Goal: Task Accomplishment & Management: Complete application form

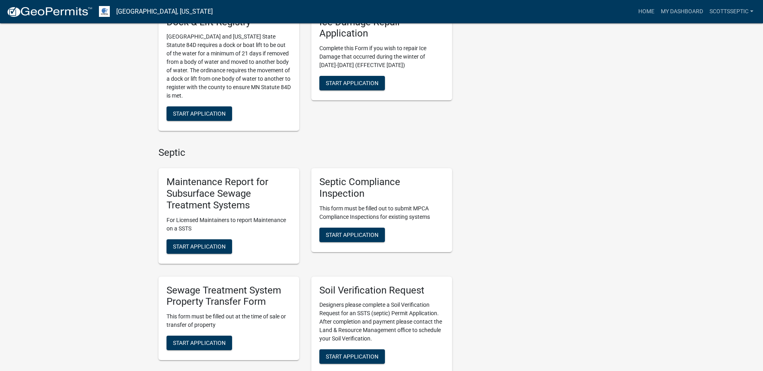
scroll to position [442, 0]
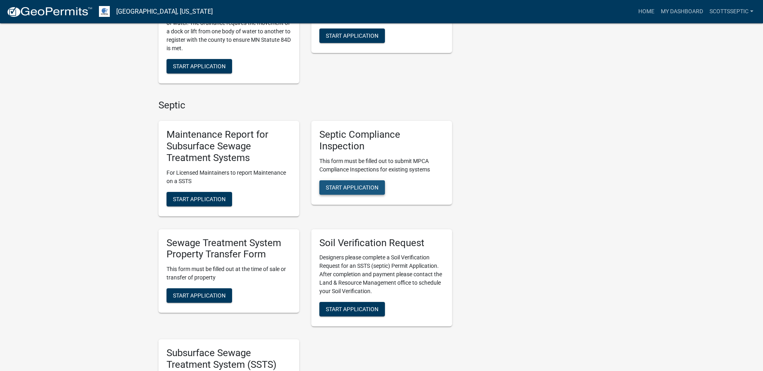
click at [346, 187] on span "Start Application" at bounding box center [352, 187] width 53 height 6
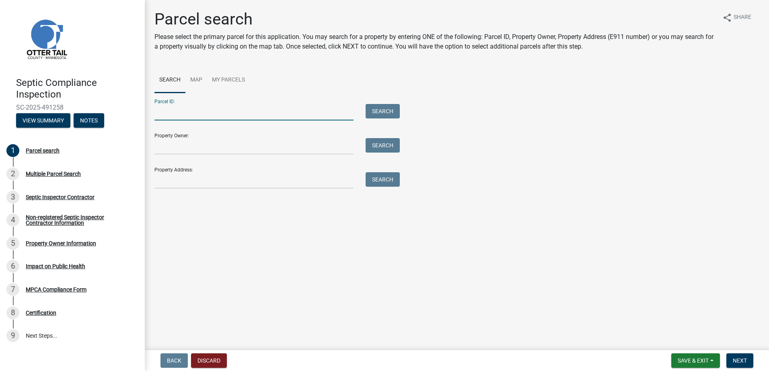
drag, startPoint x: 167, startPoint y: 115, endPoint x: 207, endPoint y: 100, distance: 43.0
click at [168, 115] on input "Parcel ID:" at bounding box center [253, 112] width 199 height 16
type input "40000090077016"
click at [386, 111] on button "Search" at bounding box center [382, 111] width 34 height 14
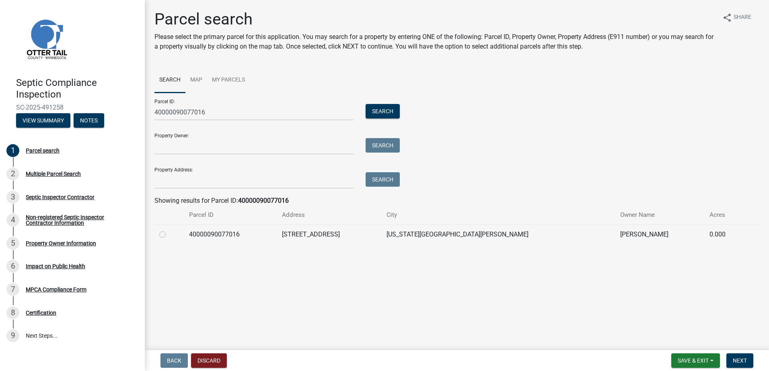
click at [169, 230] on label at bounding box center [169, 230] width 0 height 0
click at [169, 235] on input "radio" at bounding box center [171, 232] width 5 height 5
radio input "true"
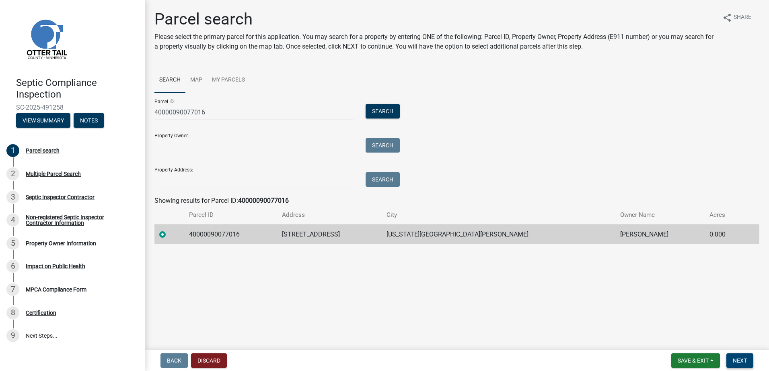
click at [736, 357] on button "Next" at bounding box center [739, 361] width 27 height 14
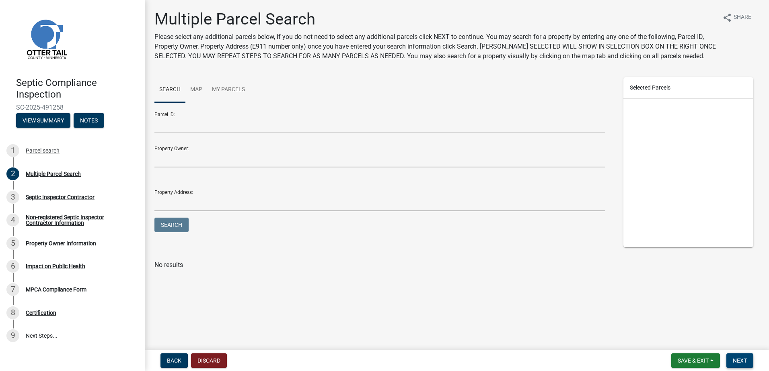
click at [735, 358] on span "Next" at bounding box center [739, 361] width 14 height 6
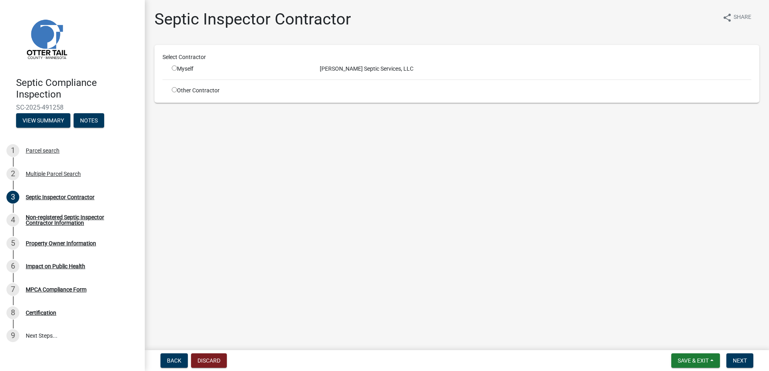
click at [174, 69] on input "radio" at bounding box center [174, 68] width 5 height 5
radio input "true"
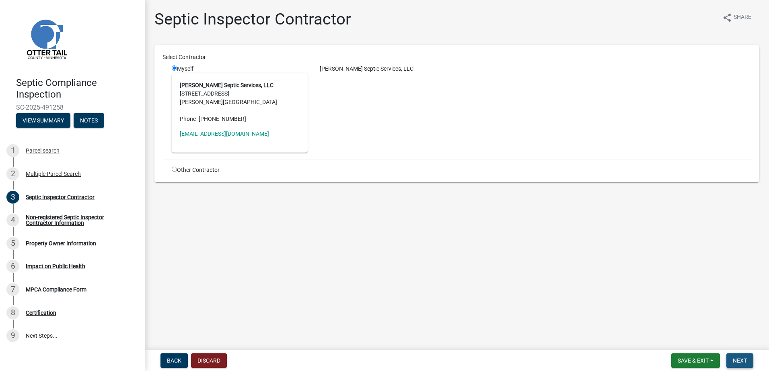
click at [741, 359] on span "Next" at bounding box center [739, 361] width 14 height 6
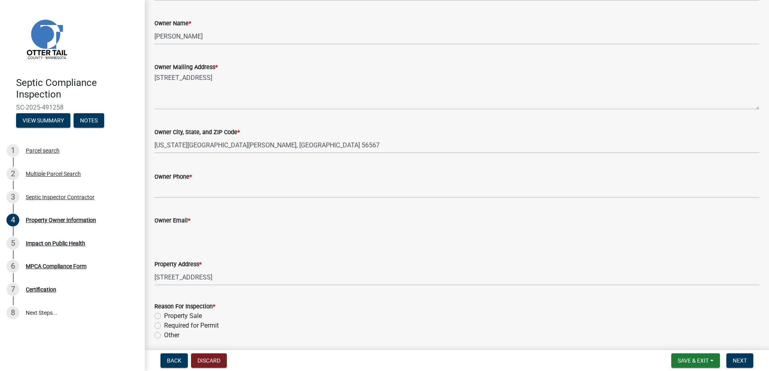
scroll to position [161, 0]
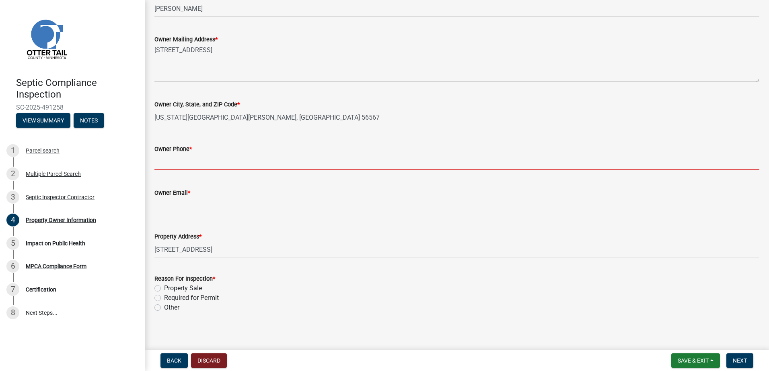
click at [164, 163] on input "Owner Phone *" at bounding box center [456, 162] width 605 height 16
type input "0000000000"
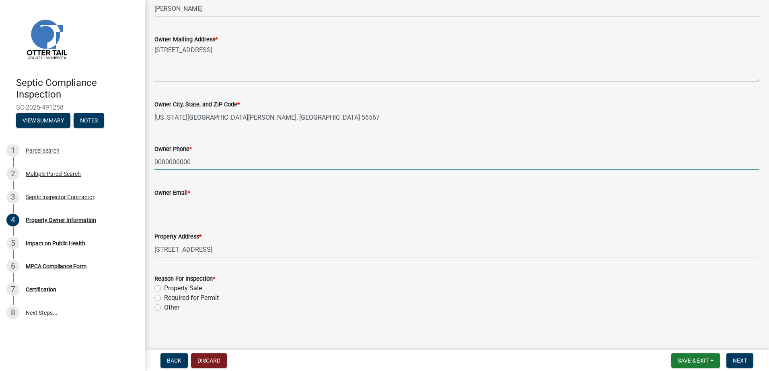
type input "noemail@noemail.com"
click at [164, 290] on label "Property Sale" at bounding box center [183, 289] width 38 height 10
click at [164, 289] on input "Property Sale" at bounding box center [166, 286] width 5 height 5
radio input "true"
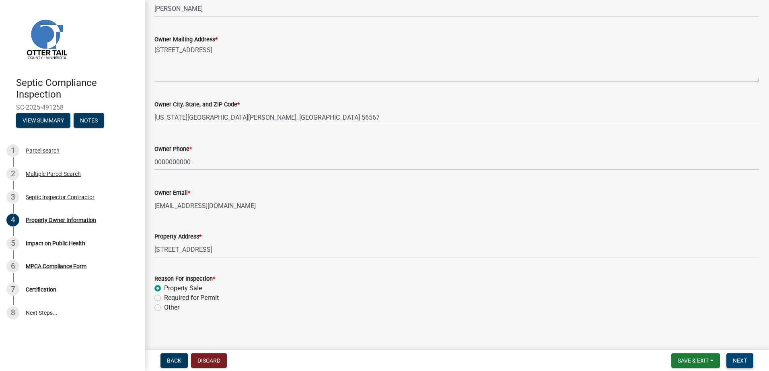
click at [737, 362] on span "Next" at bounding box center [739, 361] width 14 height 6
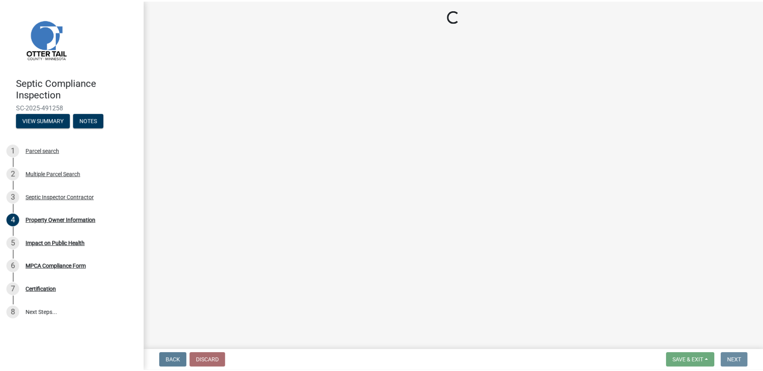
scroll to position [0, 0]
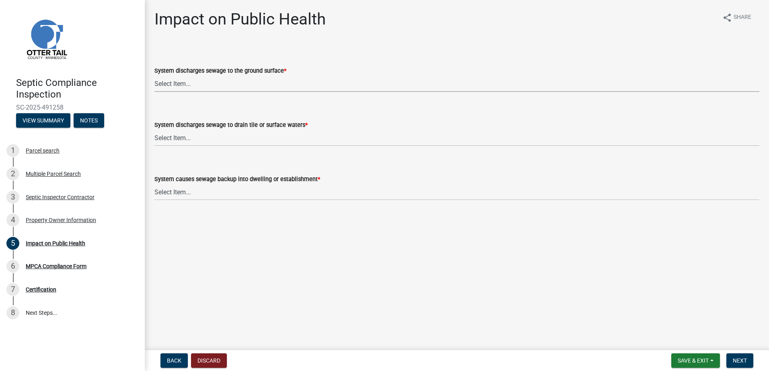
click at [164, 82] on select "Select Item... Yes No" at bounding box center [456, 84] width 605 height 16
click at [154, 76] on select "Select Item... Yes No" at bounding box center [456, 84] width 605 height 16
select select "9c5ef684-d0d4-4879-ab12-905ddbd81a72"
click at [162, 139] on select "Select Item... Yes No" at bounding box center [456, 138] width 605 height 16
click at [154, 130] on select "Select Item... Yes No" at bounding box center [456, 138] width 605 height 16
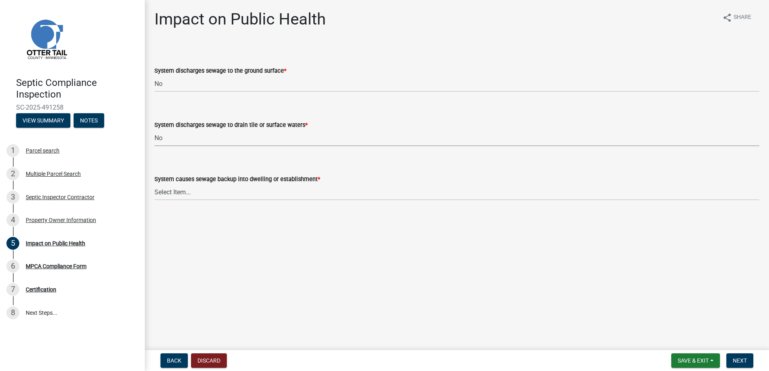
select select "7d491a2b-e9f0-4952-b474-53ca749b22af"
click at [163, 193] on select "Select Item... Yes No" at bounding box center [456, 192] width 605 height 16
click at [154, 184] on select "Select Item... Yes No" at bounding box center [456, 192] width 605 height 16
select select "6e07b46b-a403-4f3e-b4fc-218acc732c01"
click at [735, 359] on span "Next" at bounding box center [739, 361] width 14 height 6
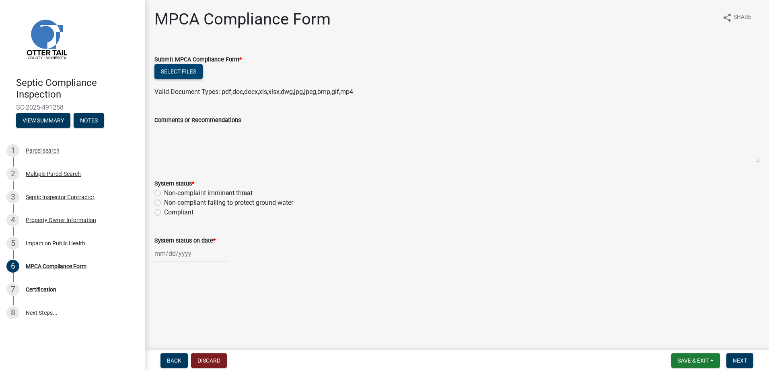
click at [175, 72] on button "Select files" at bounding box center [178, 71] width 48 height 14
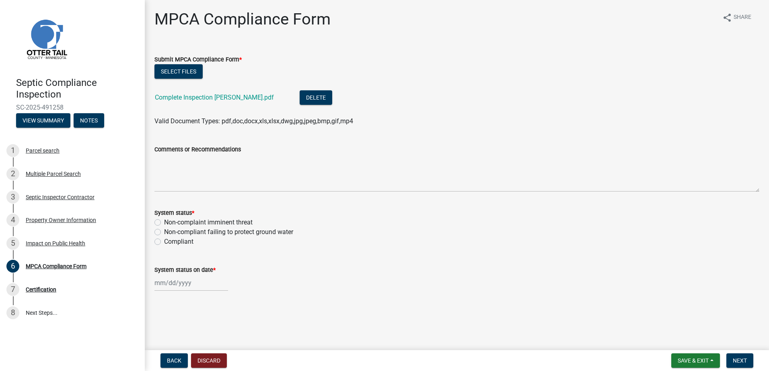
click at [164, 242] on label "Compliant" at bounding box center [178, 242] width 29 height 10
click at [164, 242] on input "Compliant" at bounding box center [166, 239] width 5 height 5
radio input "true"
click at [167, 285] on div at bounding box center [191, 283] width 74 height 16
select select "10"
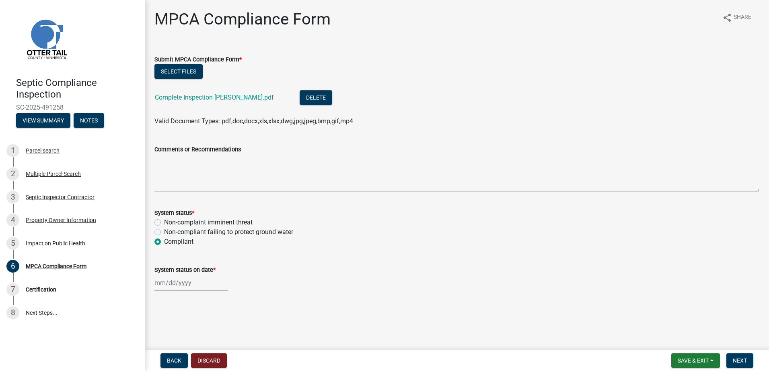
select select "2025"
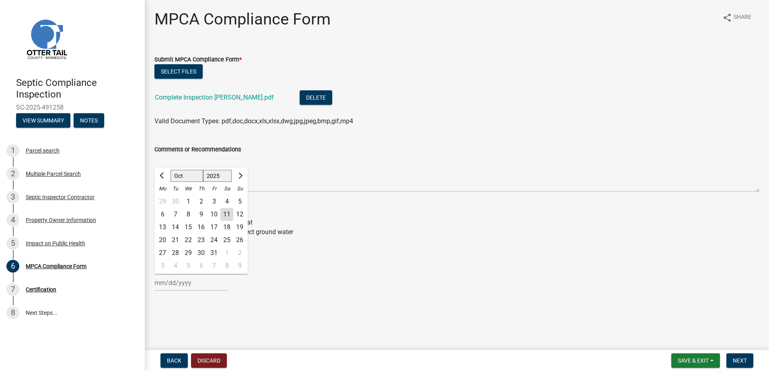
click at [213, 215] on div "10" at bounding box center [213, 214] width 13 height 13
type input "10/10/2025"
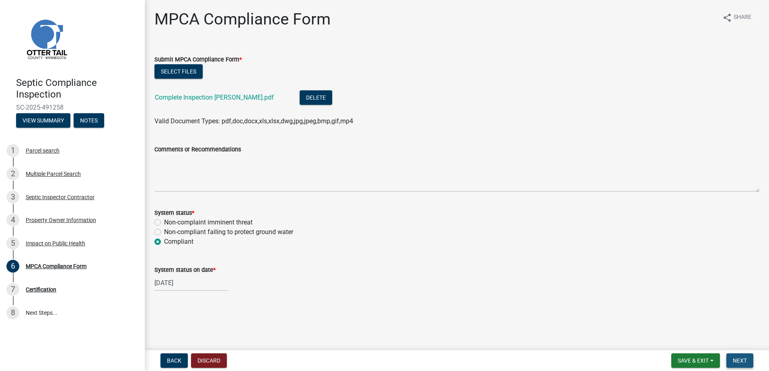
click at [742, 357] on button "Next" at bounding box center [739, 361] width 27 height 14
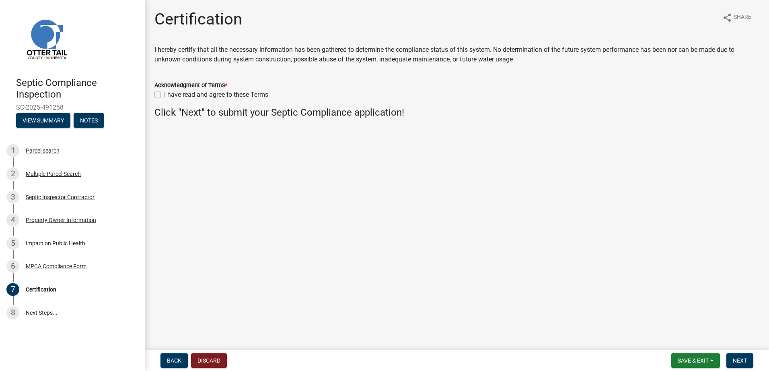
click at [164, 96] on label "I have read and agree to these Terms" at bounding box center [216, 95] width 104 height 10
click at [164, 95] on input "I have read and agree to these Terms" at bounding box center [166, 92] width 5 height 5
checkbox input "true"
click at [737, 364] on span "Next" at bounding box center [739, 361] width 14 height 6
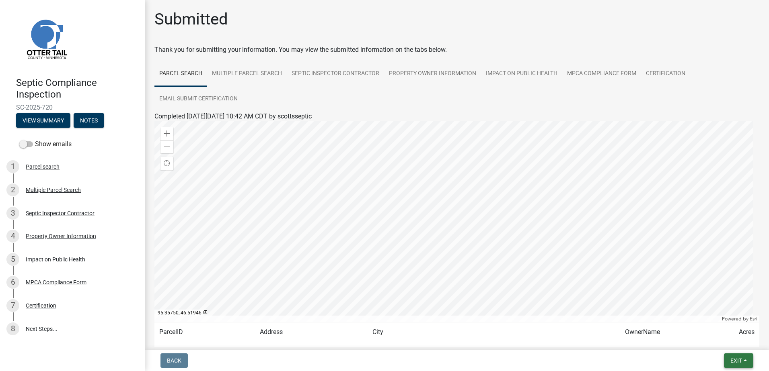
click at [748, 361] on button "Exit" at bounding box center [738, 361] width 29 height 14
click at [707, 341] on button "Save & Exit" at bounding box center [721, 339] width 64 height 19
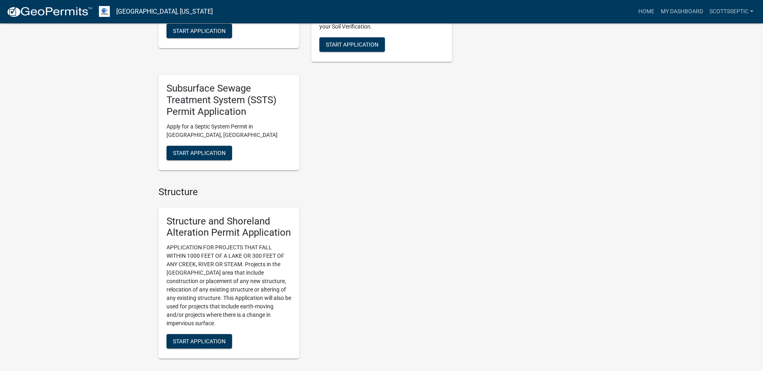
scroll to position [724, 0]
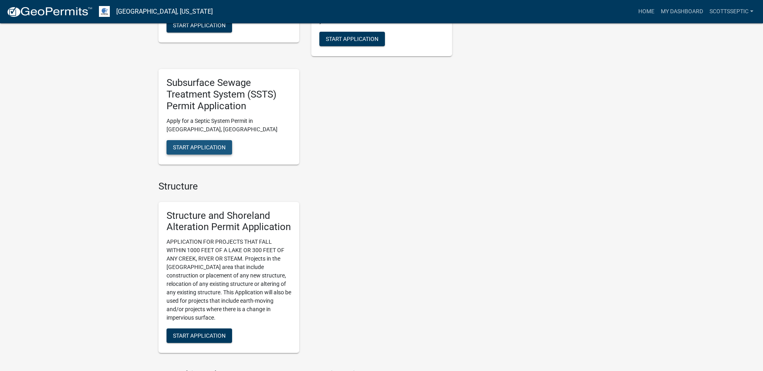
click at [204, 150] on span "Start Application" at bounding box center [199, 147] width 53 height 6
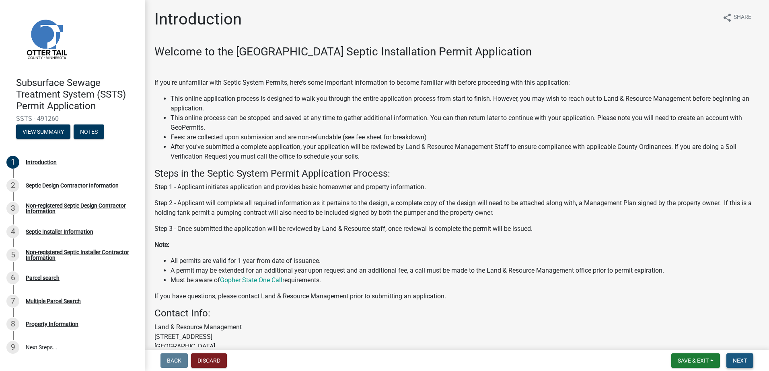
click at [732, 359] on span "Next" at bounding box center [739, 361] width 14 height 6
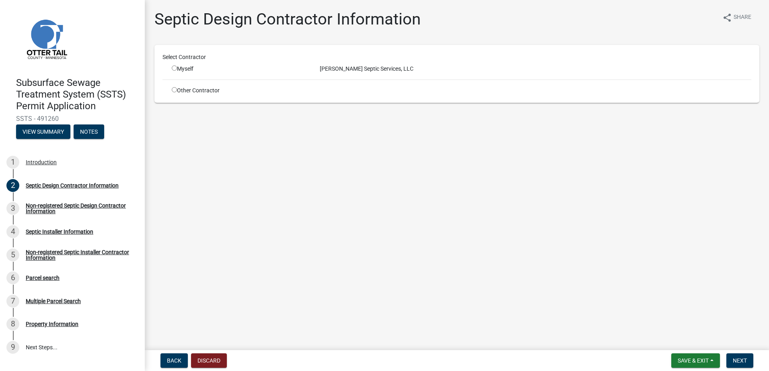
click at [174, 70] on input "radio" at bounding box center [174, 68] width 5 height 5
radio input "true"
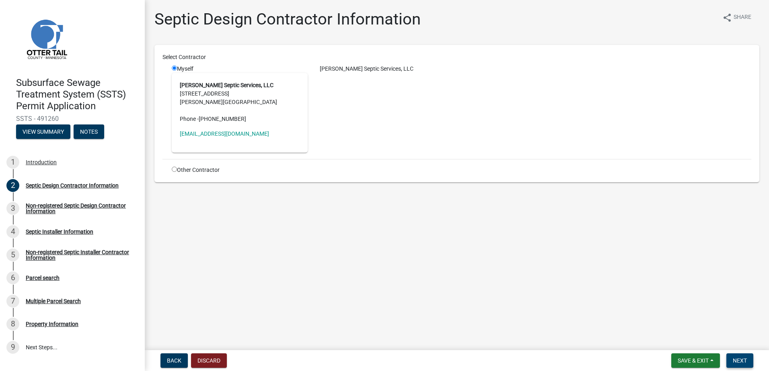
click at [739, 362] on span "Next" at bounding box center [739, 361] width 14 height 6
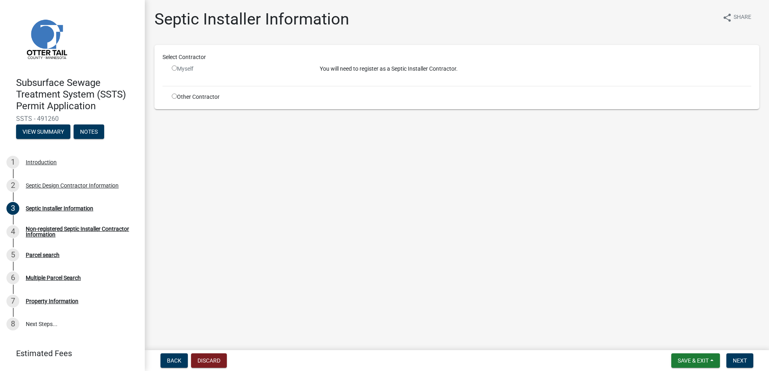
click at [175, 96] on input "radio" at bounding box center [174, 96] width 5 height 5
radio input "true"
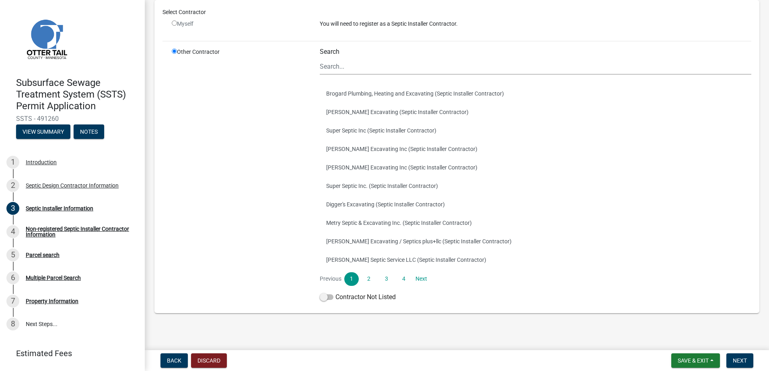
scroll to position [60, 0]
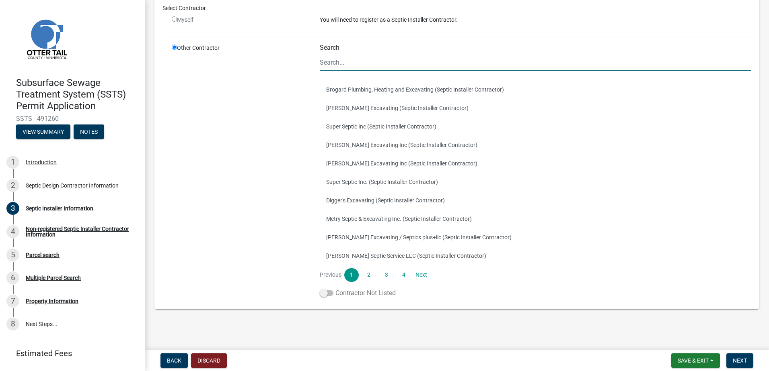
click at [324, 291] on span at bounding box center [327, 294] width 14 height 6
click at [335, 289] on input "Contractor Not Listed" at bounding box center [335, 289] width 0 height 0
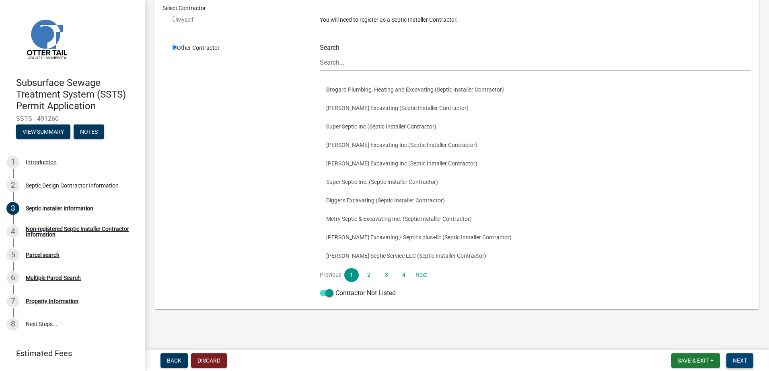
click at [740, 361] on span "Next" at bounding box center [739, 361] width 14 height 6
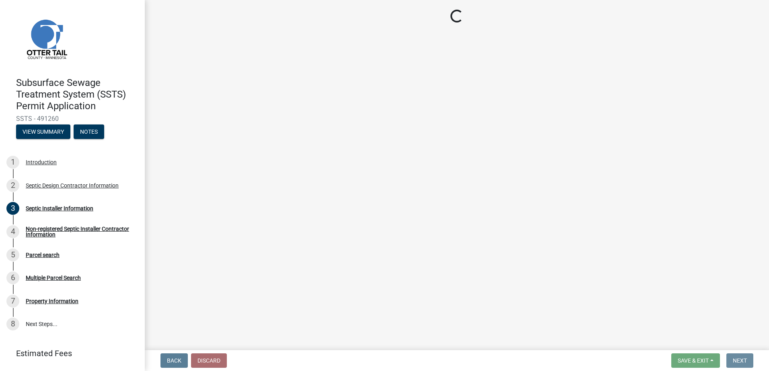
scroll to position [0, 0]
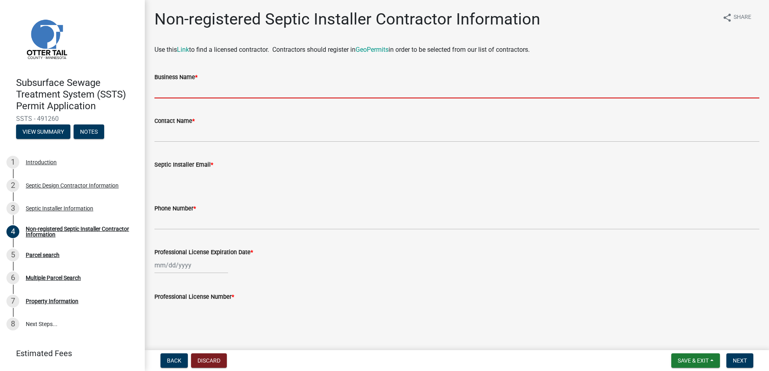
click at [166, 93] on input "Business Name *" at bounding box center [456, 90] width 605 height 16
type input "Baker Excavating"
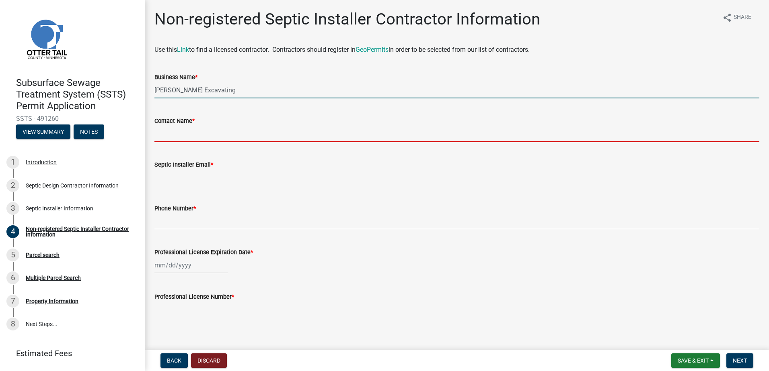
type input "Bill Baker"
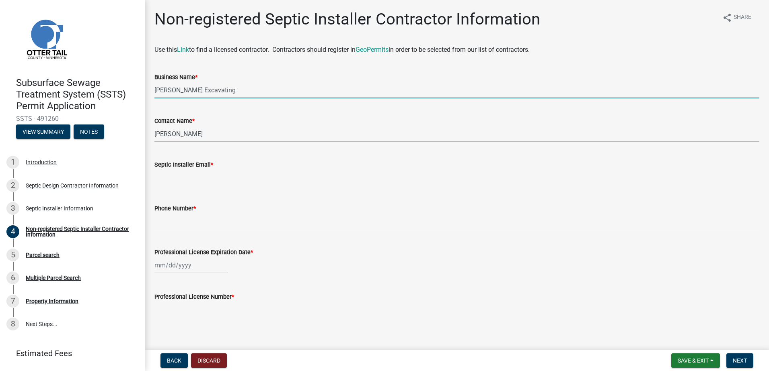
type input "bakerexcavating1@gmail.com"
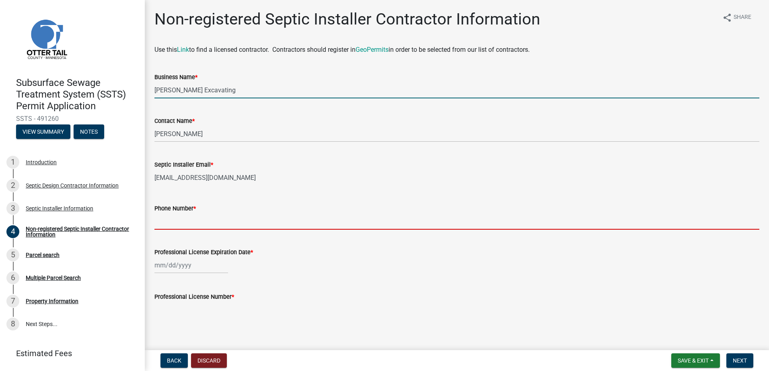
type input "2183712754"
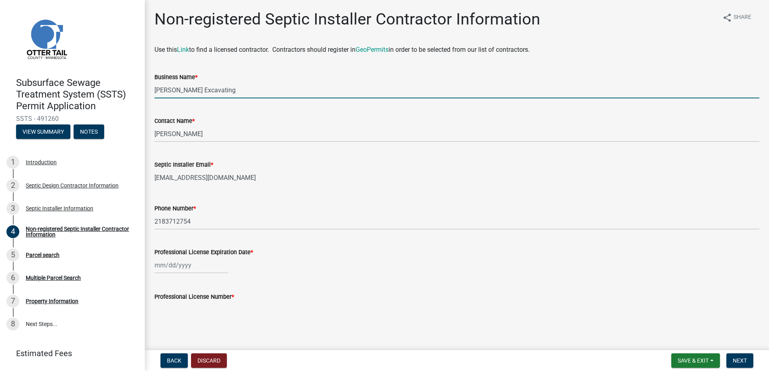
scroll to position [9, 0]
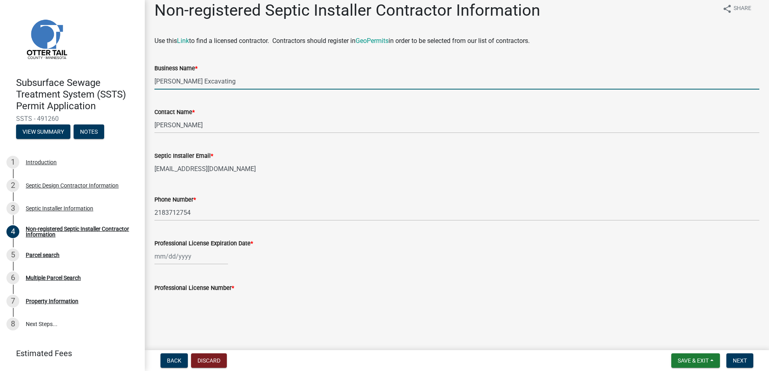
click at [167, 256] on div at bounding box center [191, 256] width 74 height 16
select select "10"
select select "2025"
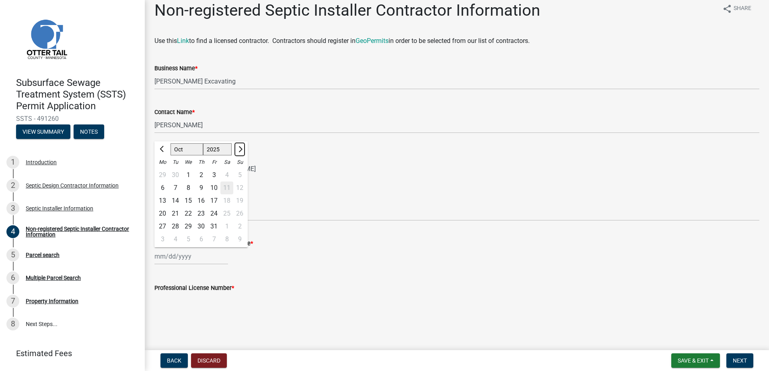
click at [239, 149] on span "Next month" at bounding box center [239, 149] width 6 height 6
select select "1"
select select "2026"
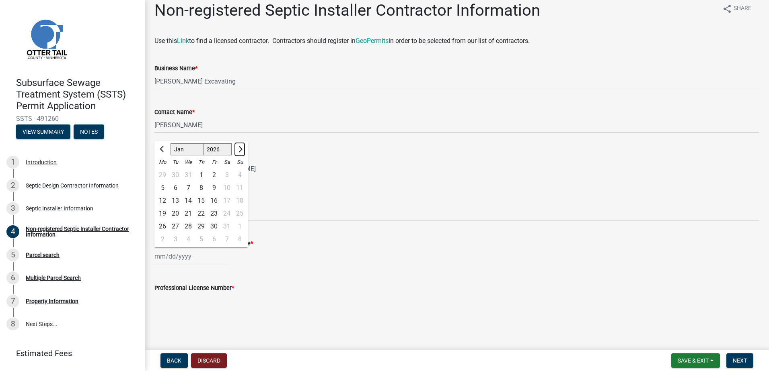
click at [239, 149] on span "Next month" at bounding box center [239, 149] width 6 height 6
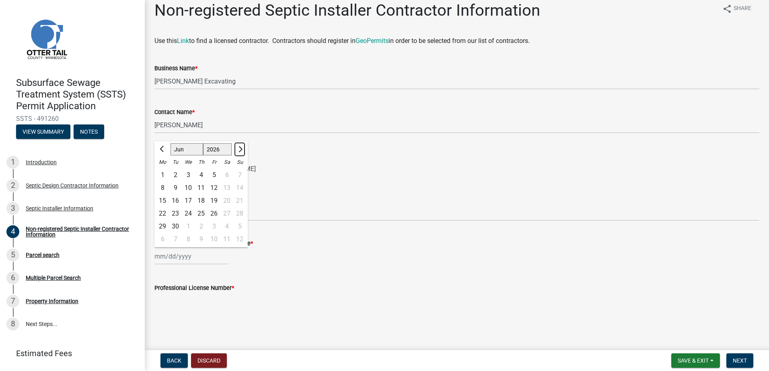
click at [239, 149] on span "Next month" at bounding box center [239, 149] width 6 height 6
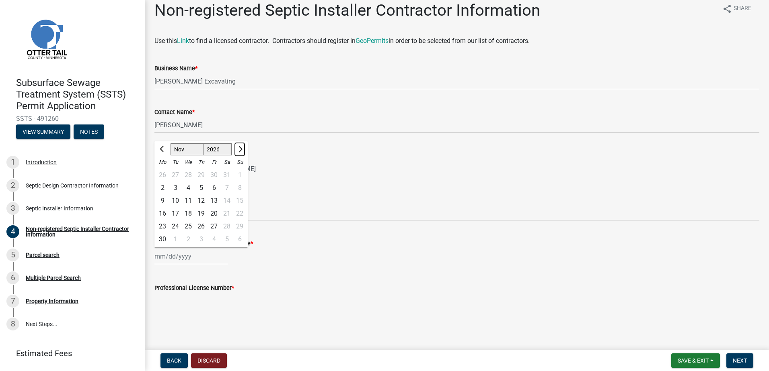
click at [239, 149] on span "Next month" at bounding box center [239, 149] width 6 height 6
select select "1"
select select "2027"
click at [239, 149] on span "Next month" at bounding box center [239, 149] width 6 height 6
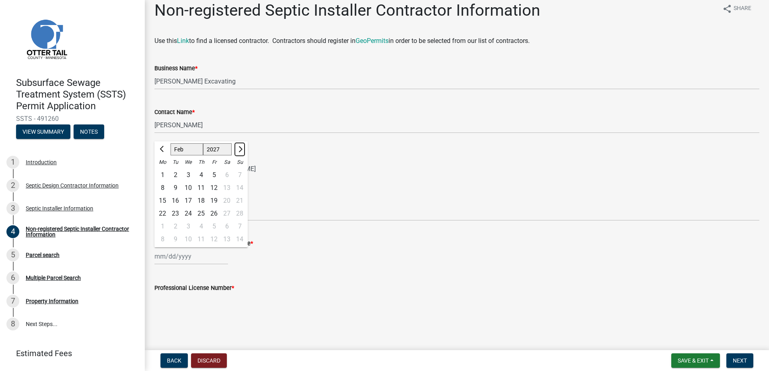
click at [239, 149] on span "Next month" at bounding box center [239, 149] width 6 height 6
select select "6"
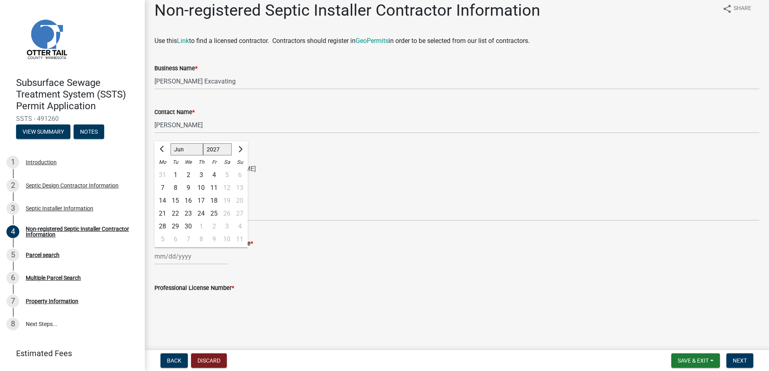
click at [162, 211] on div "21" at bounding box center [162, 213] width 13 height 13
type input "06/21/2027"
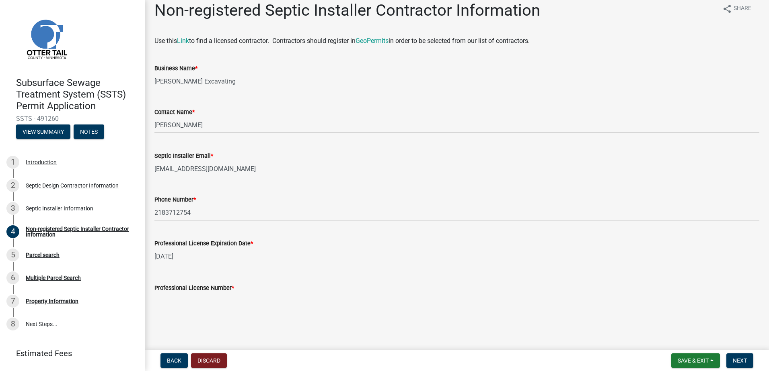
click at [169, 298] on input "Professional License Number *" at bounding box center [456, 301] width 605 height 16
type input "3994"
click at [741, 359] on span "Next" at bounding box center [739, 361] width 14 height 6
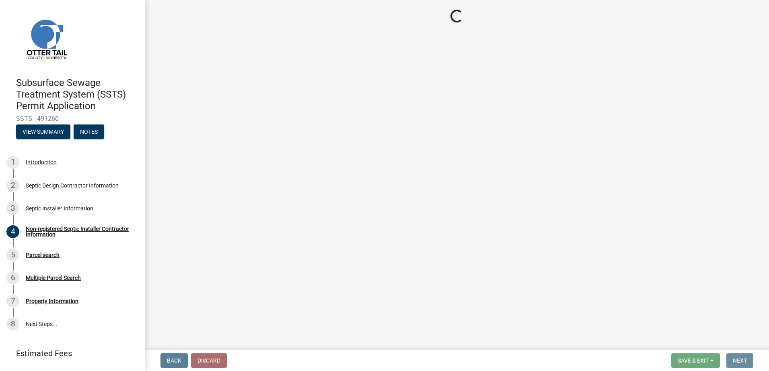
scroll to position [0, 0]
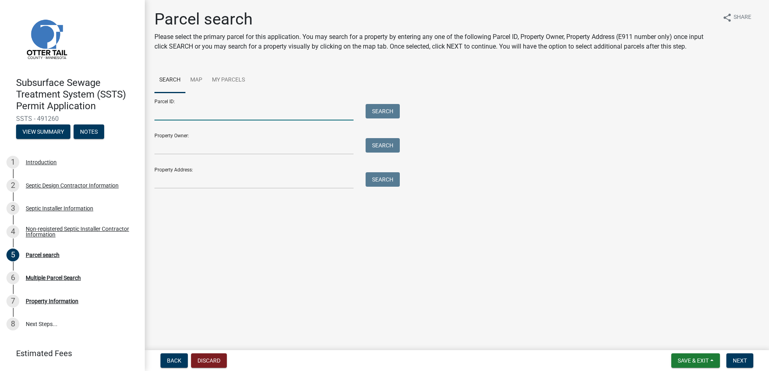
drag, startPoint x: 161, startPoint y: 116, endPoint x: 193, endPoint y: 110, distance: 32.3
click at [162, 116] on input "Parcel ID:" at bounding box center [253, 112] width 199 height 16
type input "20000220119008"
click at [383, 106] on button "Search" at bounding box center [382, 111] width 34 height 14
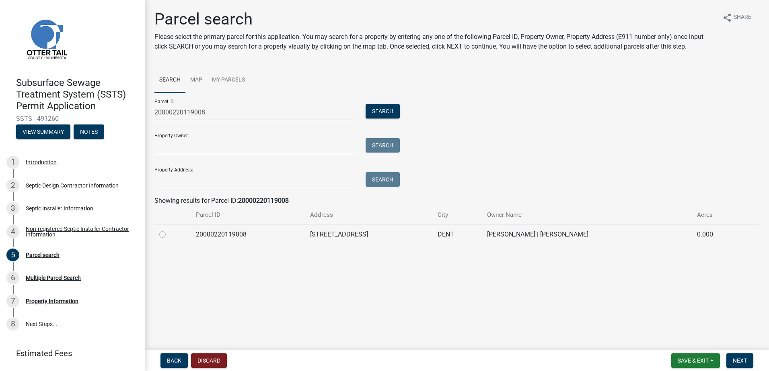
click at [169, 230] on label at bounding box center [169, 230] width 0 height 0
click at [169, 235] on input "radio" at bounding box center [171, 232] width 5 height 5
radio input "true"
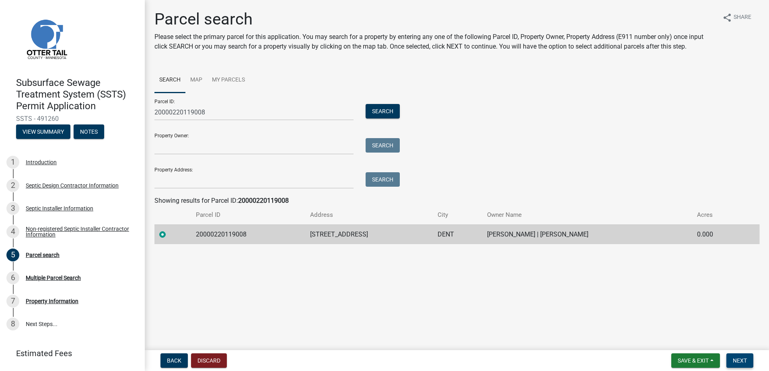
click at [739, 360] on span "Next" at bounding box center [739, 361] width 14 height 6
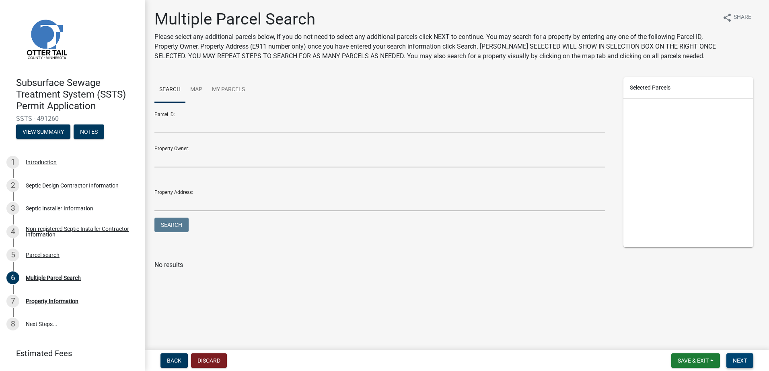
click at [738, 358] on span "Next" at bounding box center [739, 361] width 14 height 6
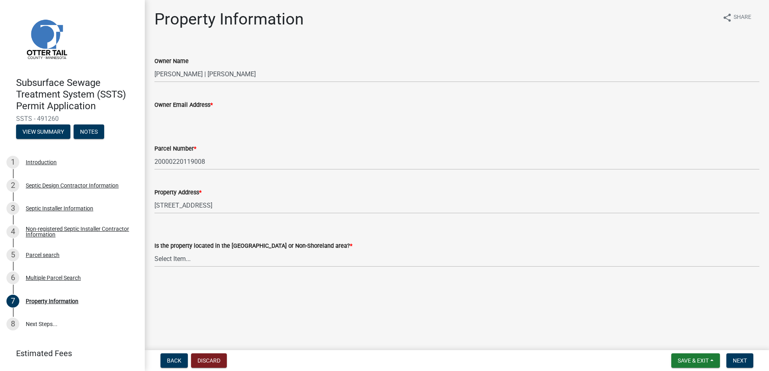
click at [164, 118] on input "Owner Email Address *" at bounding box center [456, 118] width 605 height 16
type input "justink1218@gmail.com"
click at [168, 263] on select "Select Item... Shoreland Non-Shoreland" at bounding box center [456, 259] width 605 height 16
click at [154, 251] on select "Select Item... Shoreland Non-Shoreland" at bounding box center [456, 259] width 605 height 16
select select "5ed11e82-653f-4fcc-a472-8d95af57556c"
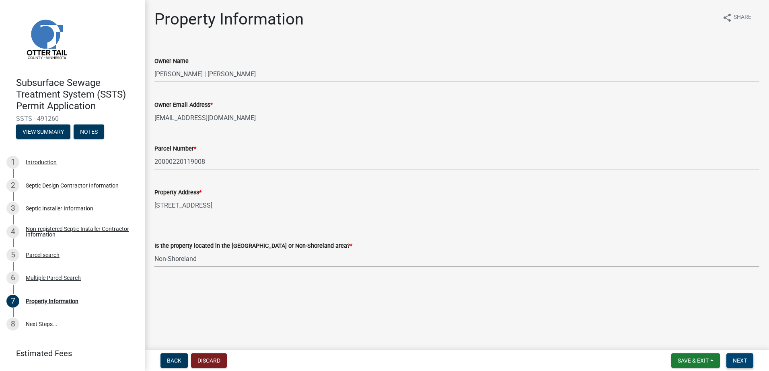
click at [735, 360] on span "Next" at bounding box center [739, 361] width 14 height 6
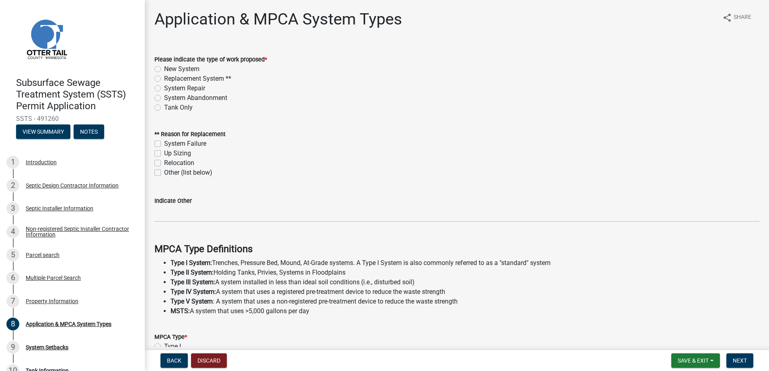
click at [164, 70] on label "New System" at bounding box center [181, 69] width 35 height 10
click at [164, 70] on input "New System" at bounding box center [166, 66] width 5 height 5
radio input "true"
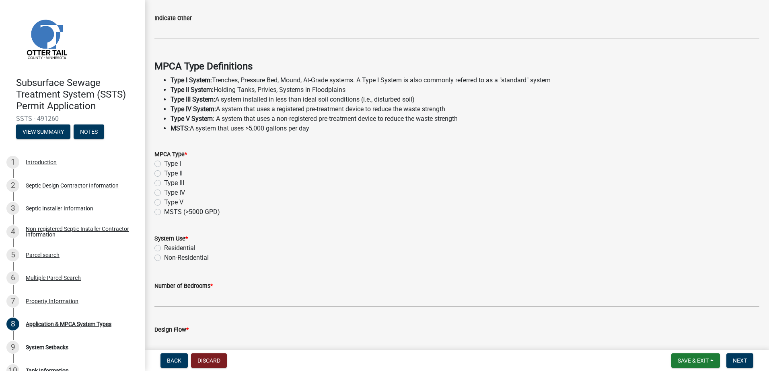
scroll to position [225, 0]
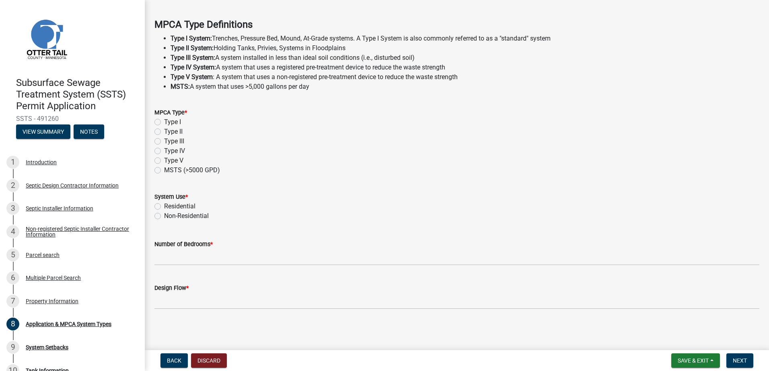
click at [164, 123] on label "Type I" at bounding box center [172, 122] width 17 height 10
click at [164, 123] on input "Type I" at bounding box center [166, 119] width 5 height 5
radio input "true"
click at [164, 207] on label "Residential" at bounding box center [179, 207] width 31 height 10
click at [164, 207] on input "Residential" at bounding box center [166, 204] width 5 height 5
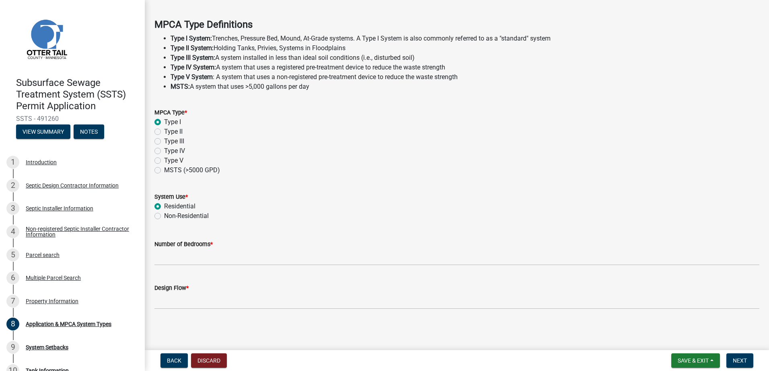
radio input "true"
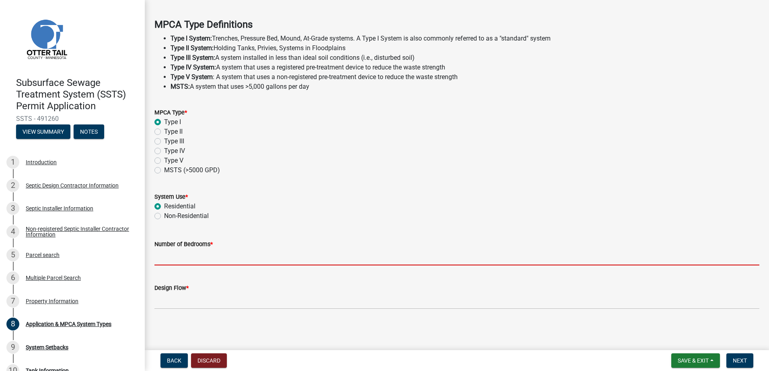
click at [173, 265] on input "Number of Bedrooms *" at bounding box center [456, 257] width 605 height 16
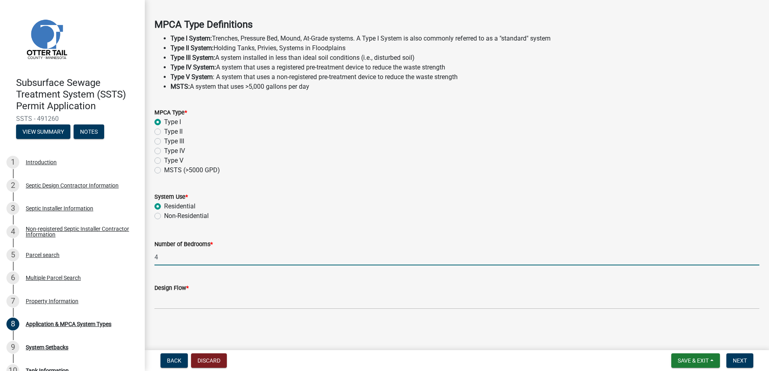
type input "4"
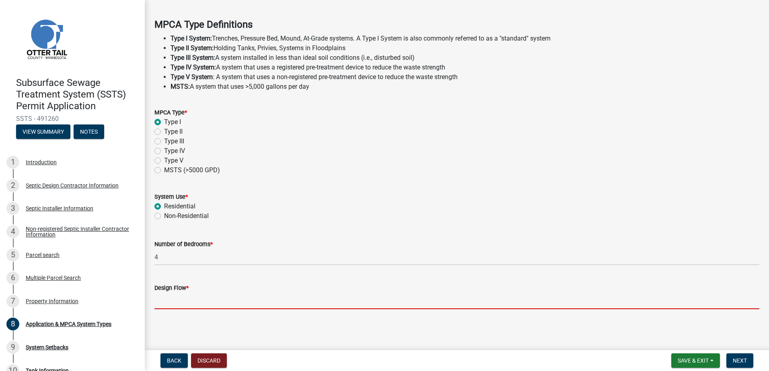
click at [158, 304] on input "Design Flow *" at bounding box center [456, 301] width 605 height 16
type input "600"
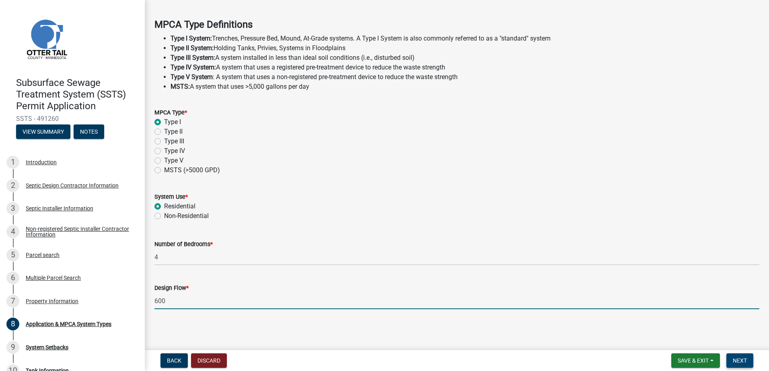
drag, startPoint x: 749, startPoint y: 359, endPoint x: 744, endPoint y: 357, distance: 5.4
click at [748, 359] on button "Next" at bounding box center [739, 361] width 27 height 14
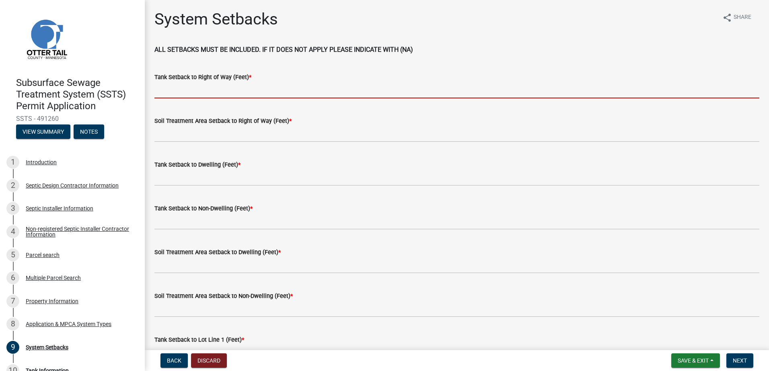
drag, startPoint x: 169, startPoint y: 91, endPoint x: 177, endPoint y: 90, distance: 8.1
click at [169, 91] on input "Tank Setback to Right of Way (Feet) *" at bounding box center [456, 90] width 605 height 16
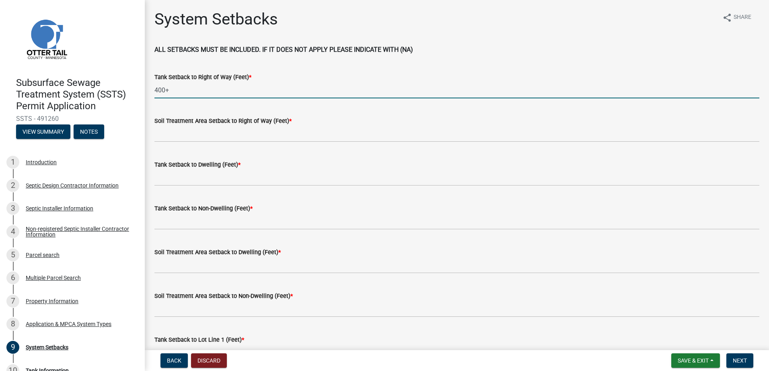
type input "400+"
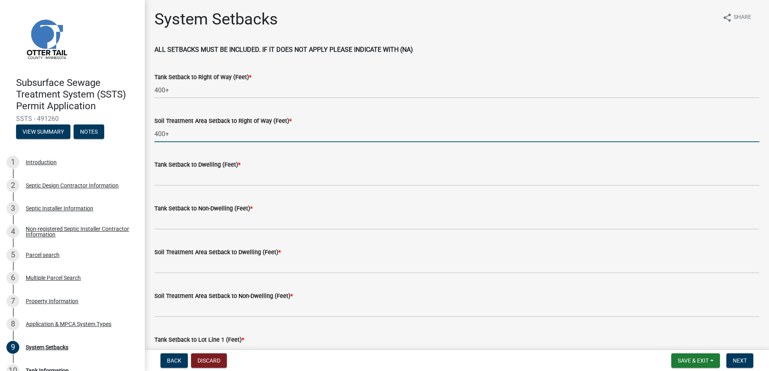
type input "400+"
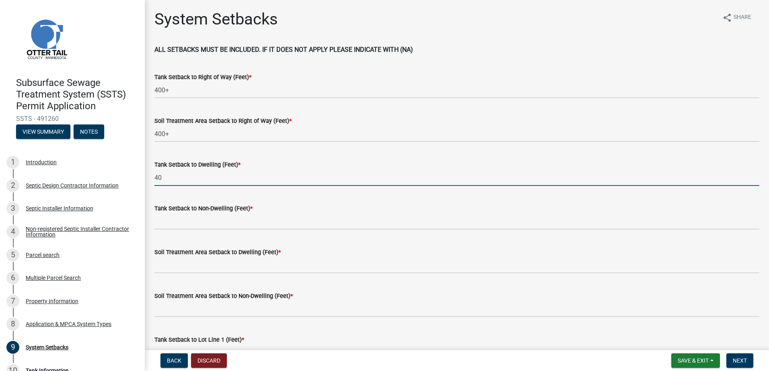
type input "40"
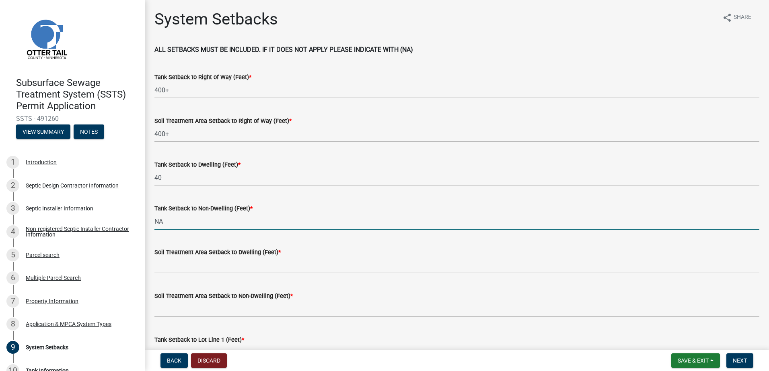
type input "NA"
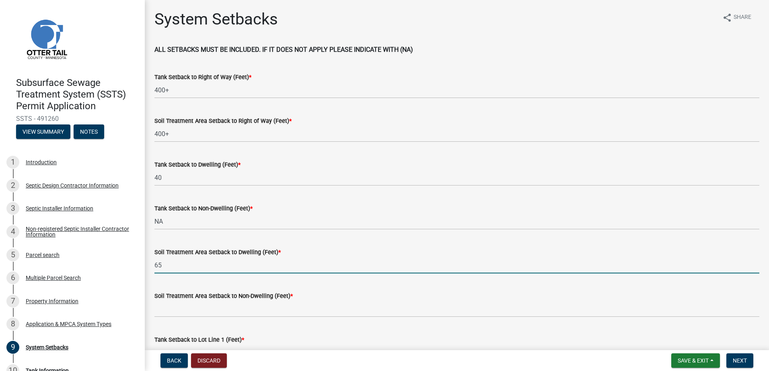
type input "65"
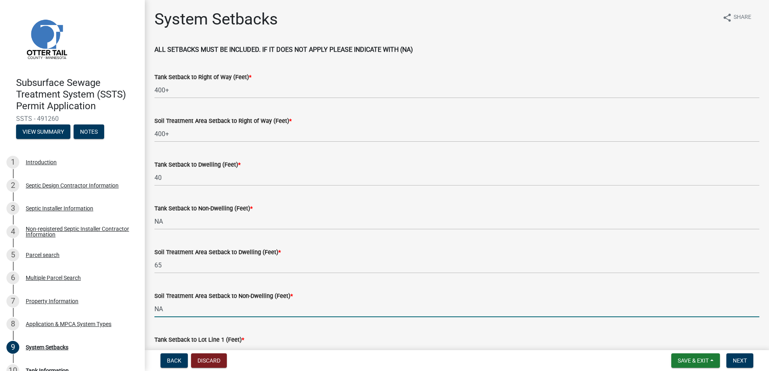
type input "NA"
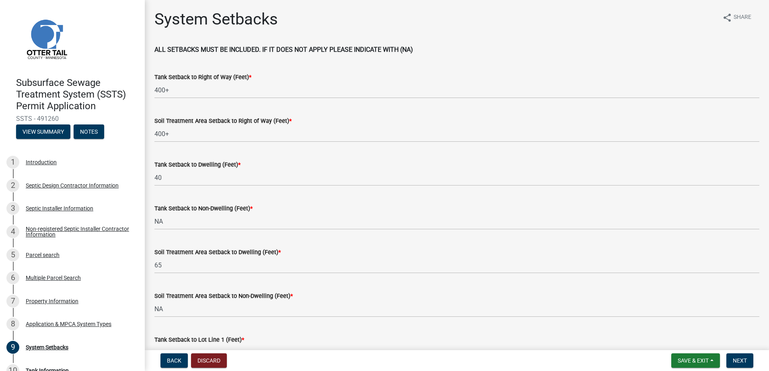
scroll to position [14, 0]
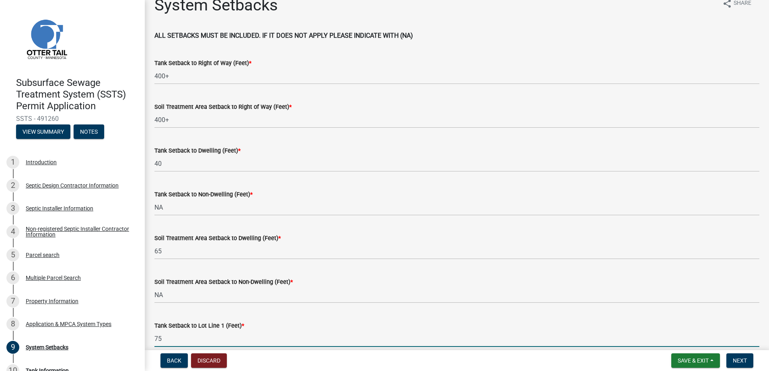
type input "75+-"
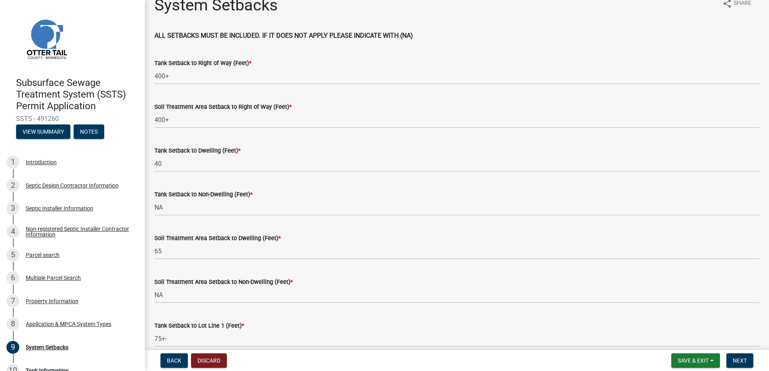
scroll to position [224, 0]
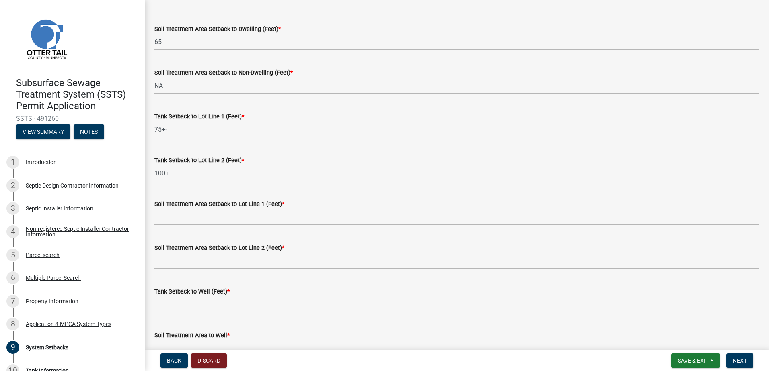
type input "100+"
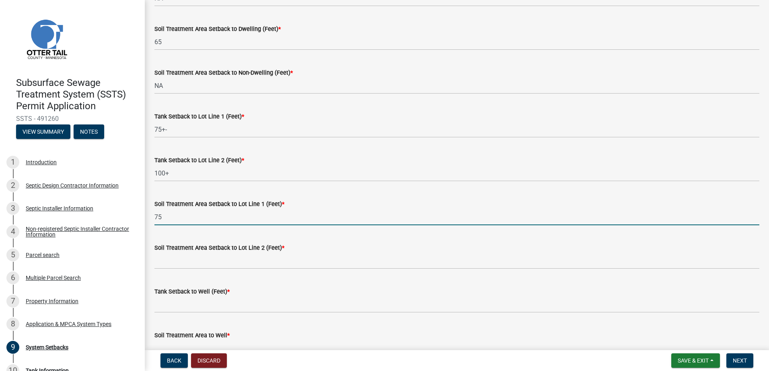
type input "75+-"
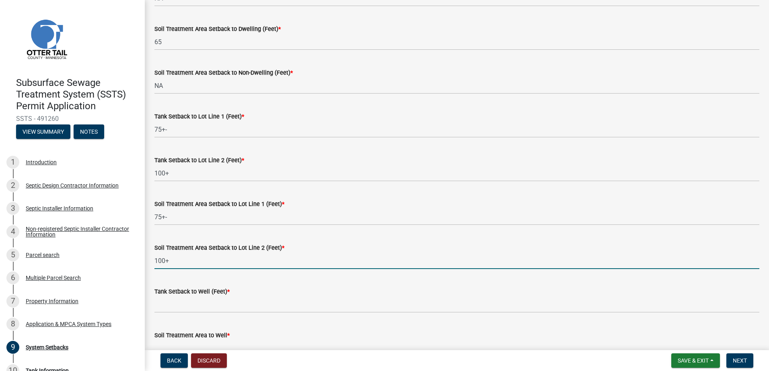
type input "100+"
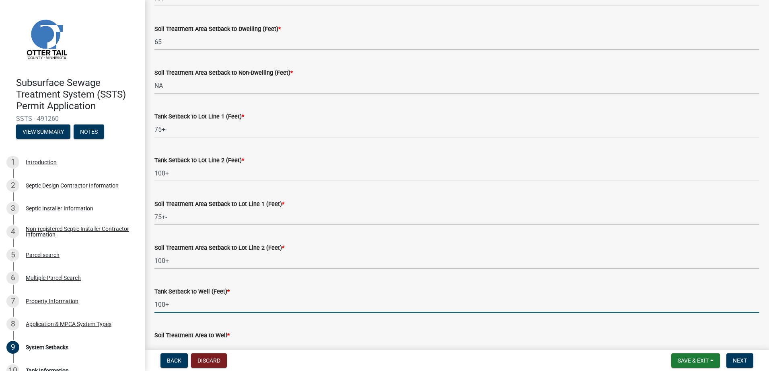
type input "100+"
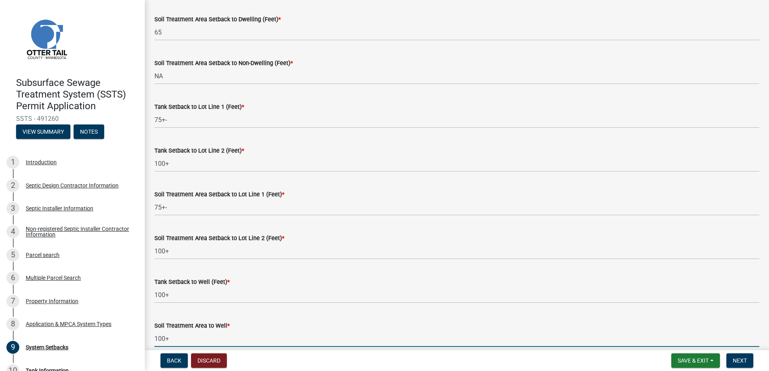
type input "100+"
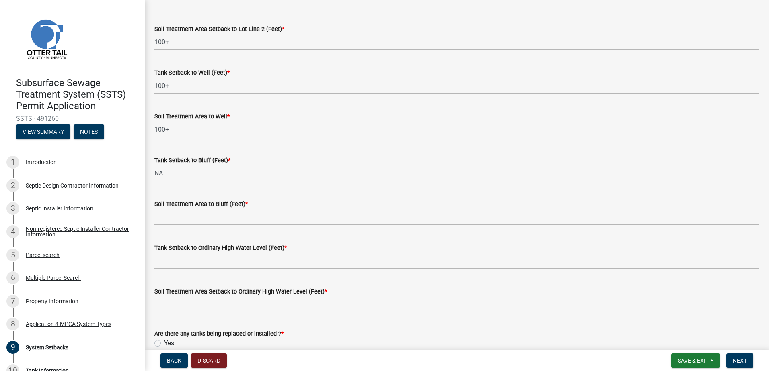
type input "NA"
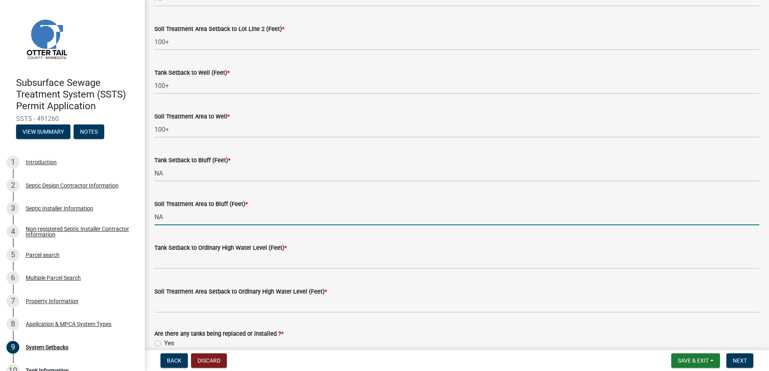
type input "NA"
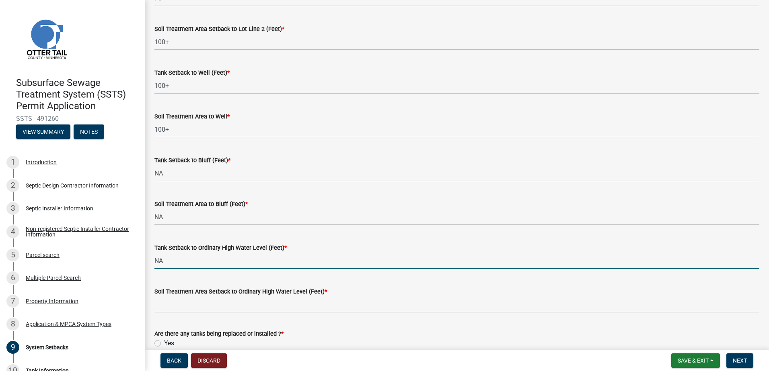
type input "NA"
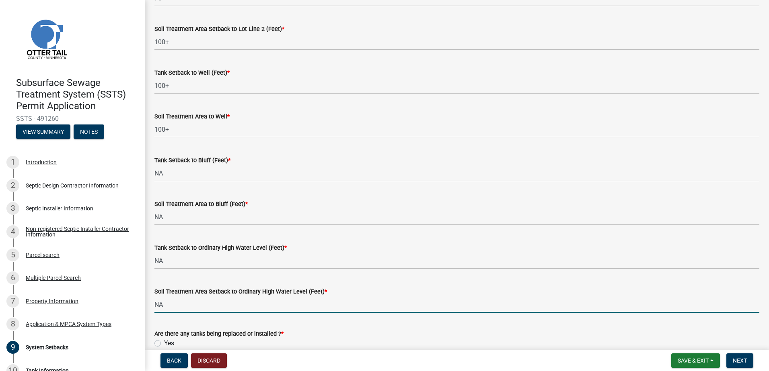
type input "NA"
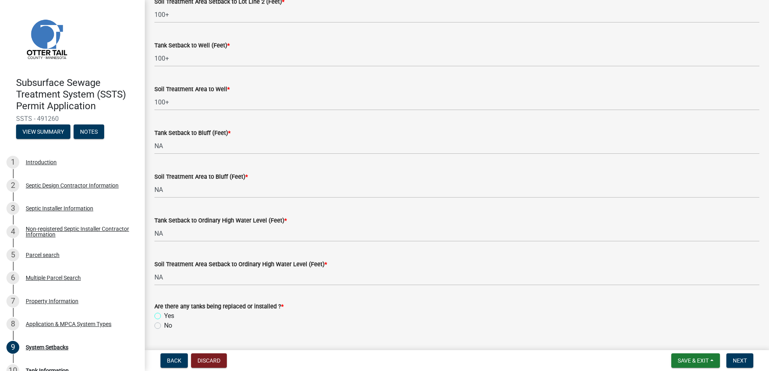
scroll to position [492, 0]
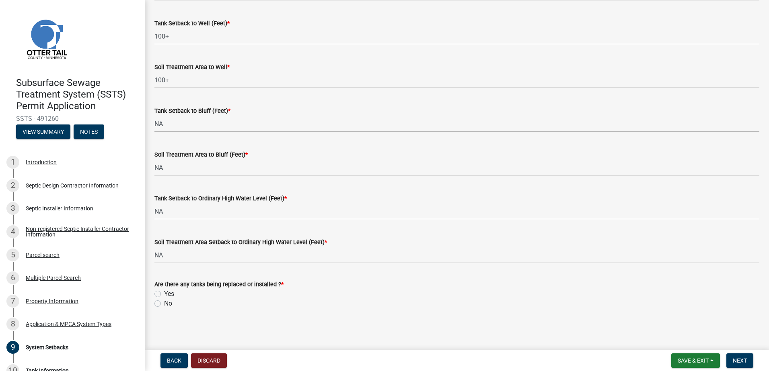
click at [164, 295] on label "Yes" at bounding box center [169, 294] width 10 height 10
click at [164, 295] on input "Yes" at bounding box center [166, 291] width 5 height 5
radio input "true"
click at [744, 359] on span "Next" at bounding box center [739, 361] width 14 height 6
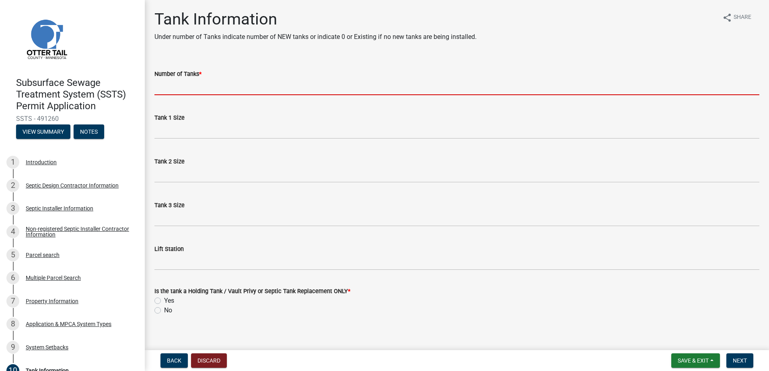
click at [166, 87] on input "Number of Tanks *" at bounding box center [456, 87] width 605 height 16
type input "1"
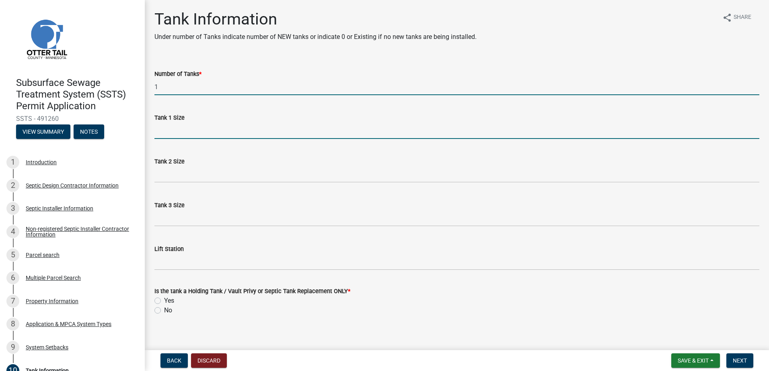
click at [172, 134] on input "Tank 1 Size" at bounding box center [456, 131] width 605 height 16
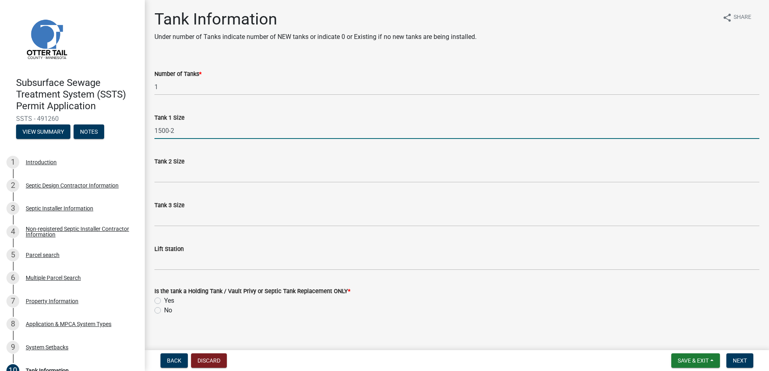
type input "1500-2"
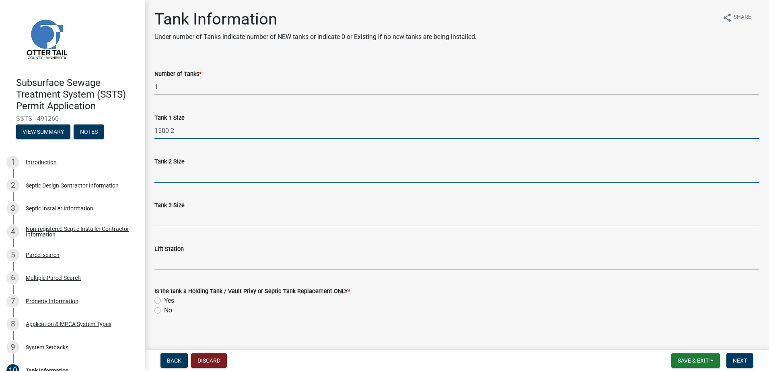
click at [167, 175] on input "Tank 2 Size" at bounding box center [456, 174] width 605 height 16
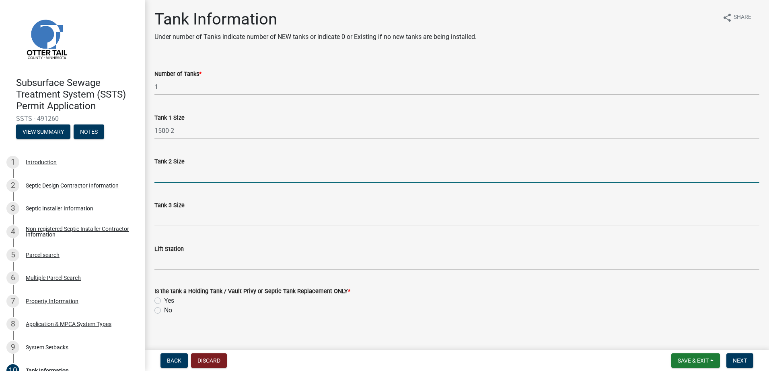
type input "NA"
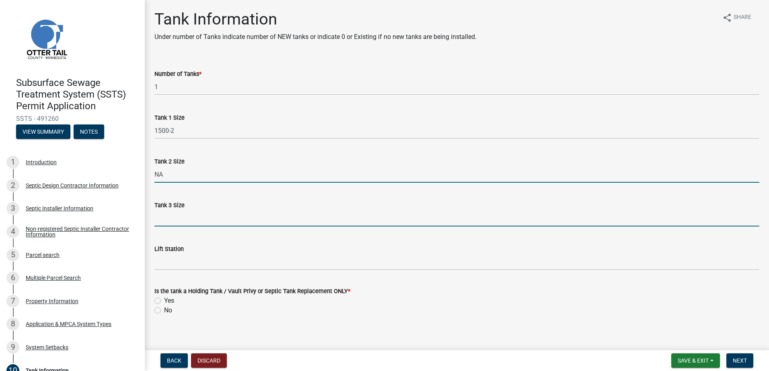
type input "NA"
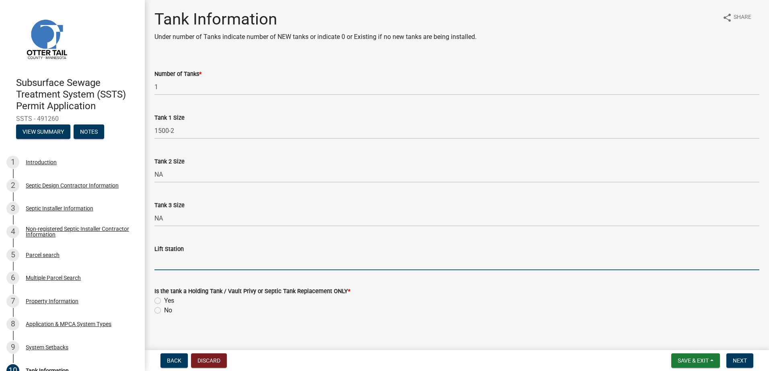
click at [163, 262] on input "Lift Station" at bounding box center [456, 262] width 605 height 16
type input "NA"
click at [164, 312] on label "No" at bounding box center [168, 311] width 8 height 10
click at [164, 311] on input "No" at bounding box center [166, 308] width 5 height 5
radio input "true"
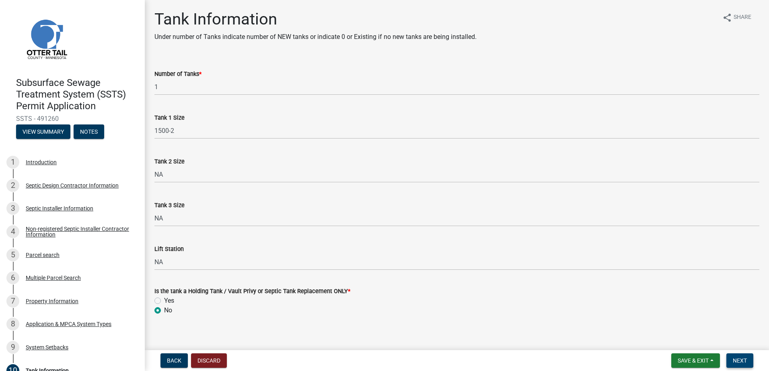
click at [741, 366] on button "Next" at bounding box center [739, 361] width 27 height 14
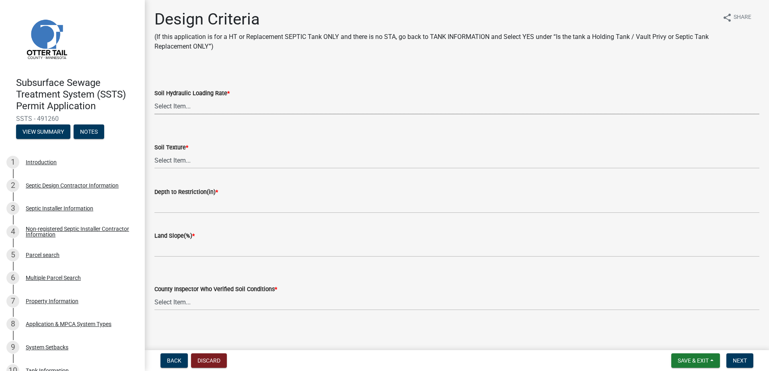
click at [167, 109] on select "Select Item... 1.6 gpd/ft2 1.2 gpd/ft2 1.0 gpd/ft2 0.87 gpd/ft2 0.78 gpd/ft2 0.…" at bounding box center [456, 106] width 605 height 16
click at [154, 98] on select "Select Item... 1.6 gpd/ft2 1.2 gpd/ft2 1.0 gpd/ft2 0.87 gpd/ft2 0.78 gpd/ft2 0.…" at bounding box center [456, 106] width 605 height 16
select select "eaa6e4cf-be76-4366-bfe5-e87acfaaf3f4"
drag, startPoint x: 162, startPoint y: 148, endPoint x: 163, endPoint y: 157, distance: 9.3
click at [163, 157] on div "Soil Texture * Select Item... Coarse Sand (COS) Sand (S) Fine Sand (FS) Very Fi…" at bounding box center [456, 156] width 605 height 26
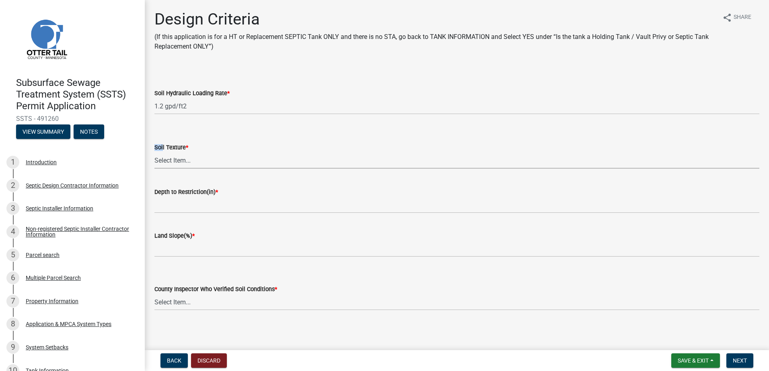
drag, startPoint x: 163, startPoint y: 157, endPoint x: 163, endPoint y: 162, distance: 4.8
click at [163, 162] on select "Select Item... Coarse Sand (COS) Sand (S) Fine Sand (FS) Very Fine Sand (VFS) L…" at bounding box center [456, 160] width 605 height 16
click at [154, 152] on select "Select Item... Coarse Sand (COS) Sand (S) Fine Sand (FS) Very Fine Sand (VFS) L…" at bounding box center [456, 160] width 605 height 16
select select "48b77c43-c0ca-4757-a1b1-e2e69db0f822"
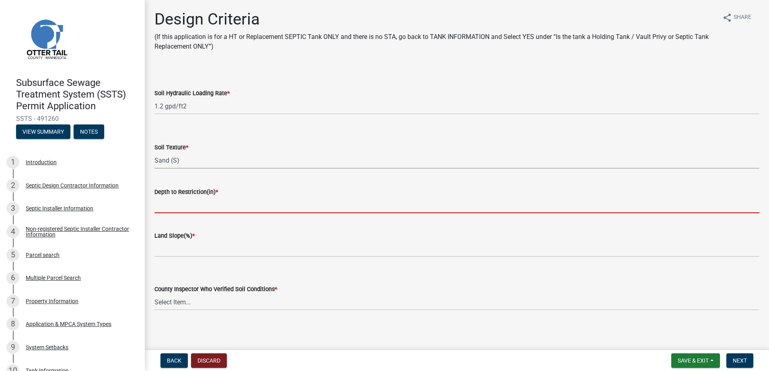
click at [164, 205] on input "Depth to Restriction(in) *" at bounding box center [456, 205] width 605 height 16
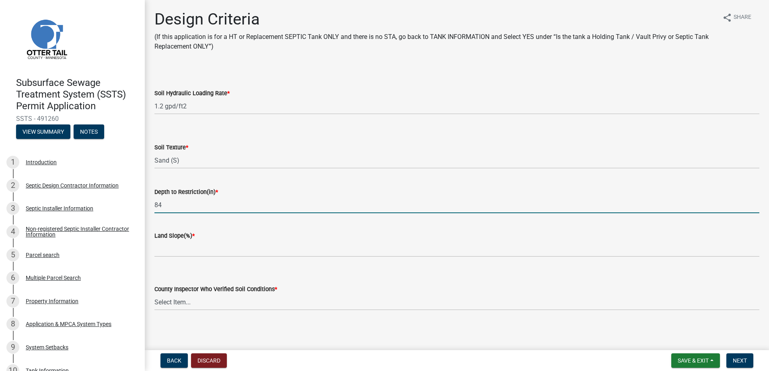
type input "84"
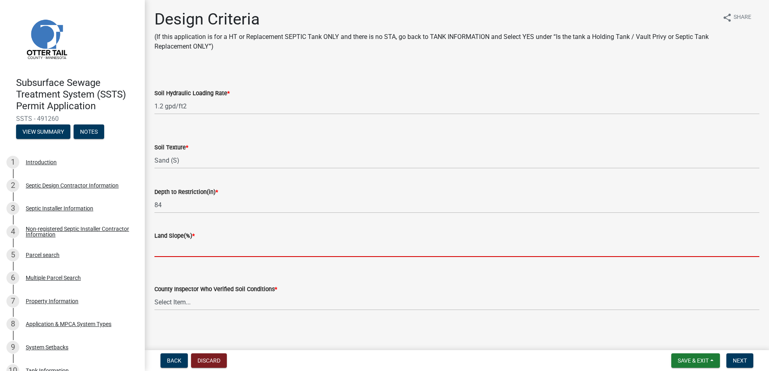
click at [161, 250] on input "Land Slope(%) *" at bounding box center [456, 249] width 605 height 16
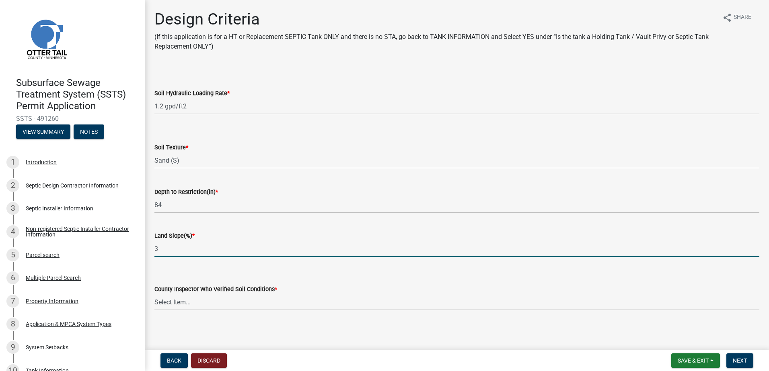
type input "3"
click at [181, 302] on select "Select Item... [PERSON_NAME] [PERSON_NAME] [PERSON_NAME] [PERSON_NAME] [PERSON_…" at bounding box center [456, 302] width 605 height 16
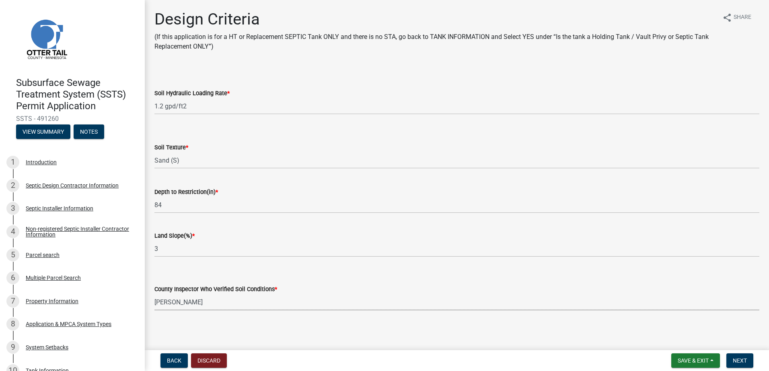
click at [154, 294] on select "Select Item... [PERSON_NAME] [PERSON_NAME] [PERSON_NAME] [PERSON_NAME] [PERSON_…" at bounding box center [456, 302] width 605 height 16
select select "45db2b75-262a-4f3c-9010-aae25997cba1"
click at [743, 357] on button "Next" at bounding box center [739, 361] width 27 height 14
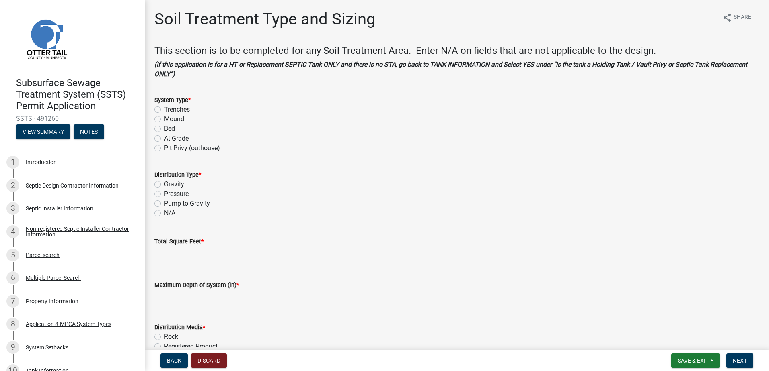
click at [164, 110] on label "Trenches" at bounding box center [177, 110] width 26 height 10
click at [164, 110] on input "Trenches" at bounding box center [166, 107] width 5 height 5
radio input "true"
click at [164, 187] on label "Gravity" at bounding box center [174, 185] width 20 height 10
click at [164, 185] on input "Gravity" at bounding box center [166, 182] width 5 height 5
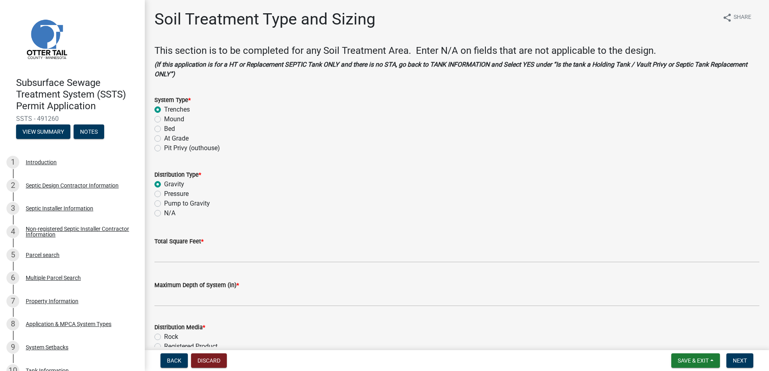
radio input "true"
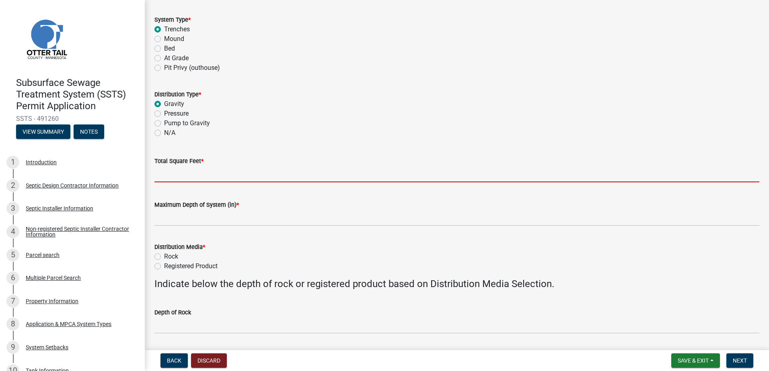
click at [166, 181] on input "Total Square Feet *" at bounding box center [456, 174] width 605 height 16
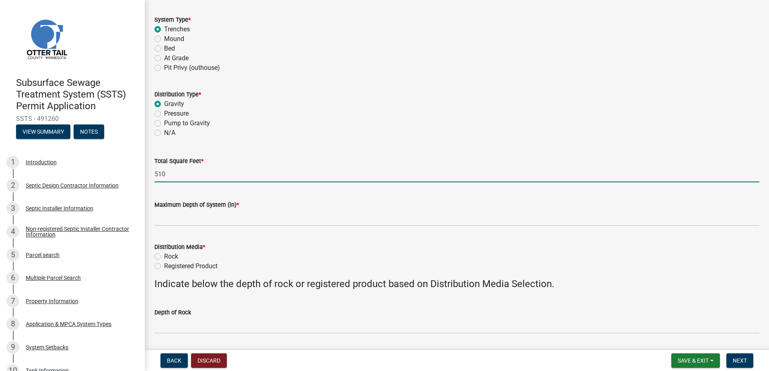
type input "510"
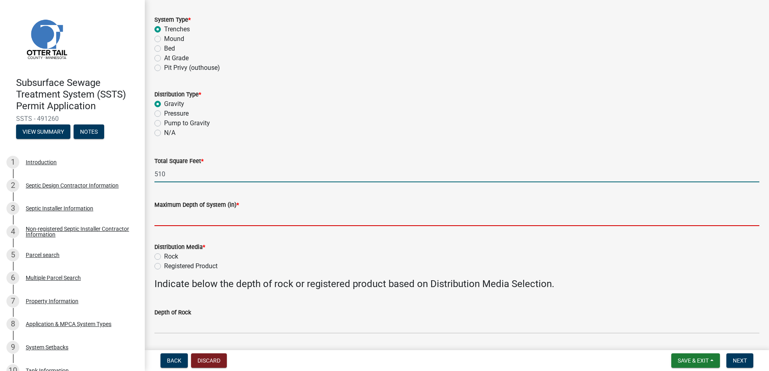
click at [160, 219] on input "Maximum Depth of System (in) *" at bounding box center [456, 218] width 605 height 16
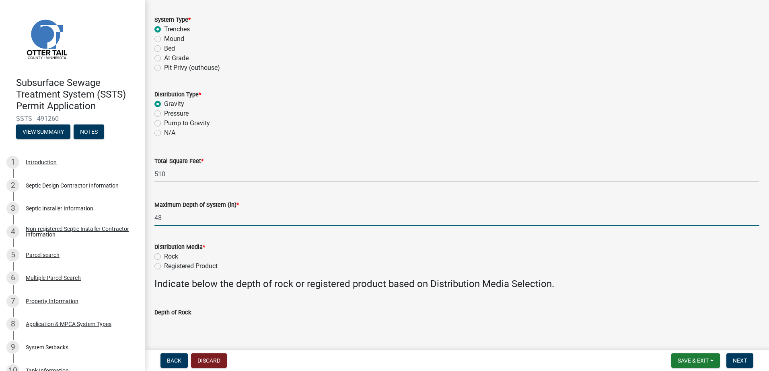
type input "48"
click at [302, 197] on div "Maximum Depth of System (in) * 48" at bounding box center [456, 207] width 605 height 37
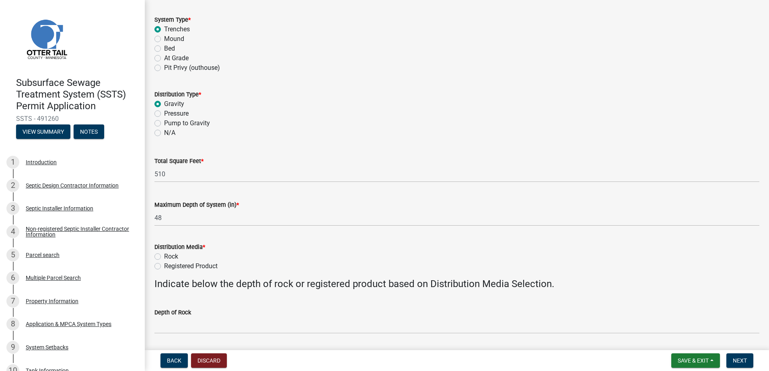
click at [164, 267] on label "Registered Product" at bounding box center [190, 267] width 53 height 10
click at [164, 267] on input "Registered Product" at bounding box center [166, 264] width 5 height 5
radio input "true"
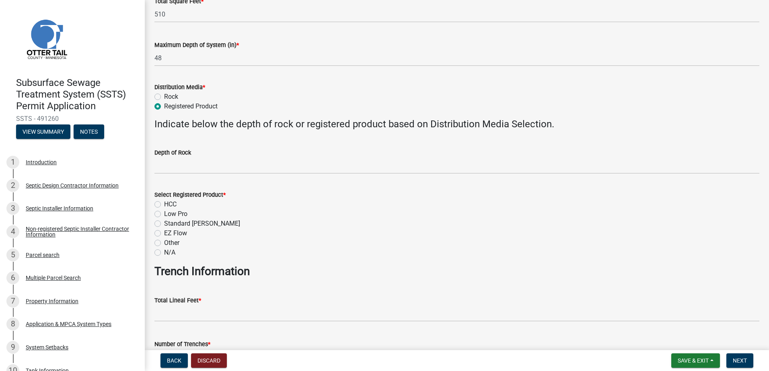
scroll to position [241, 0]
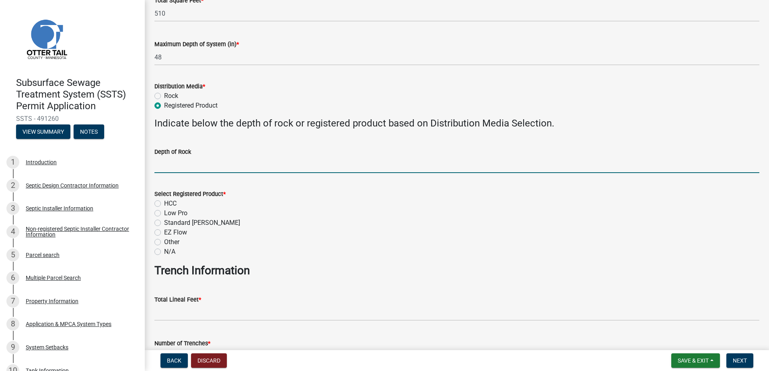
click at [164, 170] on input "Depth of Rock" at bounding box center [456, 165] width 605 height 16
type input "NA"
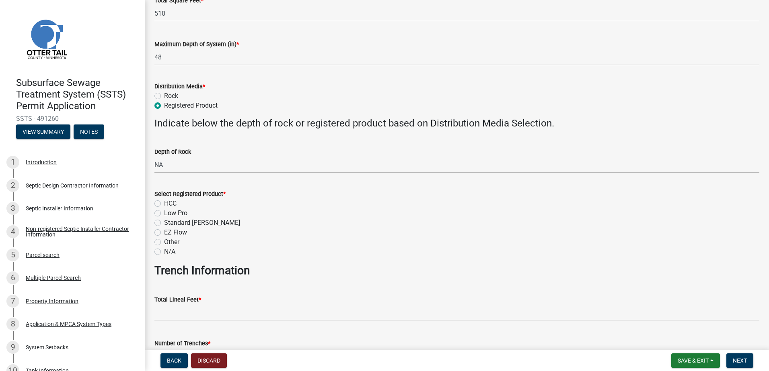
click at [164, 205] on label "HCC" at bounding box center [170, 204] width 12 height 10
click at [164, 204] on input "HCC" at bounding box center [166, 201] width 5 height 5
radio input "true"
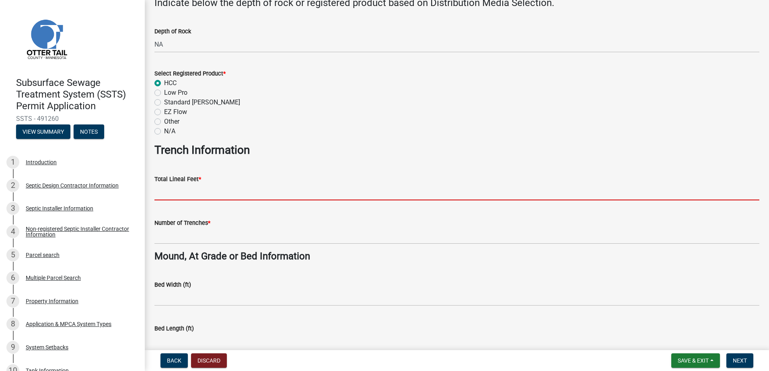
click at [159, 198] on input "Total Lineal Feet *" at bounding box center [456, 192] width 605 height 16
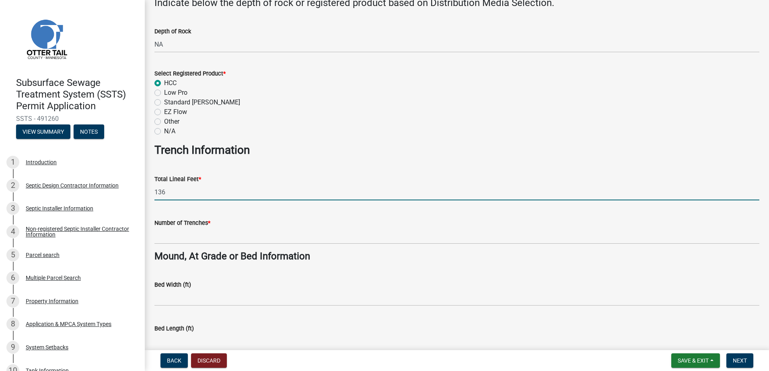
type input "136"
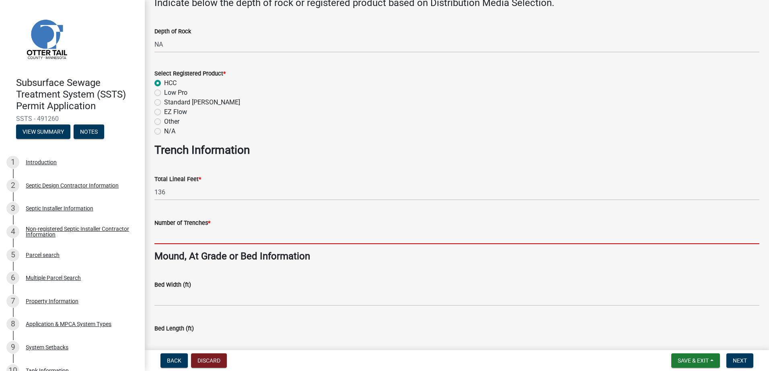
click at [191, 235] on input "Number of Trenches *" at bounding box center [456, 236] width 605 height 16
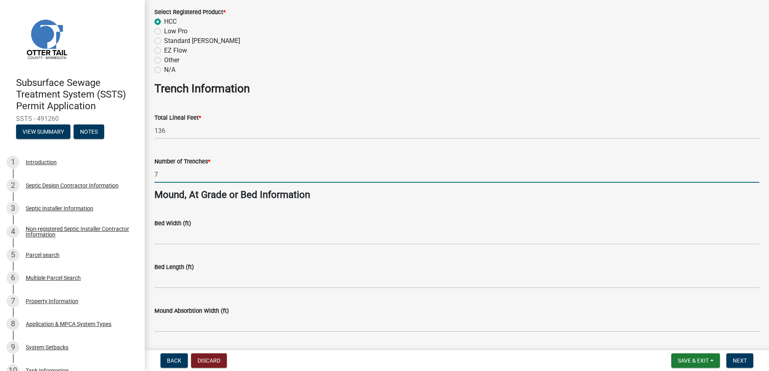
scroll to position [482, 0]
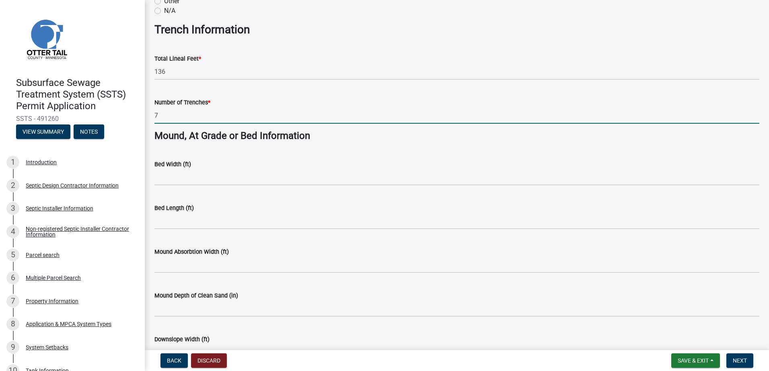
type input "7"
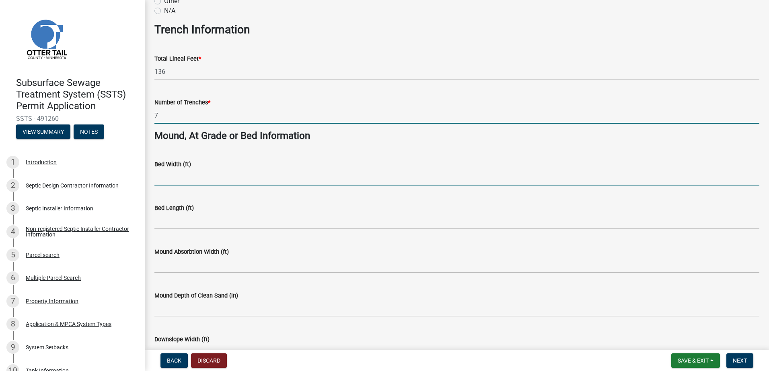
click at [164, 182] on input "Bed Width (ft)" at bounding box center [456, 177] width 605 height 16
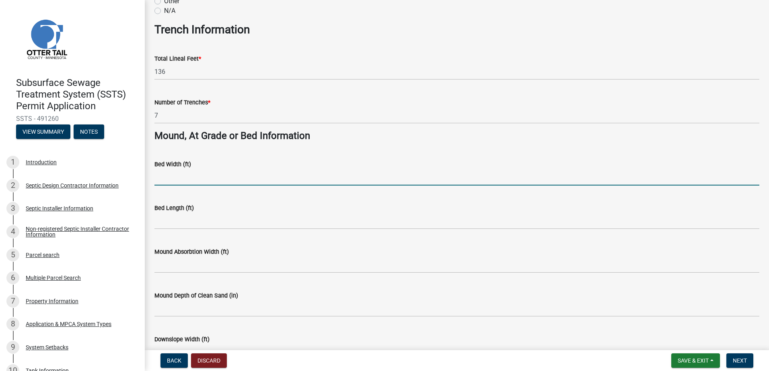
type input "NA"
click at [160, 229] on wm-data-entity-input "Bed Length (ft)" at bounding box center [456, 214] width 605 height 44
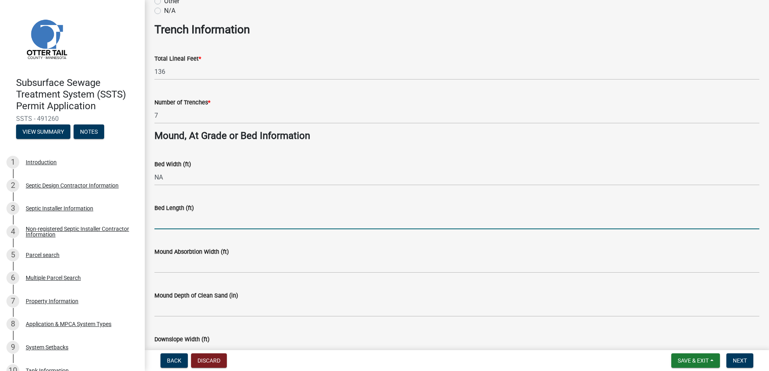
click at [159, 224] on input "Bed Length (ft)" at bounding box center [456, 221] width 605 height 16
type input "NA"
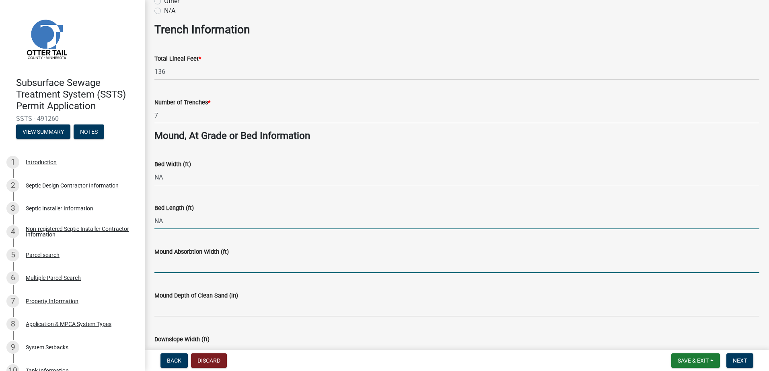
click at [168, 268] on input "Mound Absorbtion Width (ft)" at bounding box center [456, 265] width 605 height 16
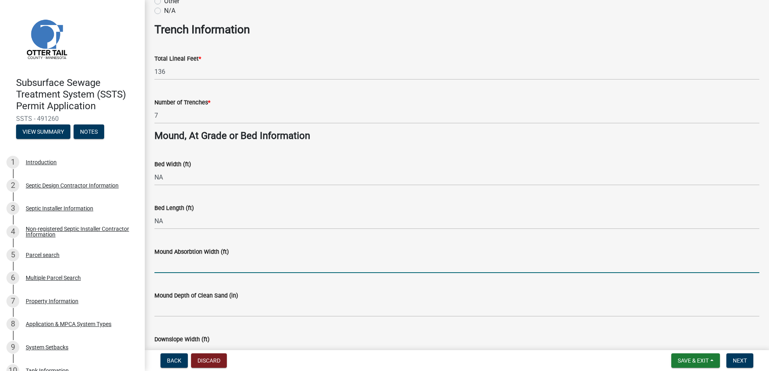
type input "NA"
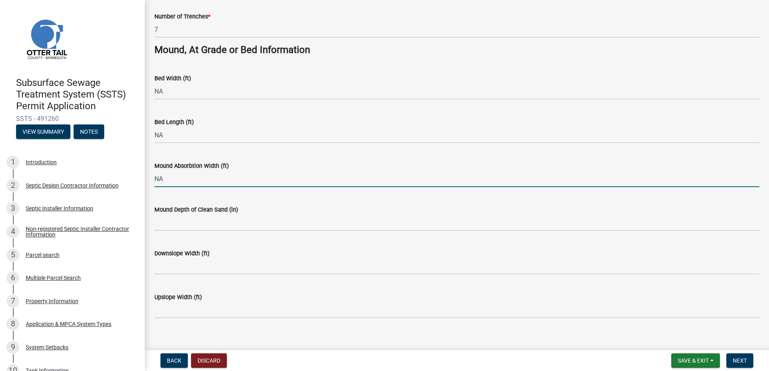
scroll to position [578, 0]
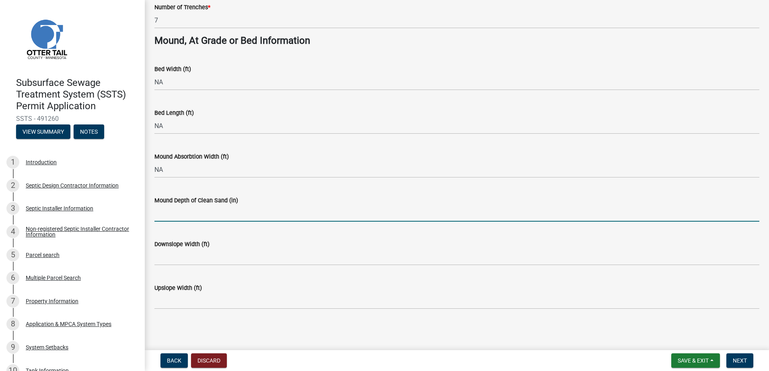
click at [161, 215] on input "Mound Depth of Clean Sand (in)" at bounding box center [456, 213] width 605 height 16
type input "NA"
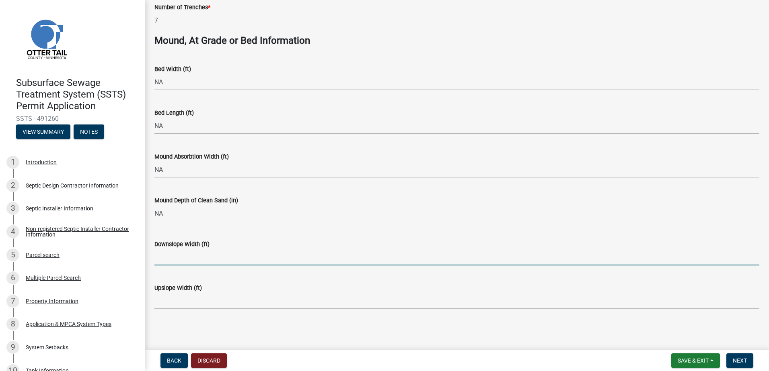
click at [171, 261] on input "Downslope Width (ft)" at bounding box center [456, 257] width 605 height 16
type input "NA"
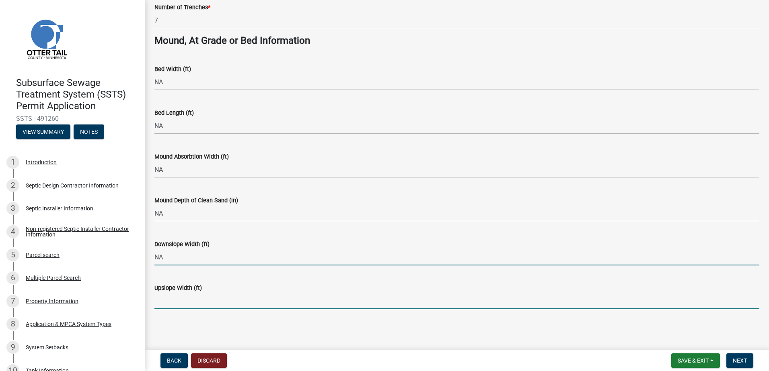
click at [168, 302] on input "Upslope Width (ft)" at bounding box center [456, 301] width 605 height 16
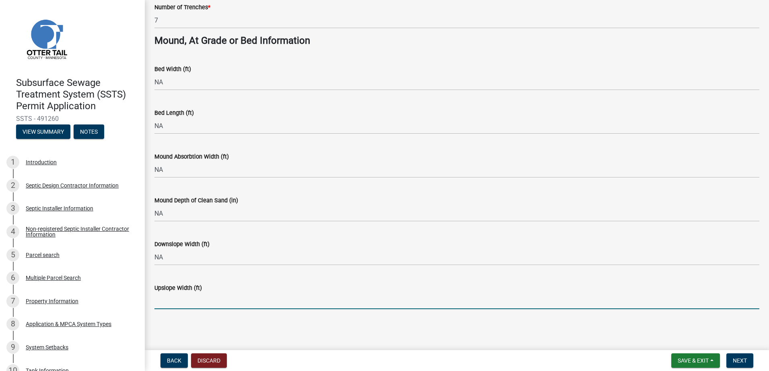
type input "NA"
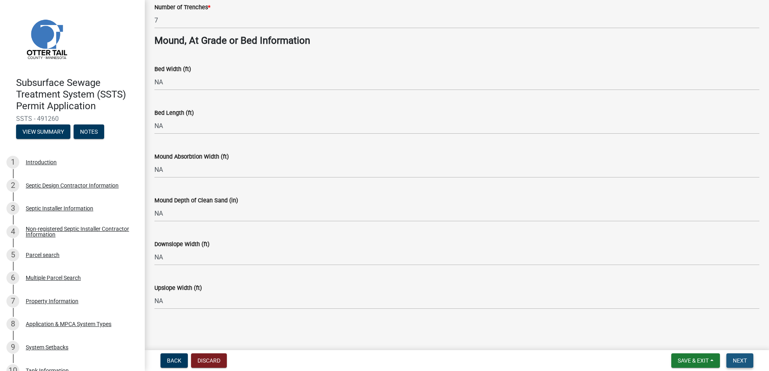
click at [737, 363] on span "Next" at bounding box center [739, 361] width 14 height 6
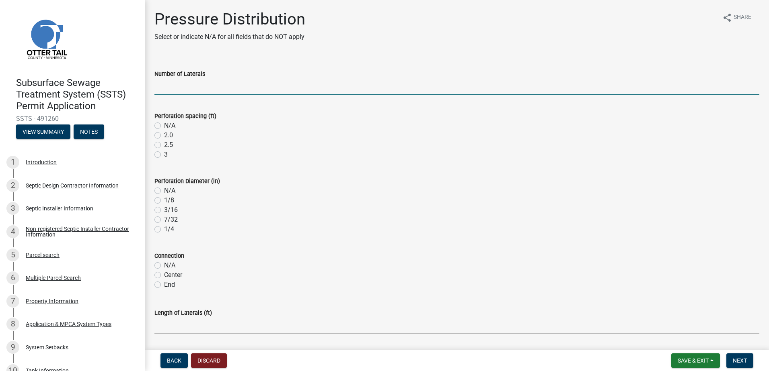
click at [159, 88] on input "Number of Laterals" at bounding box center [456, 87] width 605 height 16
type input "NA"
click at [152, 125] on div "Perforation Spacing (ft) N/A 2.0 2.5 3" at bounding box center [456, 131] width 617 height 58
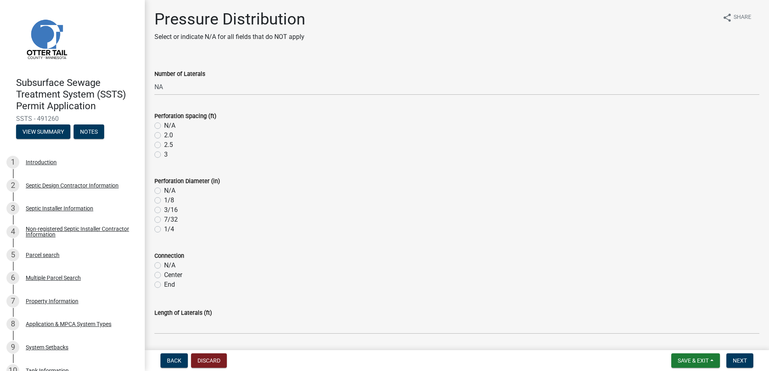
click at [164, 126] on label "N/A" at bounding box center [169, 126] width 11 height 10
click at [164, 126] on input "N/A" at bounding box center [166, 123] width 5 height 5
radio input "true"
click at [164, 190] on label "N/A" at bounding box center [169, 191] width 11 height 10
click at [164, 190] on input "N/A" at bounding box center [166, 188] width 5 height 5
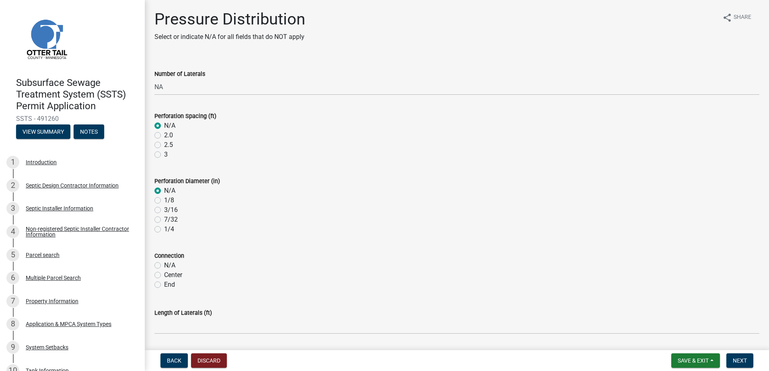
radio input "true"
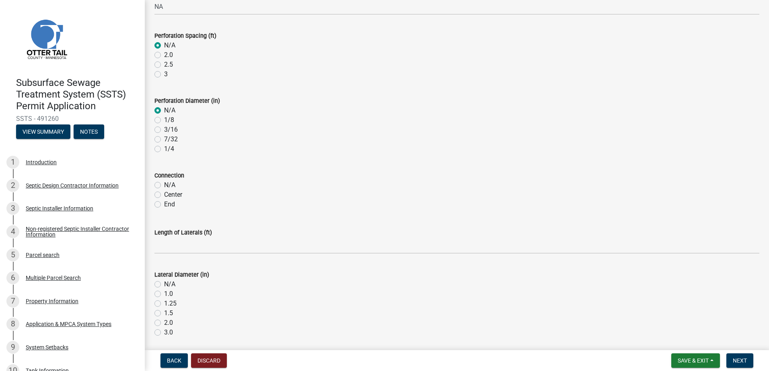
click at [164, 186] on label "N/A" at bounding box center [169, 186] width 11 height 10
click at [164, 186] on input "N/A" at bounding box center [166, 183] width 5 height 5
radio input "true"
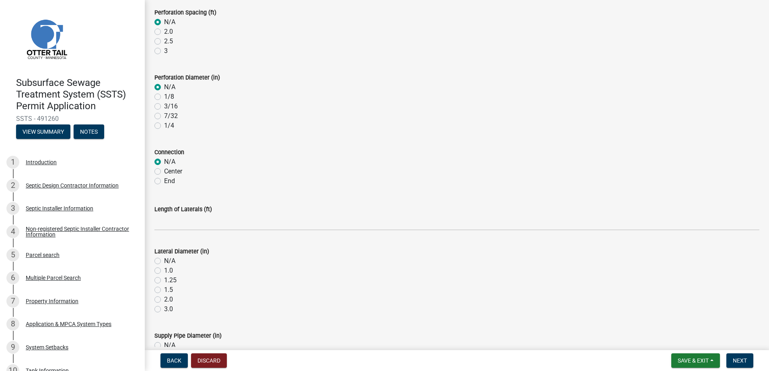
scroll to position [201, 0]
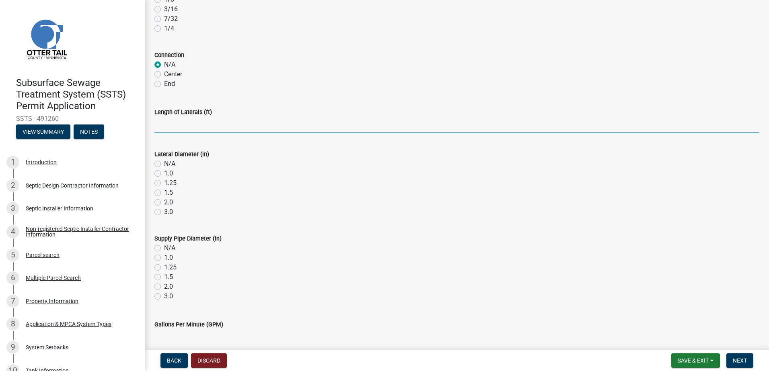
click at [168, 125] on input "Length of Laterals (ft)" at bounding box center [456, 125] width 605 height 16
type input "NA"
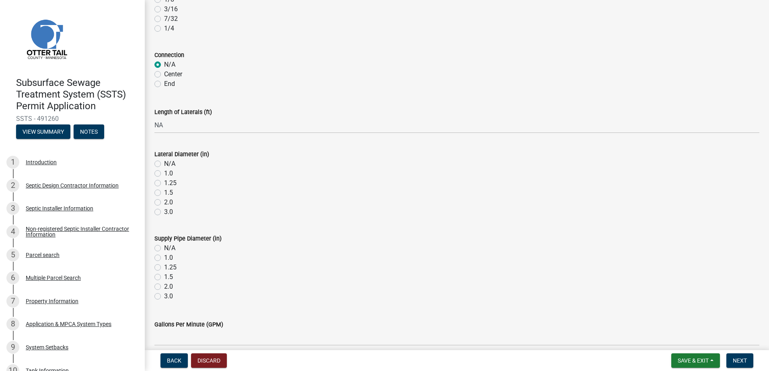
click at [164, 163] on label "N/A" at bounding box center [169, 164] width 11 height 10
click at [164, 163] on input "N/A" at bounding box center [166, 161] width 5 height 5
radio input "true"
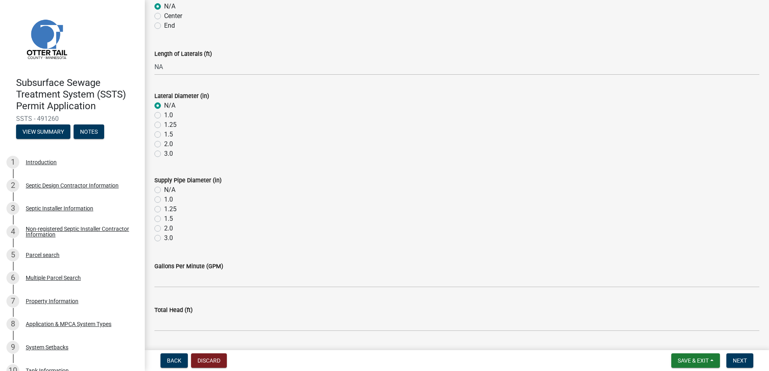
scroll to position [281, 0]
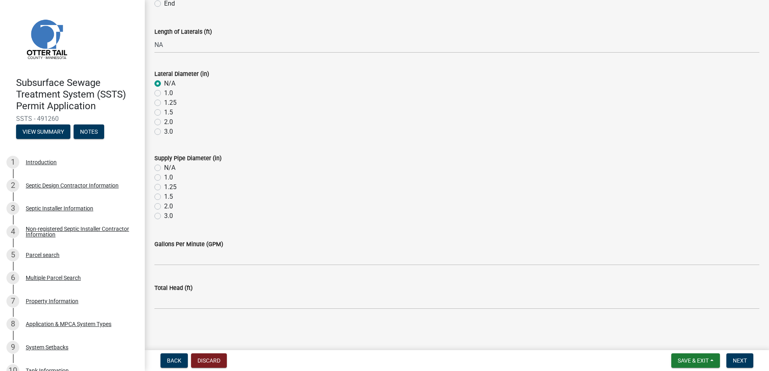
click at [164, 167] on label "N/A" at bounding box center [169, 168] width 11 height 10
click at [164, 167] on input "N/A" at bounding box center [166, 165] width 5 height 5
radio input "true"
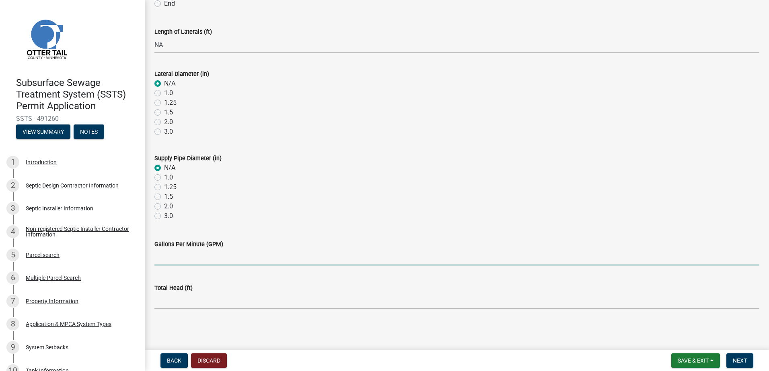
click at [172, 260] on input "Gallons Per Minute (GPM)" at bounding box center [456, 257] width 605 height 16
type input "NA"
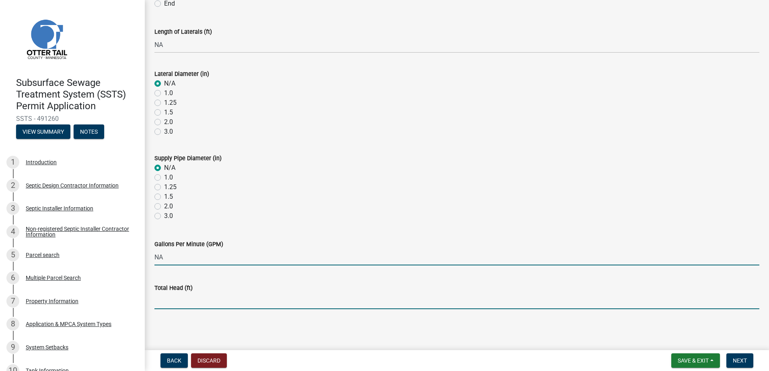
click at [166, 308] on input "Total Head (ft)" at bounding box center [456, 301] width 605 height 16
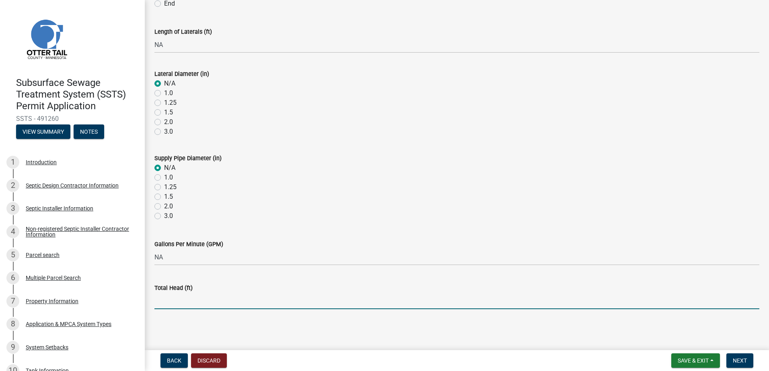
type input "NA"
click at [737, 363] on span "Next" at bounding box center [739, 361] width 14 height 6
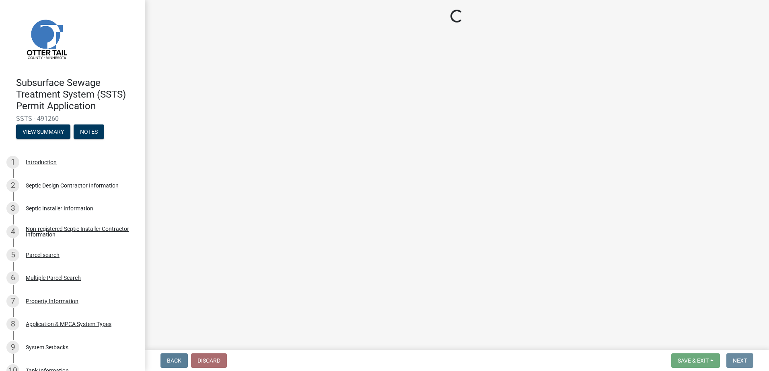
scroll to position [0, 0]
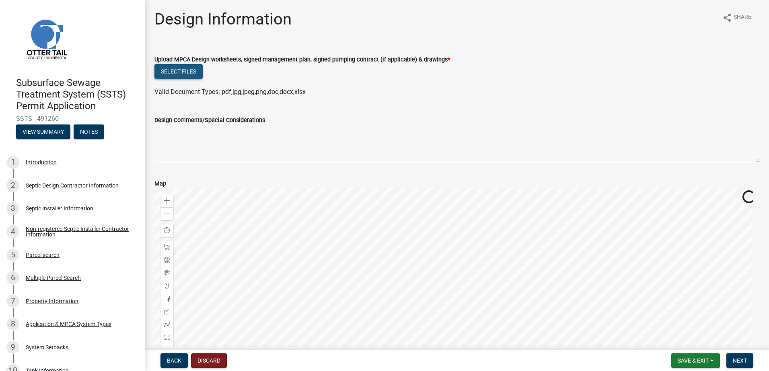
click at [177, 72] on button "Select files" at bounding box center [178, 71] width 48 height 14
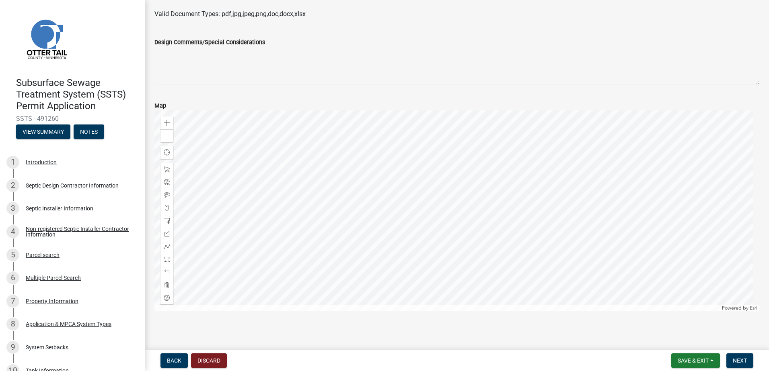
scroll to position [110, 0]
click at [741, 360] on span "Next" at bounding box center [739, 361] width 14 height 6
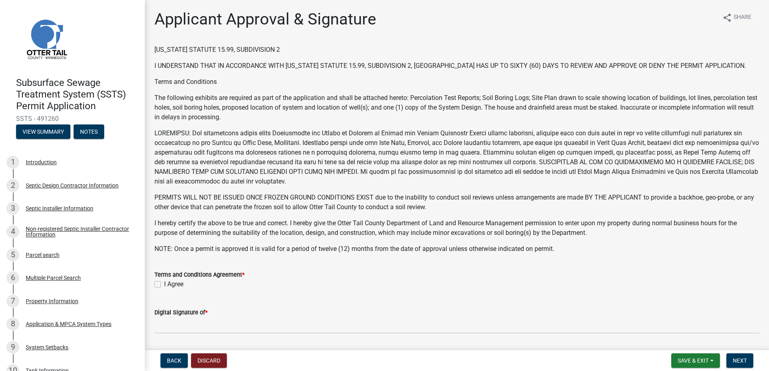
click at [164, 283] on label "I Agree" at bounding box center [173, 285] width 19 height 10
click at [164, 283] on input "I Agree" at bounding box center [166, 282] width 5 height 5
checkbox input "true"
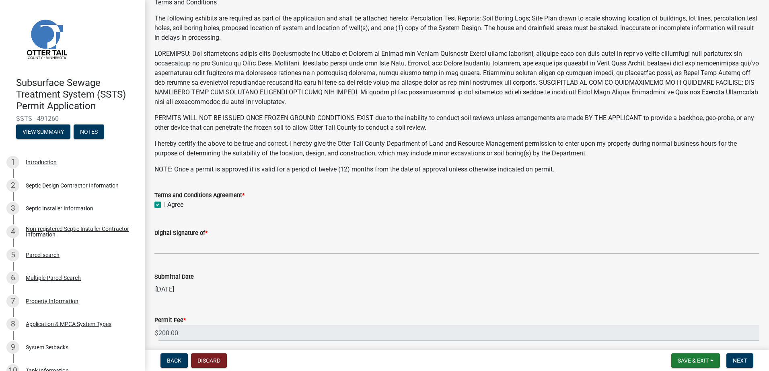
scroll to position [80, 0]
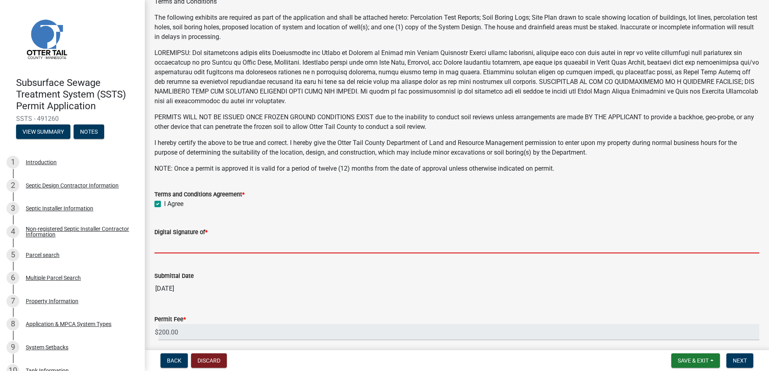
click at [181, 245] on input "Digital Signature of *" at bounding box center [456, 245] width 605 height 16
type input "[PERSON_NAME]"
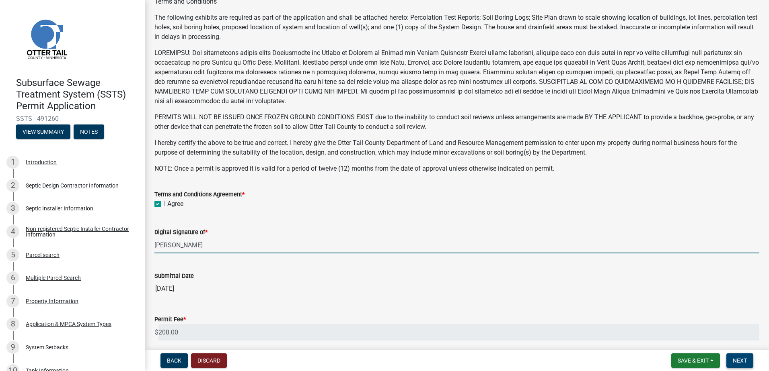
click at [739, 361] on span "Next" at bounding box center [739, 361] width 14 height 6
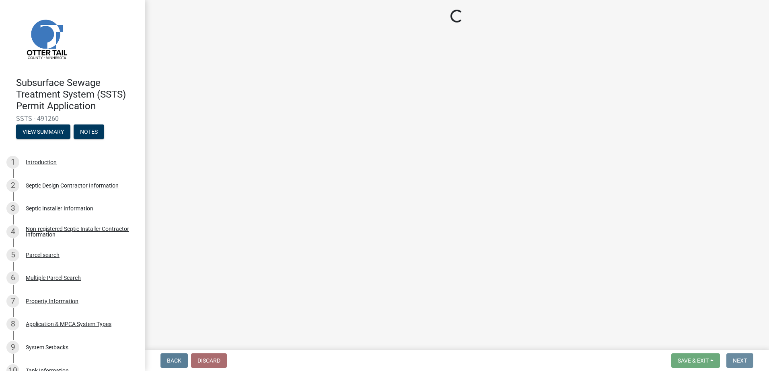
scroll to position [0, 0]
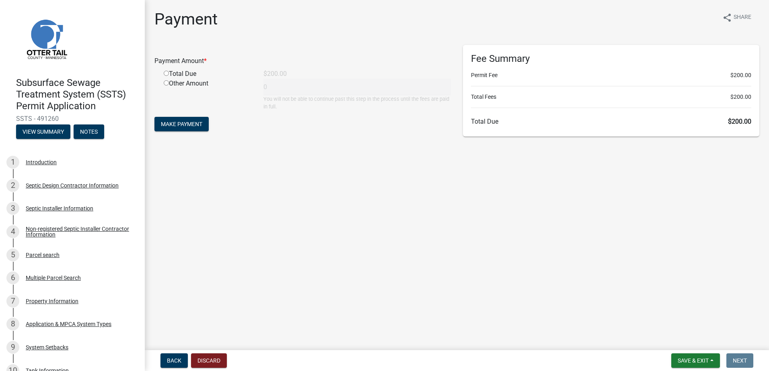
click at [168, 72] on input "radio" at bounding box center [166, 73] width 5 height 5
radio input "true"
type input "200"
click at [183, 125] on span "Make Payment" at bounding box center [181, 124] width 41 height 6
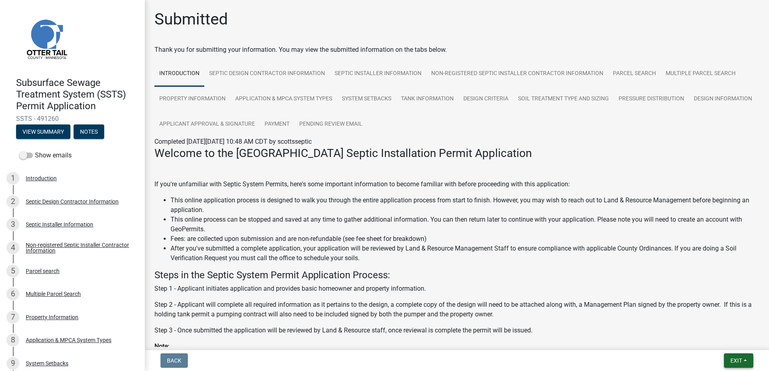
click at [743, 361] on button "Exit" at bounding box center [738, 361] width 29 height 14
click at [724, 346] on button "Save & Exit" at bounding box center [721, 339] width 64 height 19
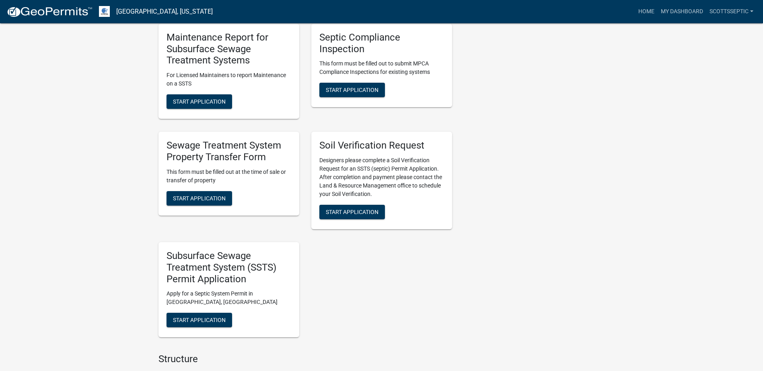
scroll to position [643, 0]
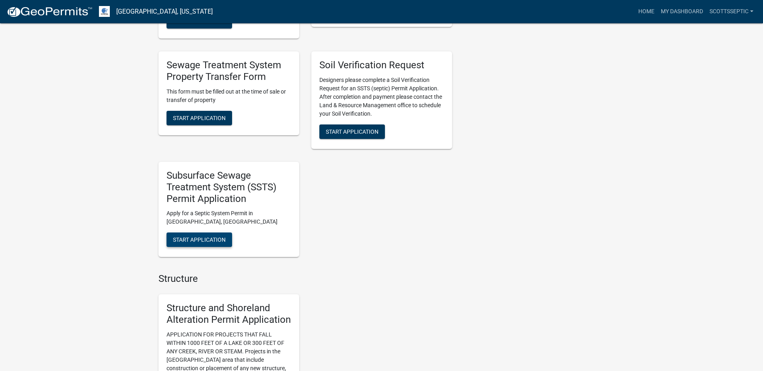
click at [209, 239] on span "Start Application" at bounding box center [199, 240] width 53 height 6
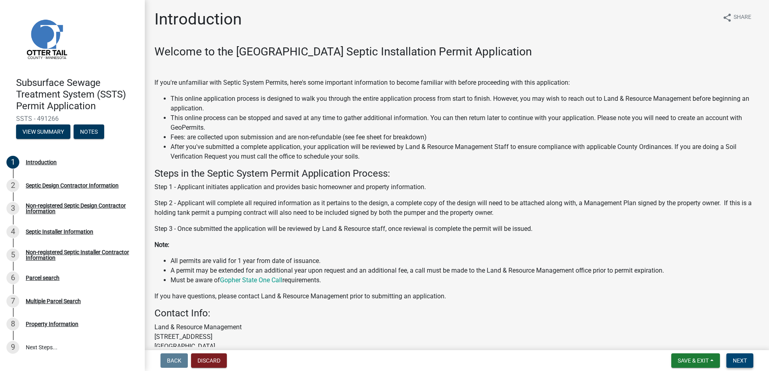
click at [741, 358] on span "Next" at bounding box center [739, 361] width 14 height 6
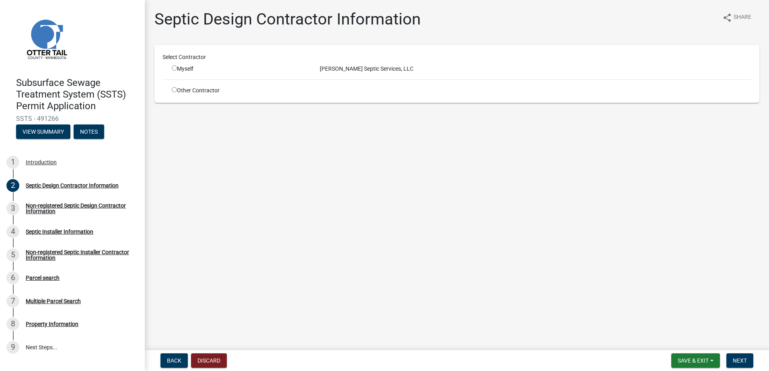
click at [174, 69] on input "radio" at bounding box center [174, 68] width 5 height 5
radio input "true"
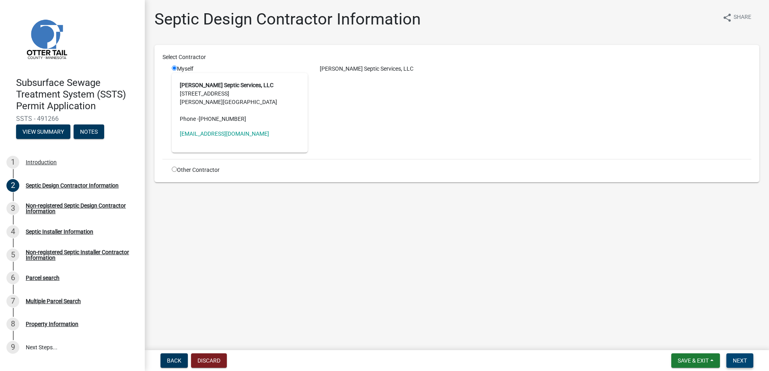
click at [735, 360] on span "Next" at bounding box center [739, 361] width 14 height 6
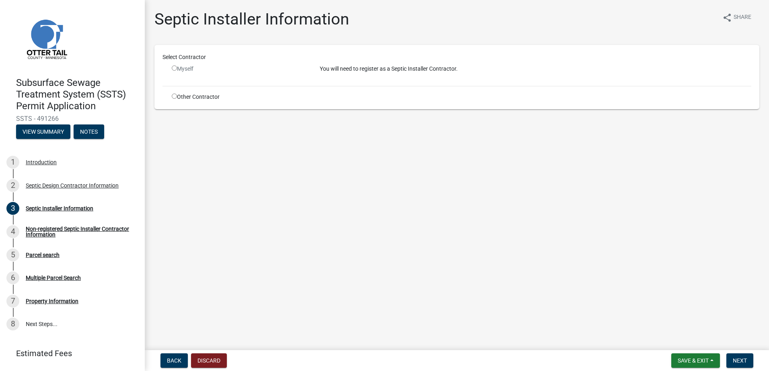
click at [174, 96] on input "radio" at bounding box center [174, 96] width 5 height 5
radio input "true"
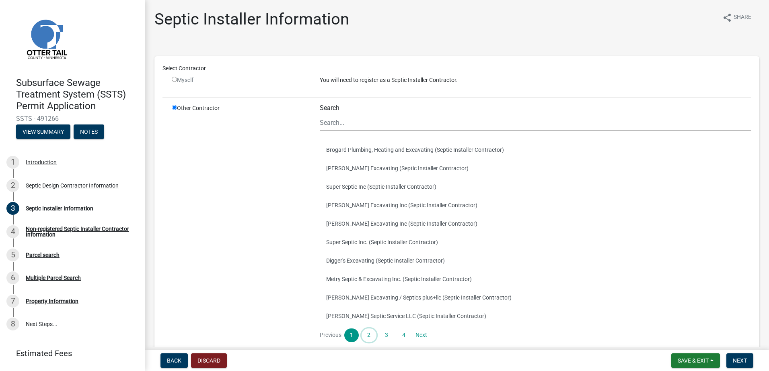
click at [363, 332] on link "2" at bounding box center [368, 336] width 14 height 14
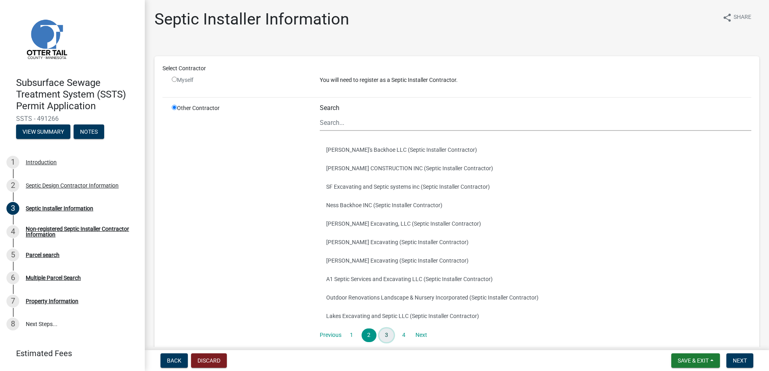
click at [383, 335] on link "3" at bounding box center [386, 336] width 14 height 14
click at [329, 151] on button "[PERSON_NAME] Septic Service (Septic Installer Contractor)" at bounding box center [535, 150] width 431 height 18
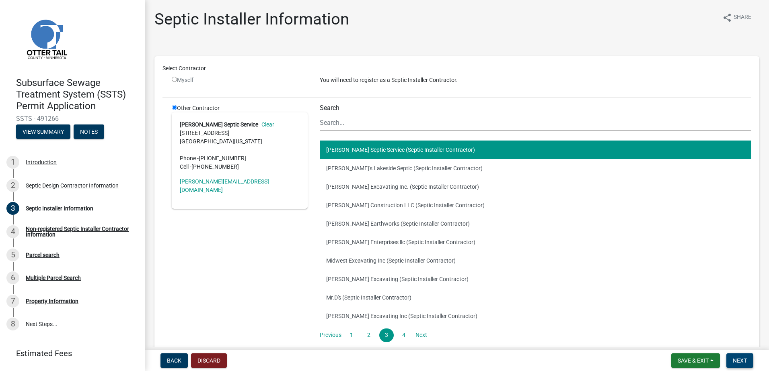
click at [739, 358] on span "Next" at bounding box center [739, 361] width 14 height 6
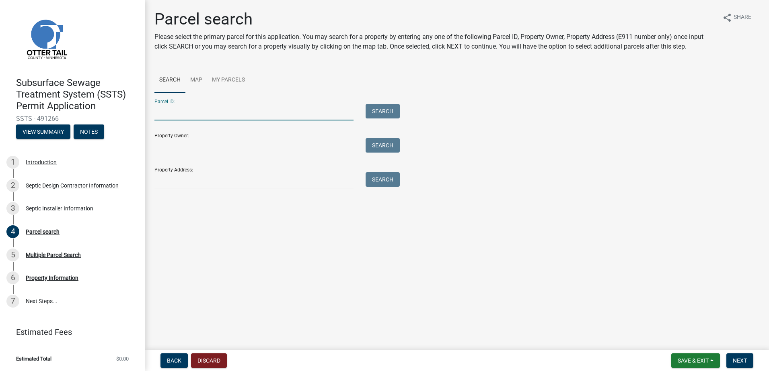
drag, startPoint x: 169, startPoint y: 114, endPoint x: 185, endPoint y: 112, distance: 16.6
click at [169, 114] on input "Parcel ID:" at bounding box center [253, 112] width 199 height 16
type input "14000990468000"
click at [376, 111] on button "Search" at bounding box center [382, 111] width 34 height 14
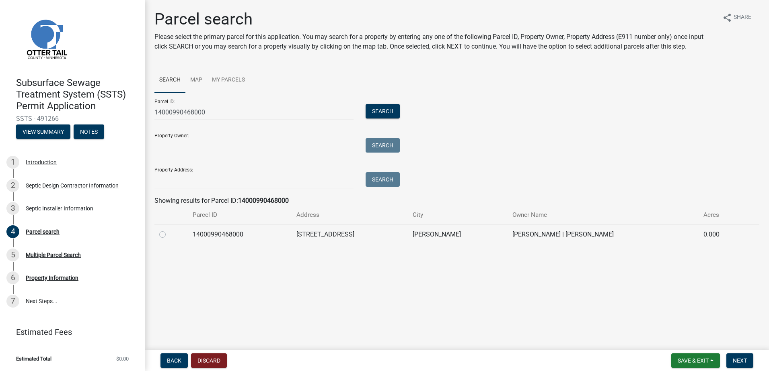
click at [169, 230] on label at bounding box center [169, 230] width 0 height 0
click at [169, 234] on input "radio" at bounding box center [171, 232] width 5 height 5
radio input "true"
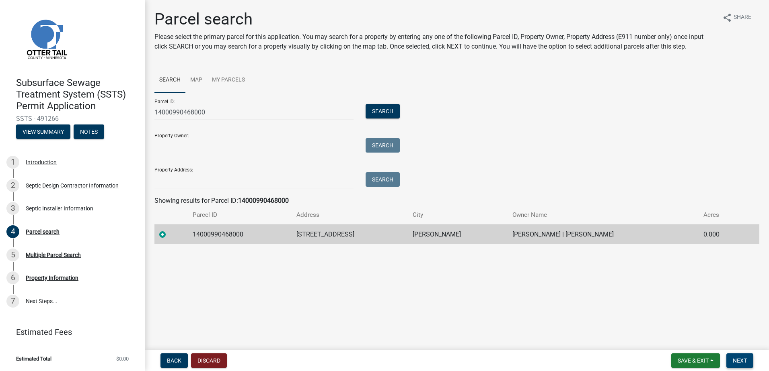
click at [738, 364] on span "Next" at bounding box center [739, 361] width 14 height 6
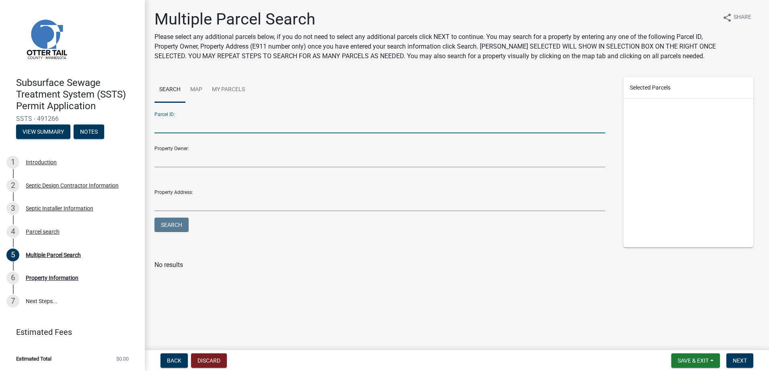
drag, startPoint x: 161, startPoint y: 126, endPoint x: 189, endPoint y: 128, distance: 27.8
click at [162, 127] on input "Parcel ID:" at bounding box center [379, 125] width 451 height 16
type input "14000990642000"
click at [163, 228] on button "Search" at bounding box center [171, 225] width 34 height 14
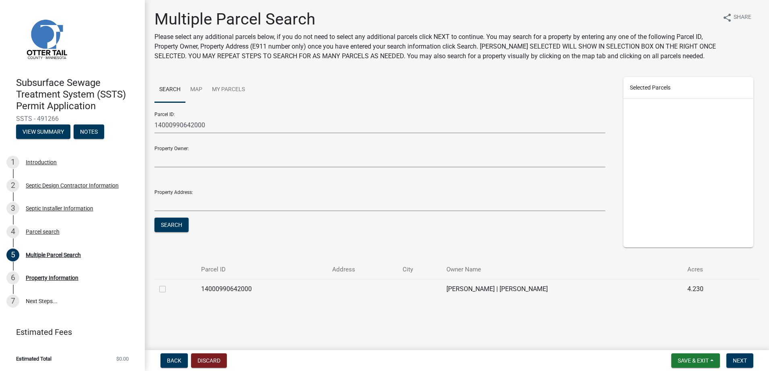
click at [169, 285] on label at bounding box center [169, 285] width 0 height 0
click at [169, 290] on input "checkbox" at bounding box center [171, 287] width 5 height 5
checkbox input "true"
click at [737, 361] on span "Next" at bounding box center [739, 361] width 14 height 6
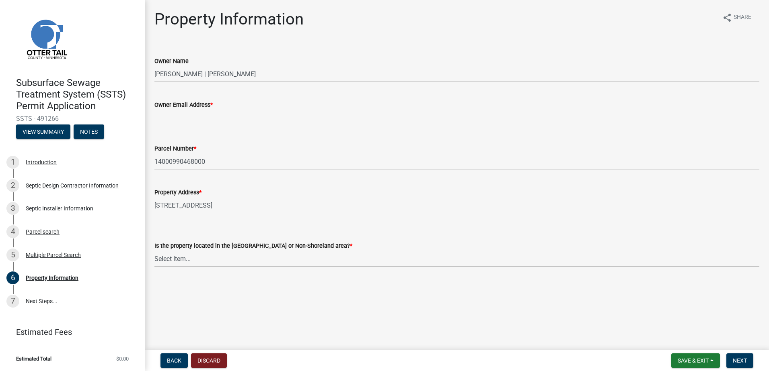
click at [155, 116] on input "Owner Email Address *" at bounding box center [456, 118] width 605 height 16
type input "[EMAIL_ADDRESS][DOMAIN_NAME]"
click at [172, 264] on select "Select Item... Shoreland Non-Shoreland" at bounding box center [456, 259] width 605 height 16
click at [154, 251] on select "Select Item... Shoreland Non-Shoreland" at bounding box center [456, 259] width 605 height 16
select select "f91142e6-e911-469c-9754-896c7e7f9e05"
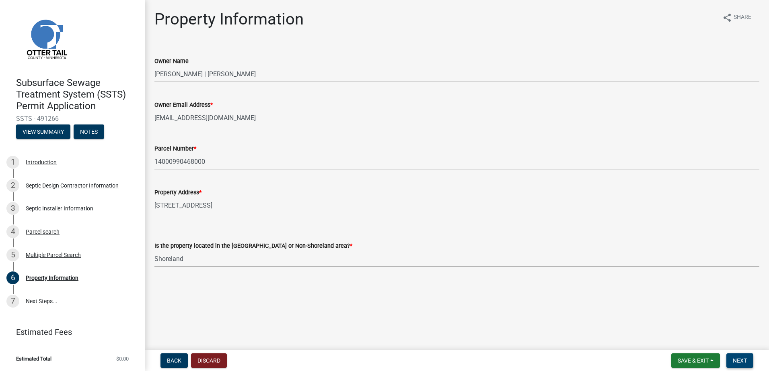
click at [736, 359] on span "Next" at bounding box center [739, 361] width 14 height 6
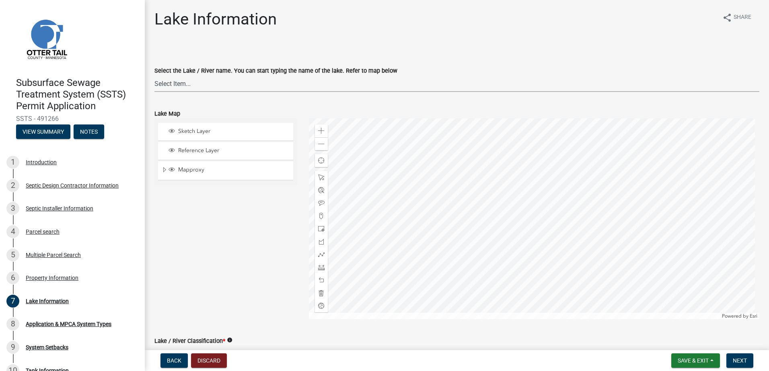
click at [165, 88] on select "Select Item... None [PERSON_NAME] 56-031 [PERSON_NAME] 56-118 [PERSON_NAME] 56-…" at bounding box center [456, 84] width 605 height 16
click at [154, 76] on select "Select Item... None [PERSON_NAME] 56-031 [PERSON_NAME] 56-118 [PERSON_NAME] 56-…" at bounding box center [456, 84] width 605 height 16
select select "f9d90a2a-c4f5-488f-96c4-739e752238e8"
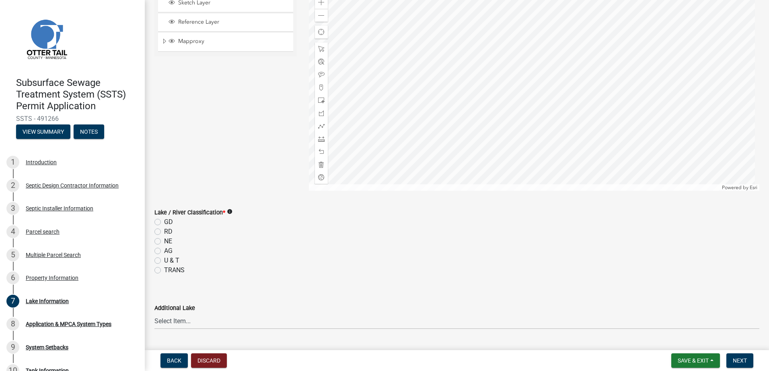
scroll to position [201, 0]
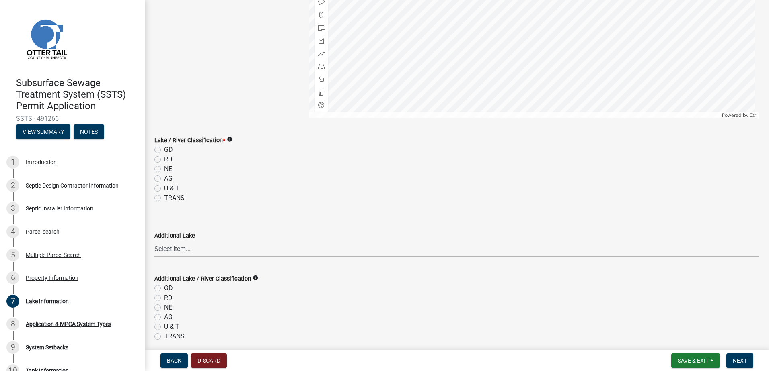
click at [164, 150] on label "GD" at bounding box center [168, 150] width 9 height 10
click at [164, 150] on input "GD" at bounding box center [166, 147] width 5 height 5
radio input "true"
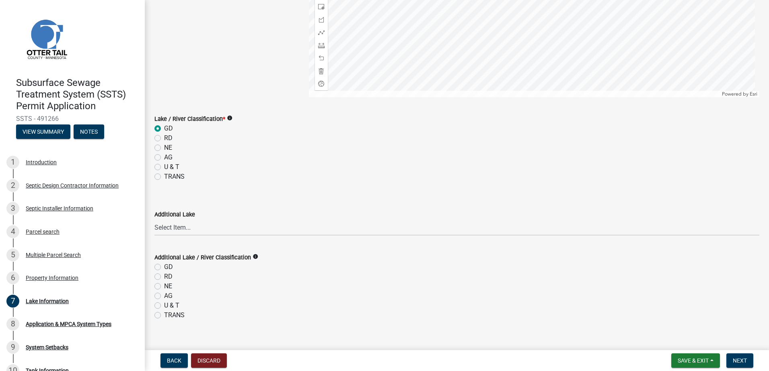
scroll to position [234, 0]
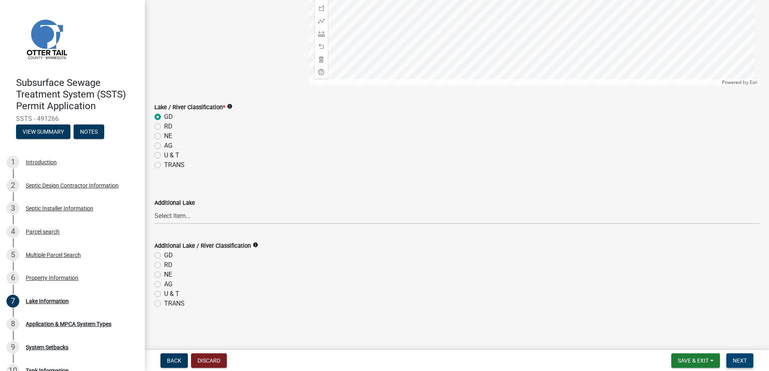
click at [735, 357] on button "Next" at bounding box center [739, 361] width 27 height 14
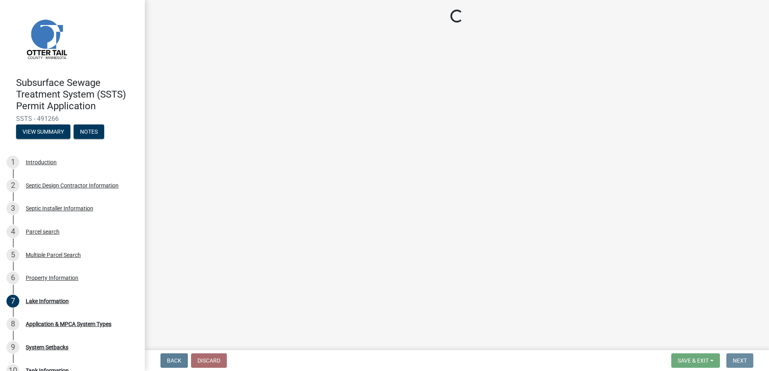
scroll to position [0, 0]
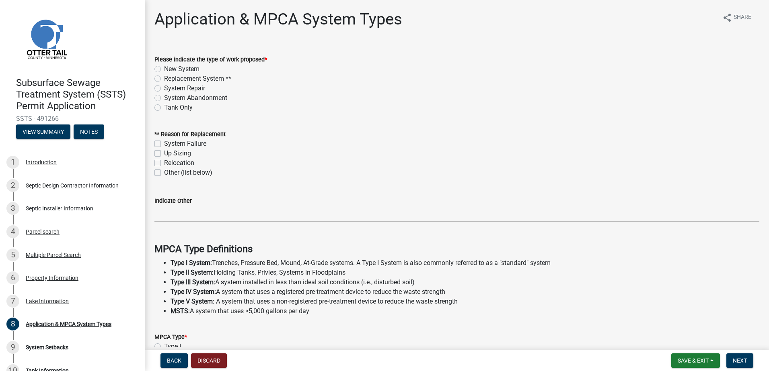
click at [164, 78] on label "Replacement System **" at bounding box center [197, 79] width 67 height 10
click at [164, 78] on input "Replacement System **" at bounding box center [166, 76] width 5 height 5
radio input "true"
click at [164, 154] on label "Up Sizing" at bounding box center [177, 154] width 27 height 10
click at [164, 154] on input "Up Sizing" at bounding box center [166, 151] width 5 height 5
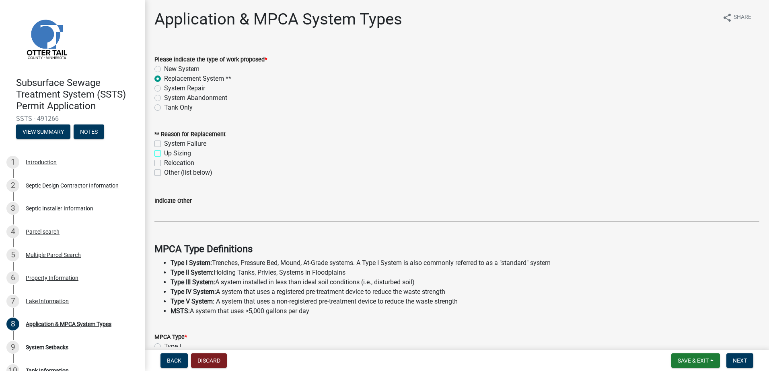
checkbox input "true"
checkbox input "false"
checkbox input "true"
checkbox input "false"
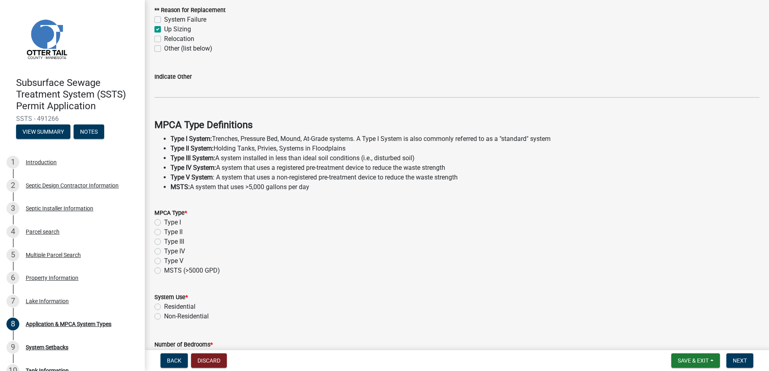
scroll to position [161, 0]
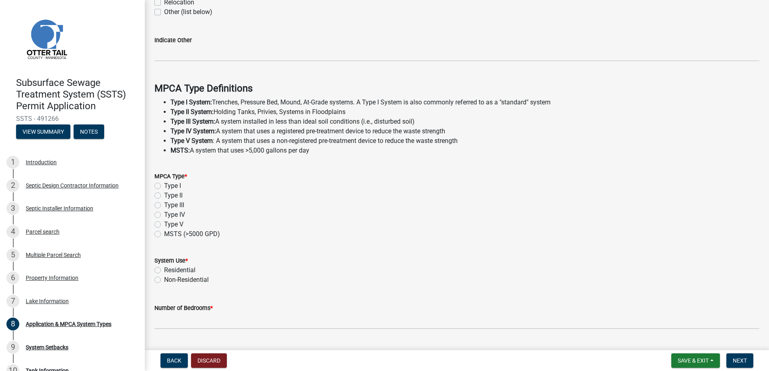
click at [164, 185] on label "Type I" at bounding box center [172, 186] width 17 height 10
click at [164, 185] on input "Type I" at bounding box center [166, 183] width 5 height 5
radio input "true"
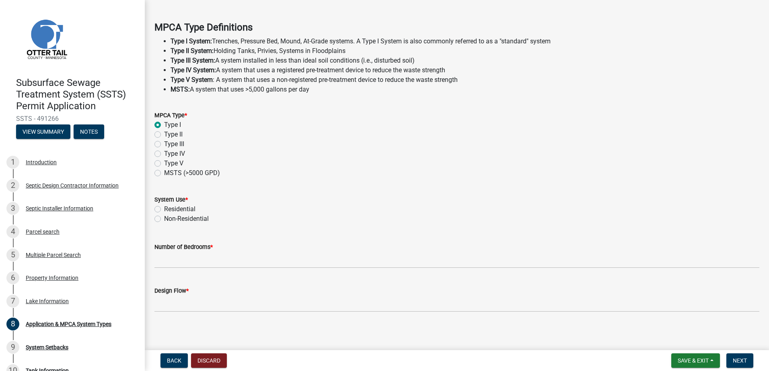
scroll to position [225, 0]
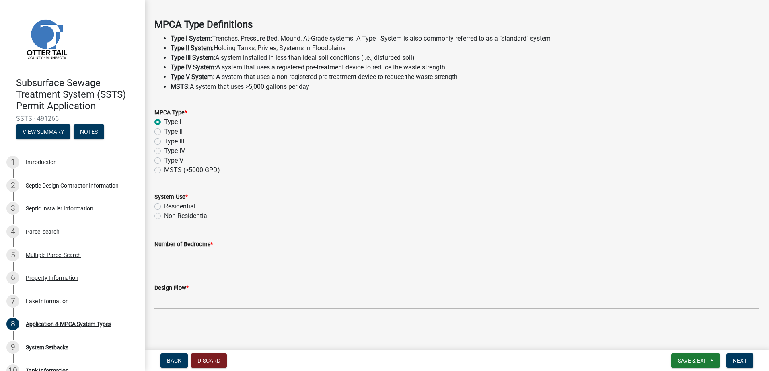
click at [164, 206] on label "Residential" at bounding box center [179, 207] width 31 height 10
click at [164, 206] on input "Residential" at bounding box center [166, 204] width 5 height 5
radio input "true"
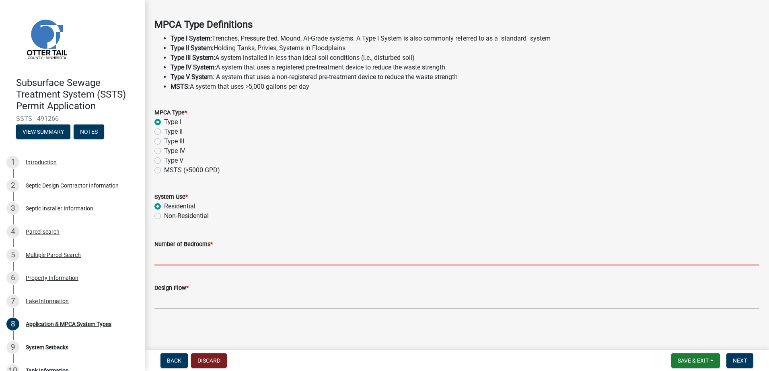
click at [165, 259] on input "Number of Bedrooms *" at bounding box center [456, 257] width 605 height 16
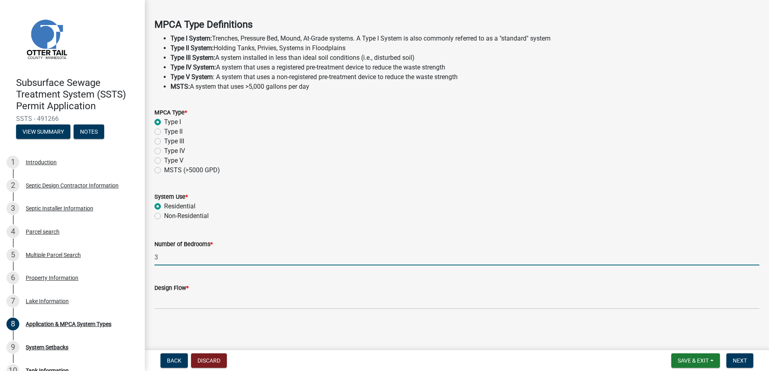
type input "3"
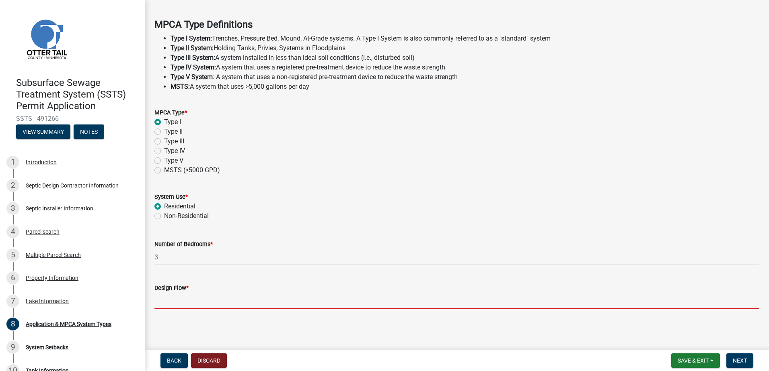
click at [163, 304] on input "Design Flow *" at bounding box center [456, 301] width 605 height 16
type input "450"
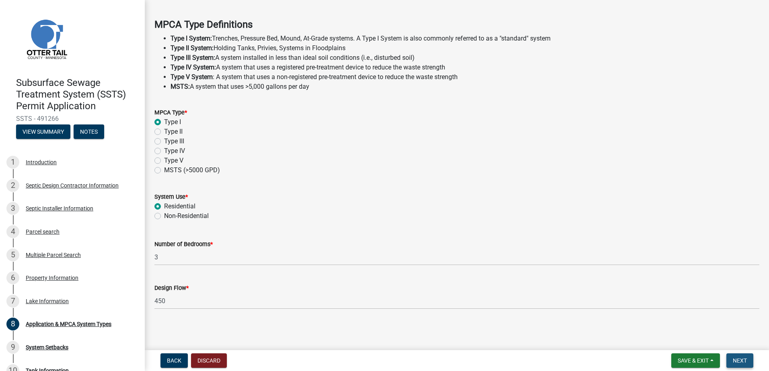
drag, startPoint x: 732, startPoint y: 363, endPoint x: 661, endPoint y: 321, distance: 82.2
click at [732, 361] on button "Next" at bounding box center [739, 361] width 27 height 14
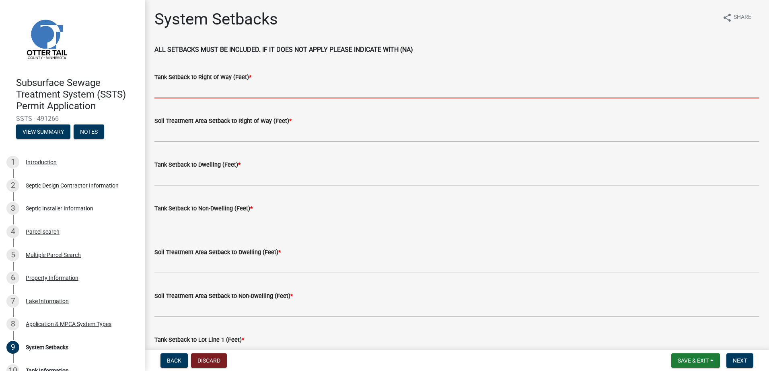
click at [173, 94] on input "Tank Setback to Right of Way (Feet) *" at bounding box center [456, 90] width 605 height 16
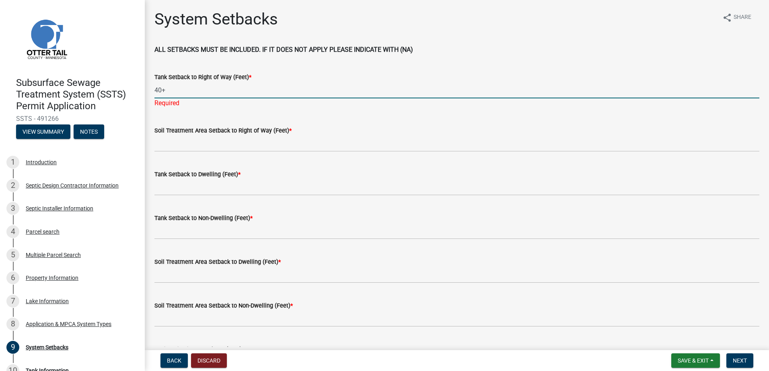
type input "40+-"
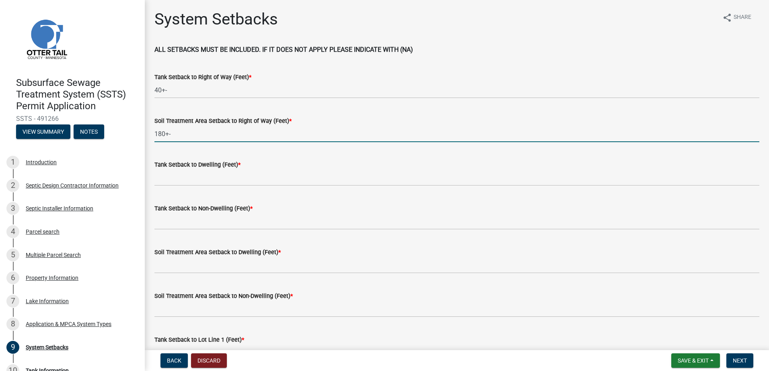
type input "180+-"
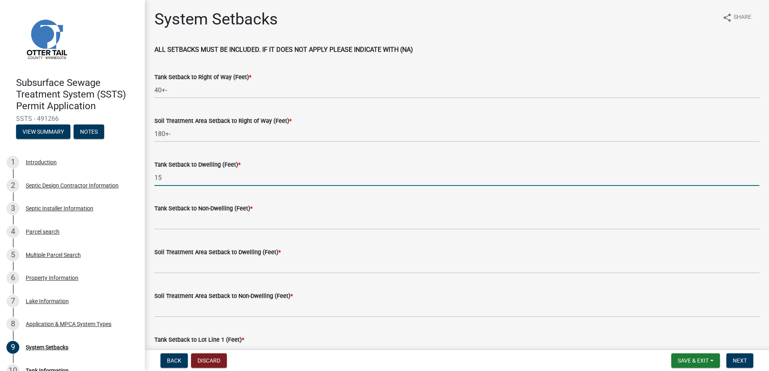
type input "15"
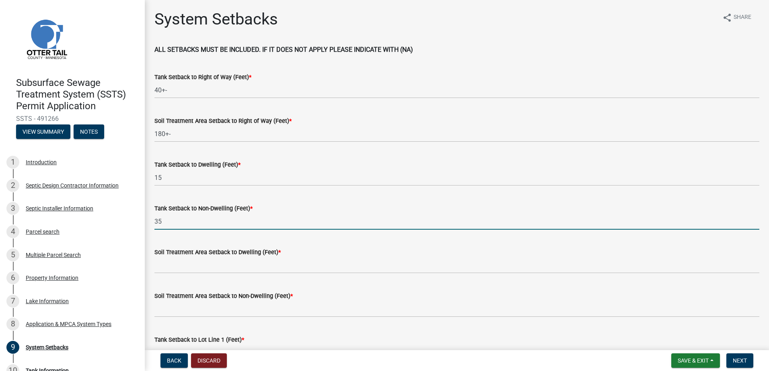
type input "35"
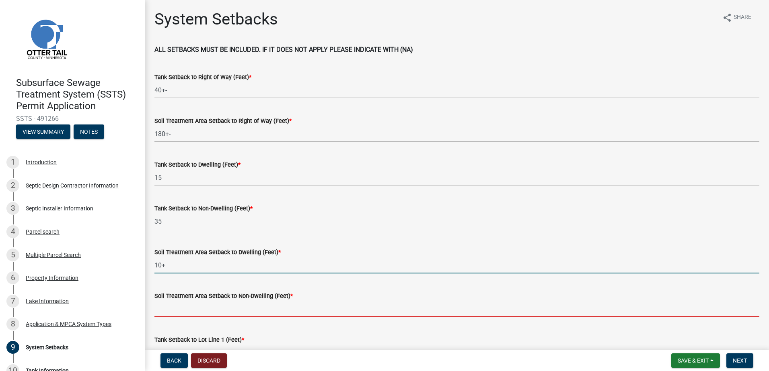
click at [169, 264] on input "10+" at bounding box center [456, 265] width 605 height 16
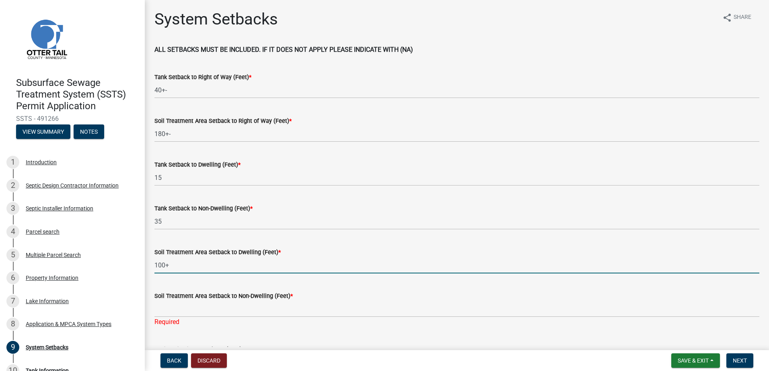
type input "100+"
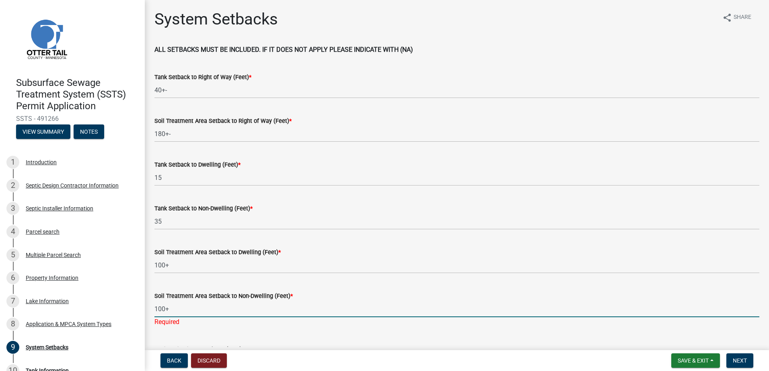
type input "100+"
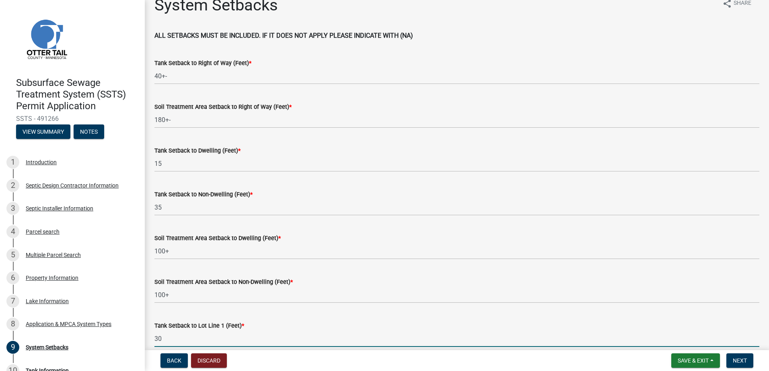
type input "30"
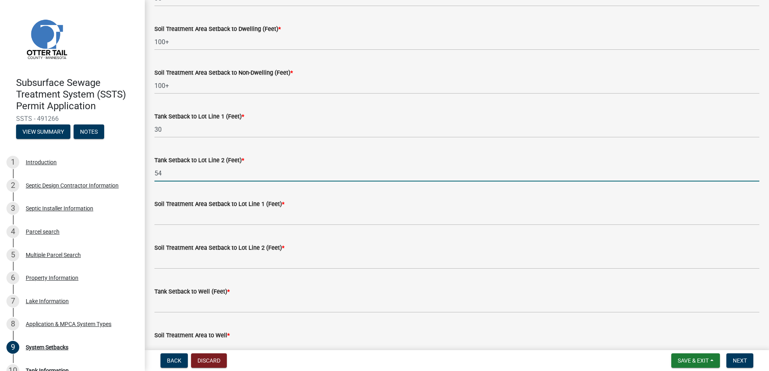
type input "54"
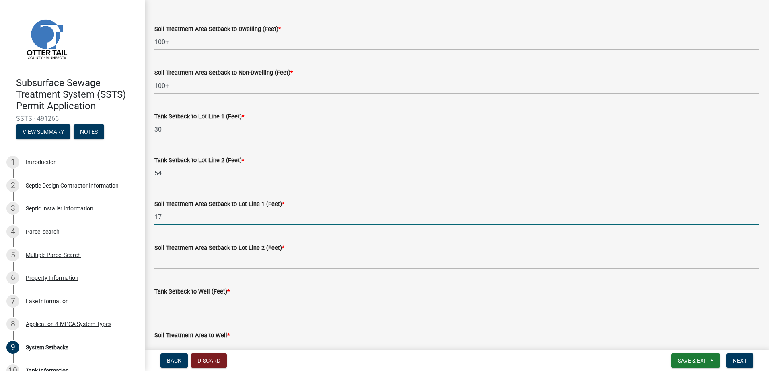
type input "17"
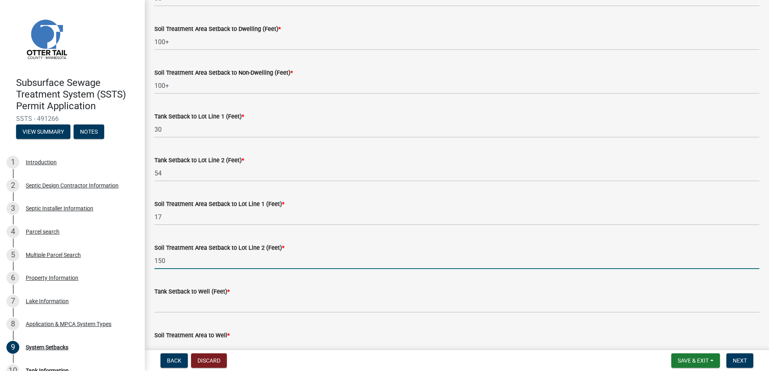
type input "150"
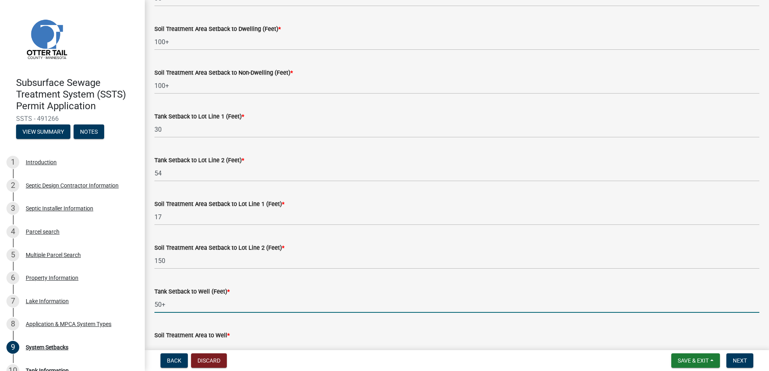
type input "50+"
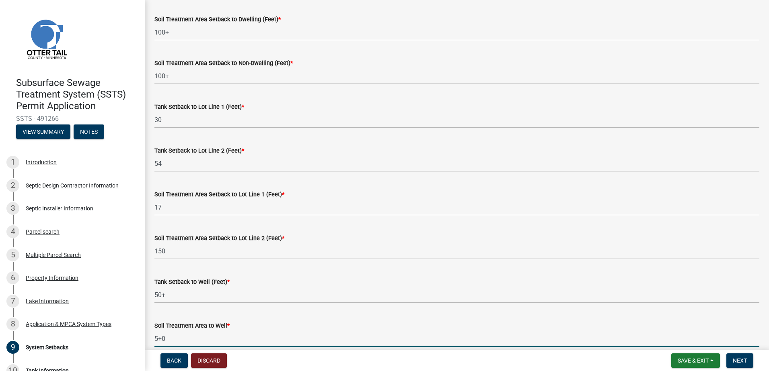
scroll to position [443, 0]
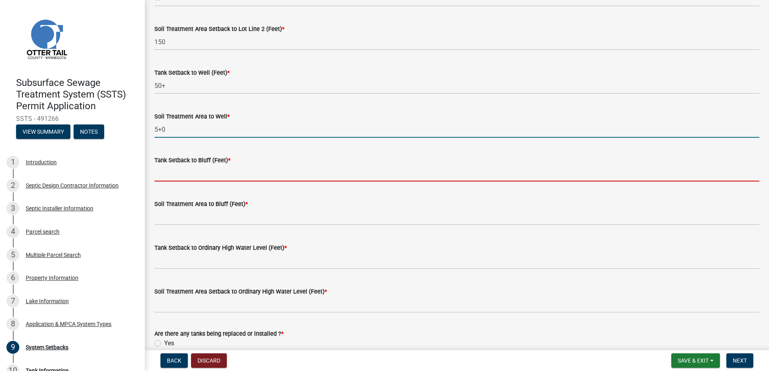
click at [169, 127] on input "5+0" at bounding box center [456, 129] width 605 height 16
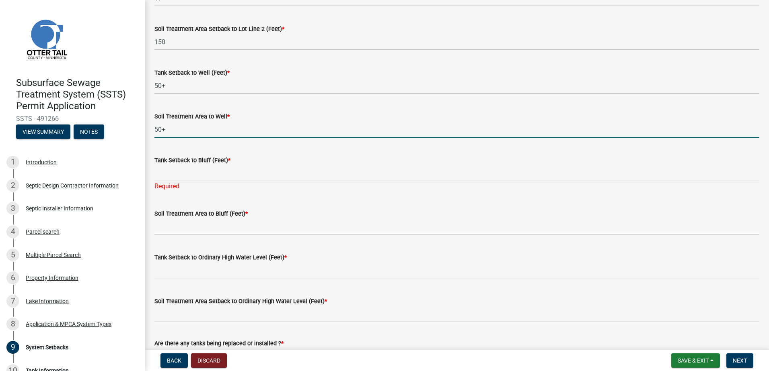
type input "50+"
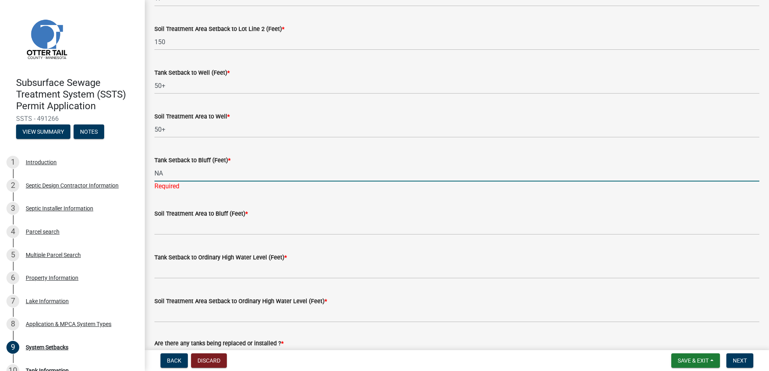
type input "NA"
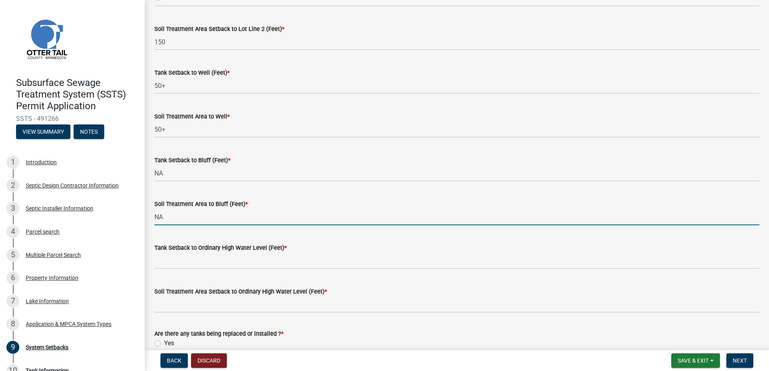
type input "NA"
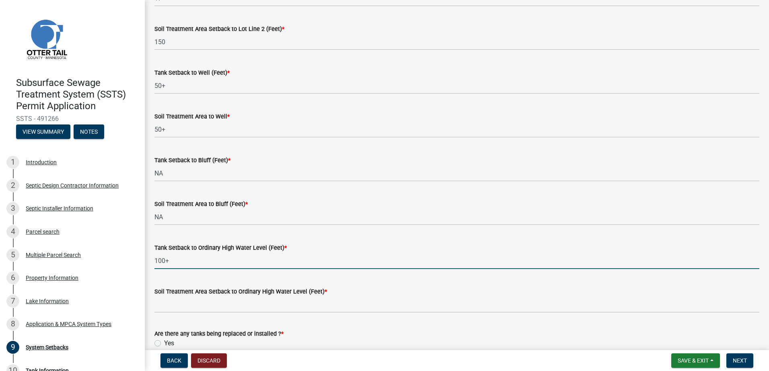
type input "100+"
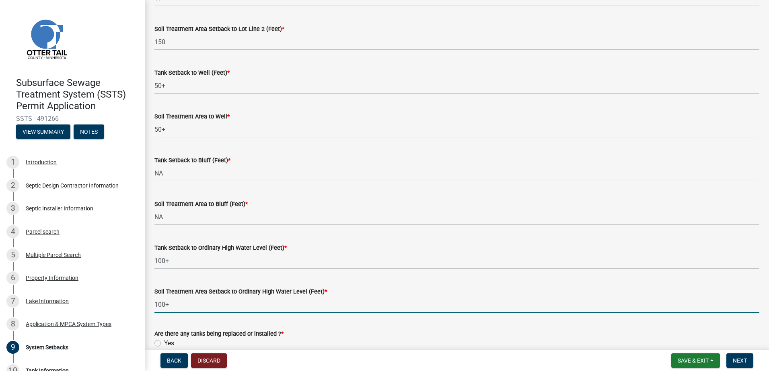
type input "100+"
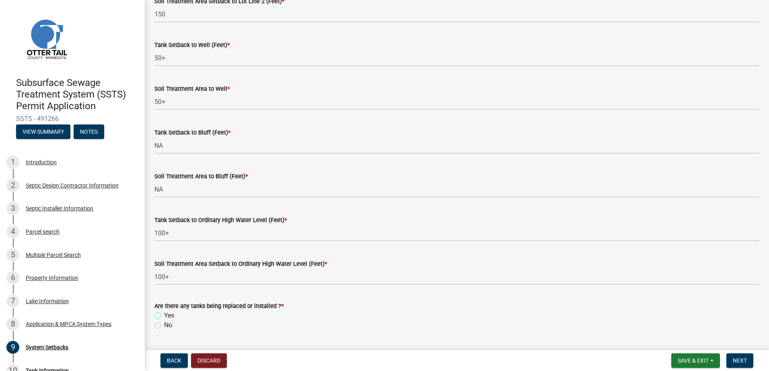
scroll to position [492, 0]
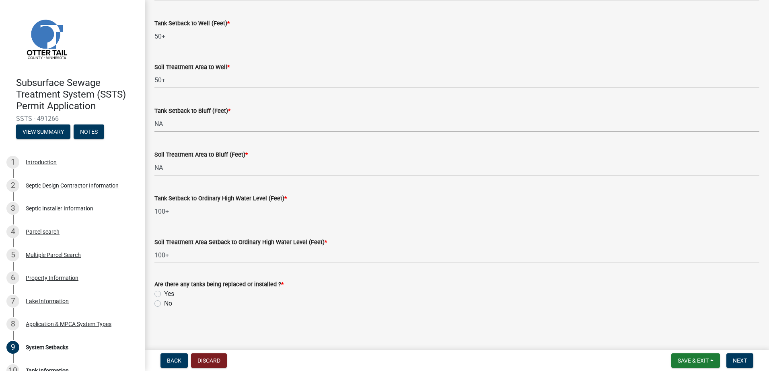
click at [164, 293] on label "Yes" at bounding box center [169, 294] width 10 height 10
click at [164, 293] on input "Yes" at bounding box center [166, 291] width 5 height 5
radio input "true"
click at [736, 361] on span "Next" at bounding box center [739, 361] width 14 height 6
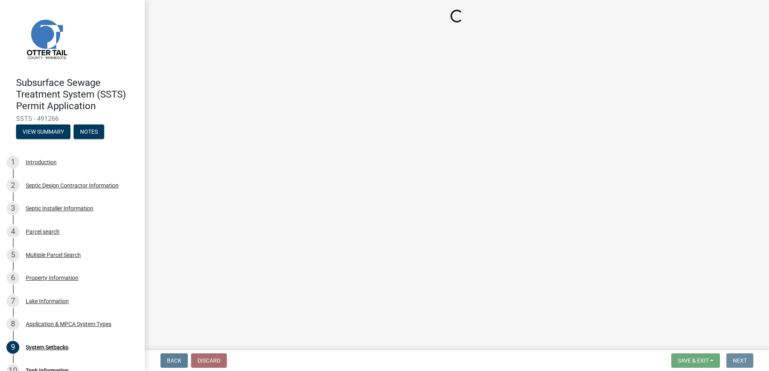
scroll to position [0, 0]
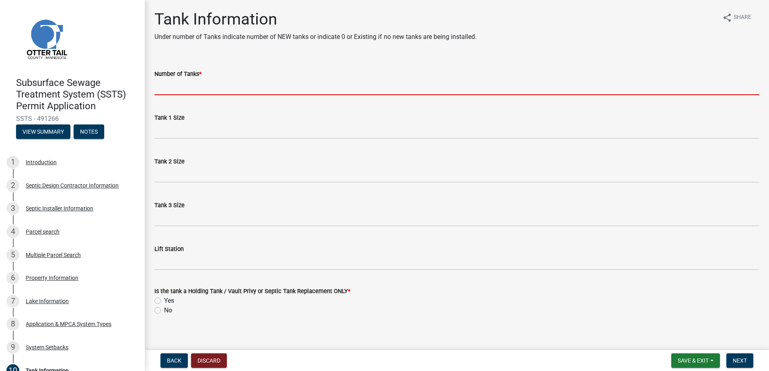
click at [156, 89] on input "Number of Tanks *" at bounding box center [456, 87] width 605 height 16
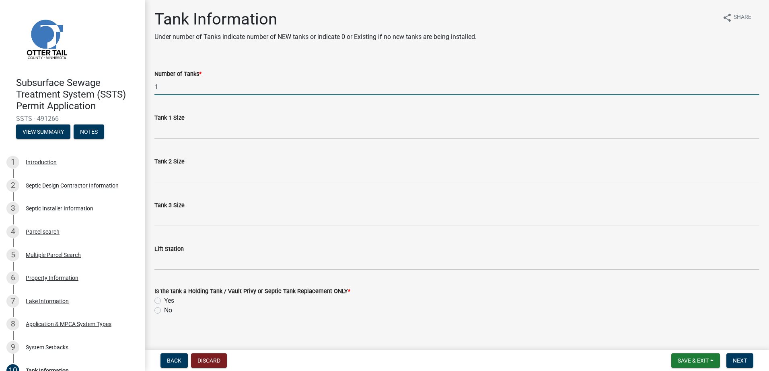
type input "1"
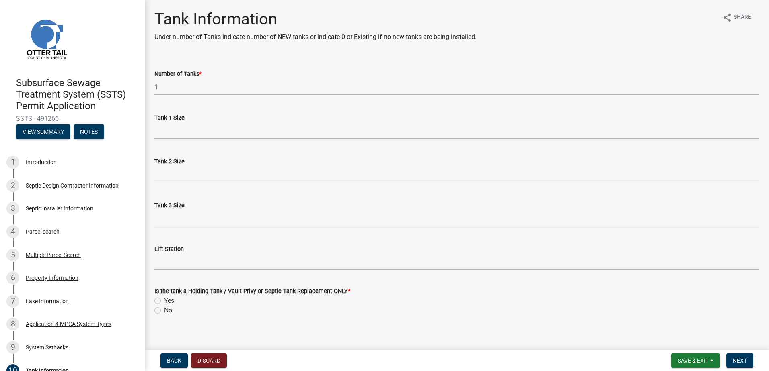
click at [154, 135] on div "Tank 1 Size" at bounding box center [456, 120] width 617 height 37
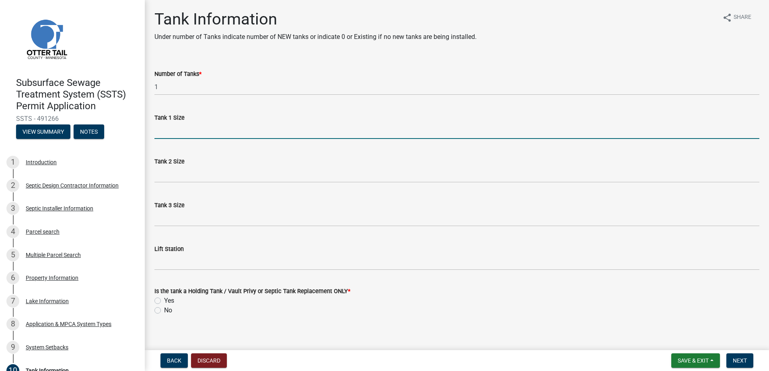
click at [161, 136] on input "Tank 1 Size" at bounding box center [456, 131] width 605 height 16
type input "1000"
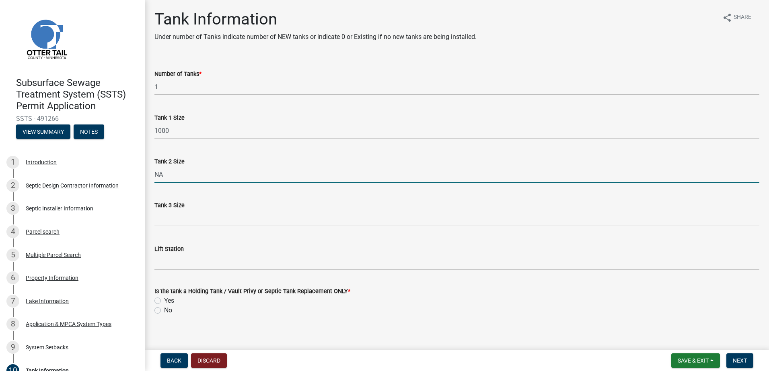
type input "NA"
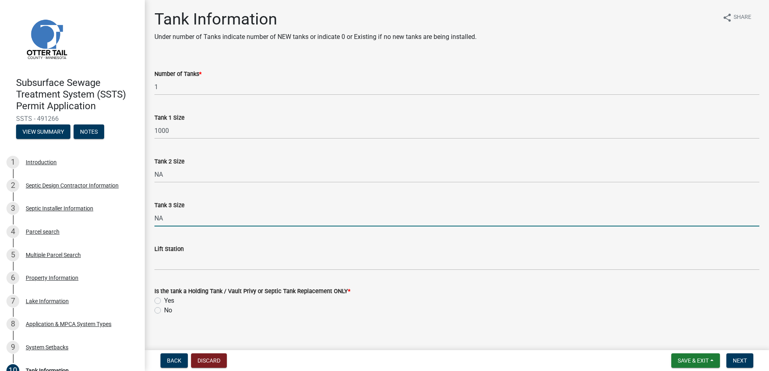
type input "NA"
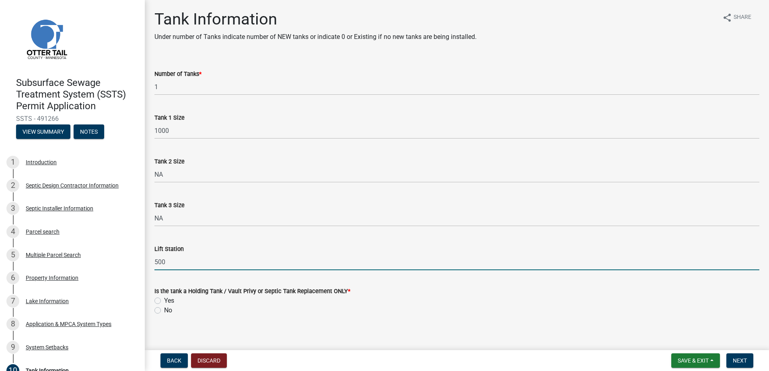
type input "500"
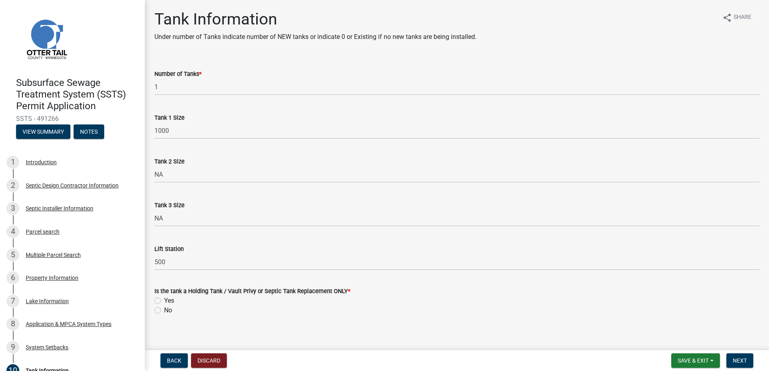
click at [164, 311] on label "No" at bounding box center [168, 311] width 8 height 10
click at [164, 311] on input "No" at bounding box center [166, 308] width 5 height 5
radio input "true"
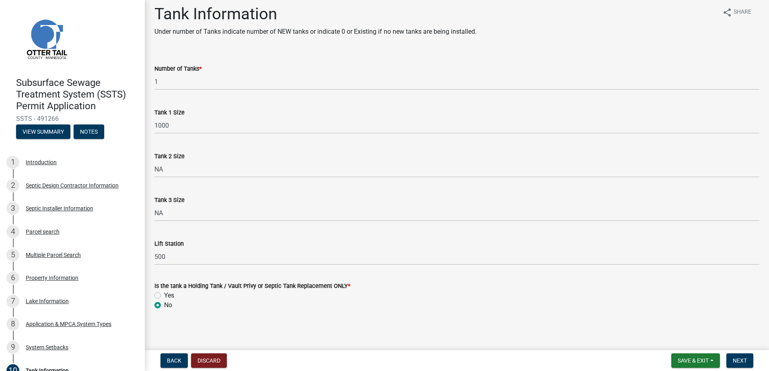
scroll to position [7, 0]
drag, startPoint x: 737, startPoint y: 363, endPoint x: 734, endPoint y: 358, distance: 5.9
click at [738, 363] on span "Next" at bounding box center [739, 361] width 14 height 6
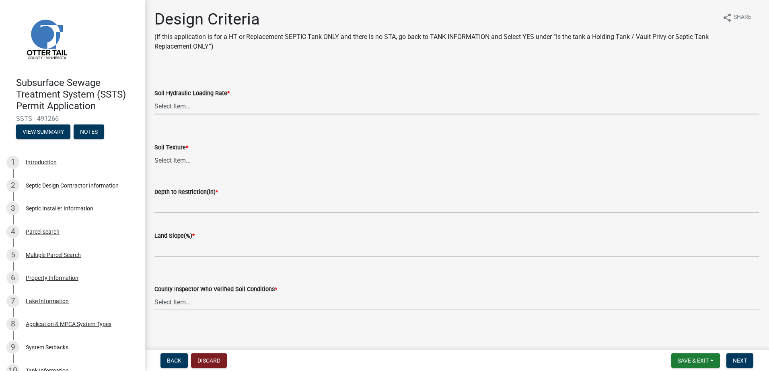
click at [173, 101] on select "Select Item... 1.6 gpd/ft2 1.2 gpd/ft2 1.0 gpd/ft2 0.87 gpd/ft2 0.78 gpd/ft2 0.…" at bounding box center [456, 106] width 605 height 16
click at [154, 98] on select "Select Item... 1.6 gpd/ft2 1.2 gpd/ft2 1.0 gpd/ft2 0.87 gpd/ft2 0.78 gpd/ft2 0.…" at bounding box center [456, 106] width 605 height 16
select select "eaa6e4cf-be76-4366-bfe5-e87acfaaf3f4"
click at [168, 160] on select "Select Item... Coarse Sand (COS) Sand (S) Fine Sand (FS) Very Fine Sand (VFS) L…" at bounding box center [456, 160] width 605 height 16
click at [154, 152] on select "Select Item... Coarse Sand (COS) Sand (S) Fine Sand (FS) Very Fine Sand (VFS) L…" at bounding box center [456, 160] width 605 height 16
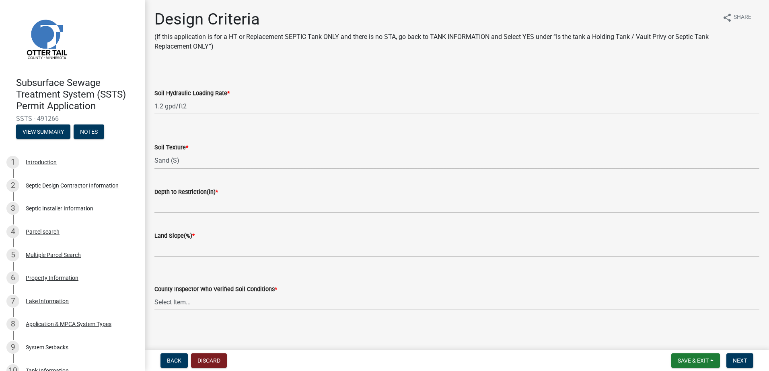
select select "48b77c43-c0ca-4757-a1b1-e2e69db0f822"
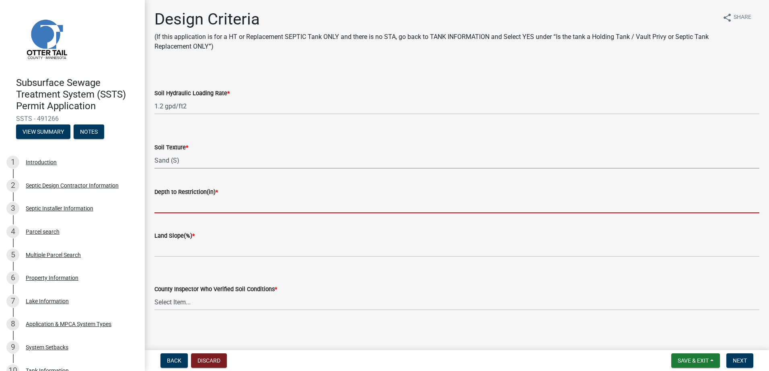
click at [163, 204] on input "Depth to Restriction(in) *" at bounding box center [456, 205] width 605 height 16
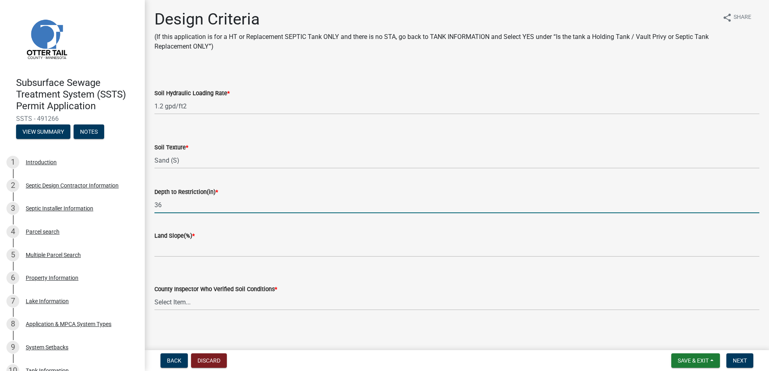
type input "36"
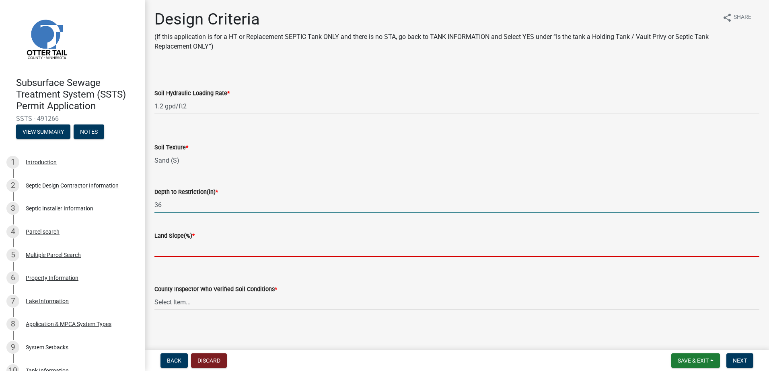
click at [161, 247] on input "Land Slope(%) *" at bounding box center [456, 249] width 605 height 16
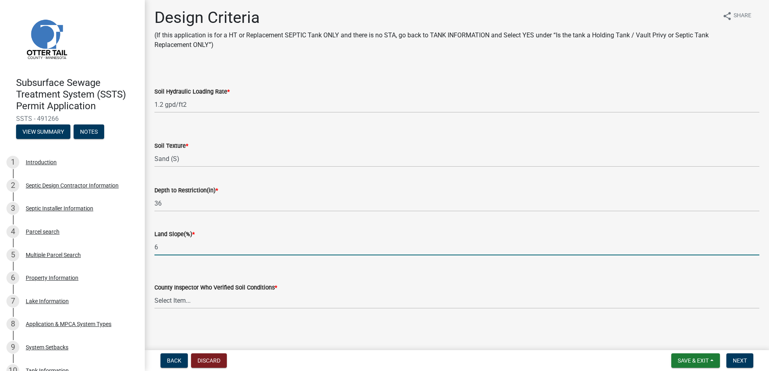
scroll to position [2, 0]
type input "6"
click at [159, 303] on select "Select Item... [PERSON_NAME] [PERSON_NAME] [PERSON_NAME] [PERSON_NAME] [PERSON_…" at bounding box center [456, 300] width 605 height 16
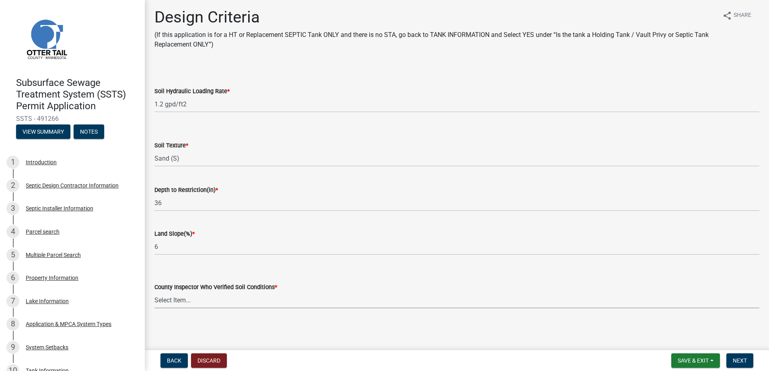
click at [291, 339] on main "Design Criteria (If this application is for a HT or Replacement SEPTIC Tank ONL…" at bounding box center [457, 173] width 624 height 347
click at [163, 305] on select "Select Item... [PERSON_NAME] [PERSON_NAME] [PERSON_NAME] [PERSON_NAME] [PERSON_…" at bounding box center [456, 300] width 605 height 16
click at [154, 292] on select "Select Item... [PERSON_NAME] [PERSON_NAME] [PERSON_NAME] [PERSON_NAME] [PERSON_…" at bounding box center [456, 300] width 605 height 16
select select "643267e1-855b-462d-a385-c521968adb40"
click at [731, 359] on button "Next" at bounding box center [739, 361] width 27 height 14
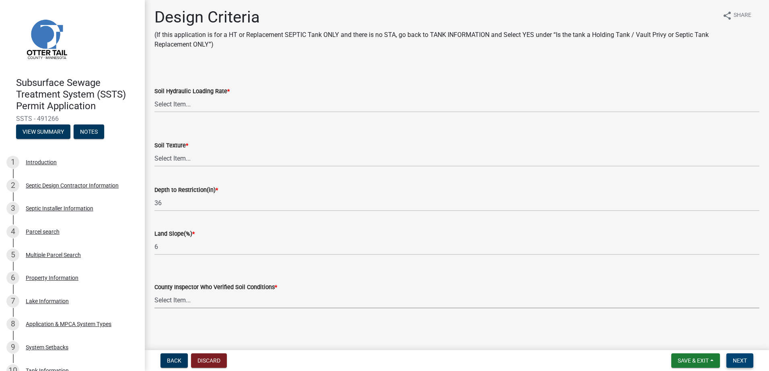
scroll to position [0, 0]
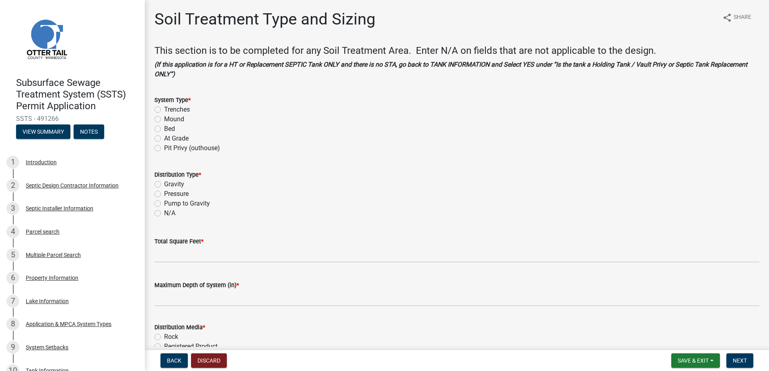
click at [164, 110] on label "Trenches" at bounding box center [177, 110] width 26 height 10
click at [164, 110] on input "Trenches" at bounding box center [166, 107] width 5 height 5
radio input "true"
click at [164, 204] on label "Pump to Gravity" at bounding box center [187, 204] width 46 height 10
click at [164, 204] on input "Pump to Gravity" at bounding box center [166, 201] width 5 height 5
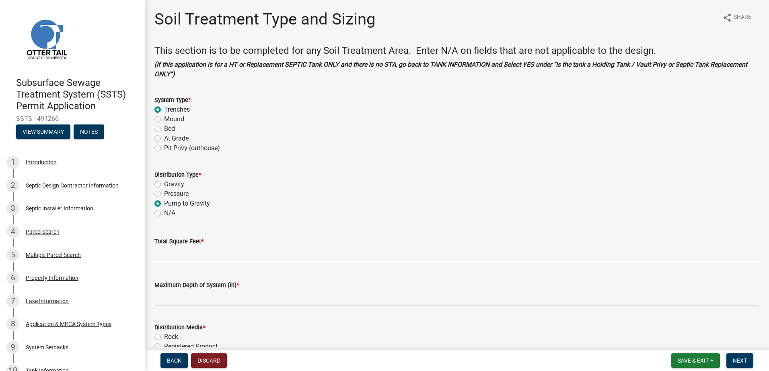
radio input "true"
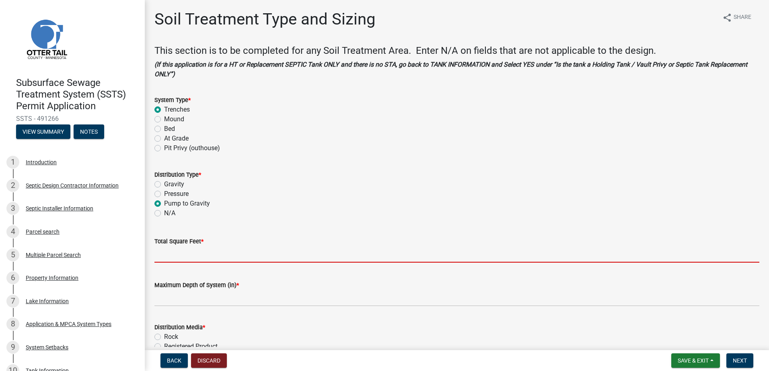
click at [176, 259] on input "Total Square Feet *" at bounding box center [456, 254] width 605 height 16
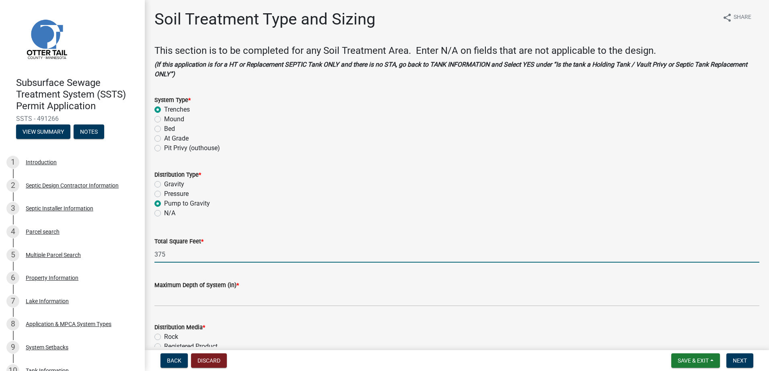
type input "375"
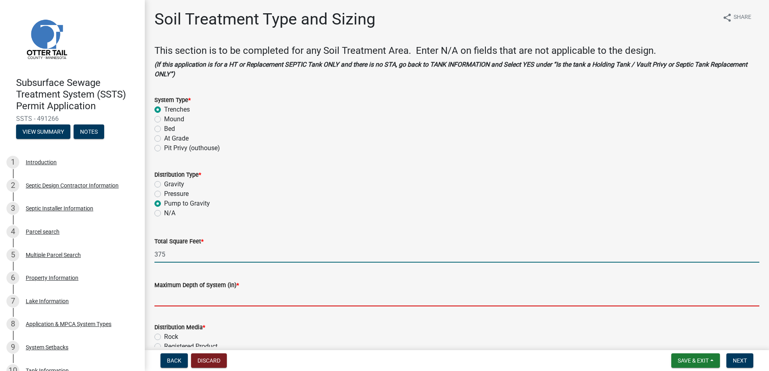
click at [174, 299] on input "Maximum Depth of System (in) *" at bounding box center [456, 298] width 605 height 16
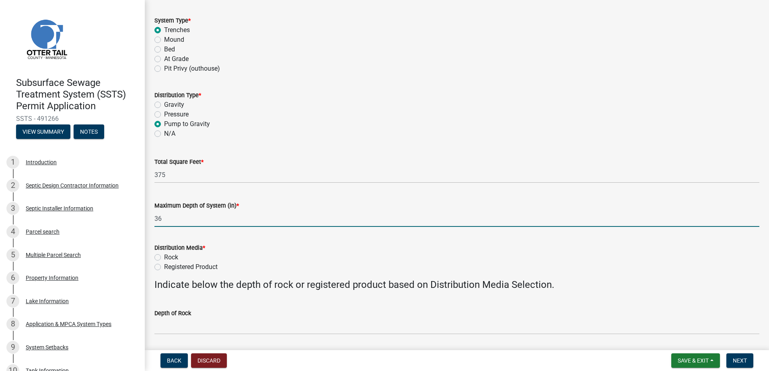
scroll to position [80, 0]
type input "36"
click at [164, 266] on label "Registered Product" at bounding box center [190, 267] width 53 height 10
click at [164, 266] on input "Registered Product" at bounding box center [166, 264] width 5 height 5
radio input "true"
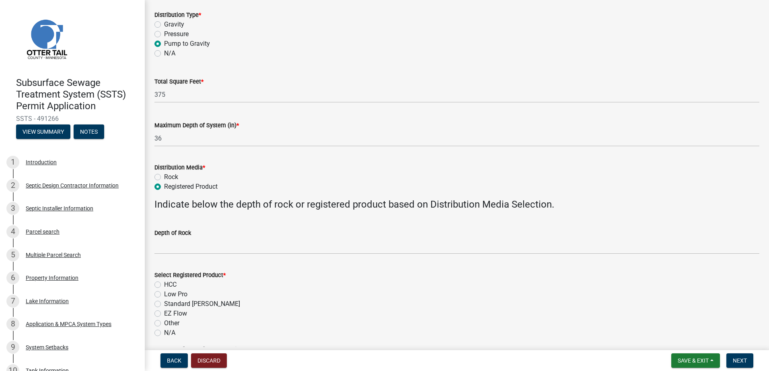
scroll to position [161, 0]
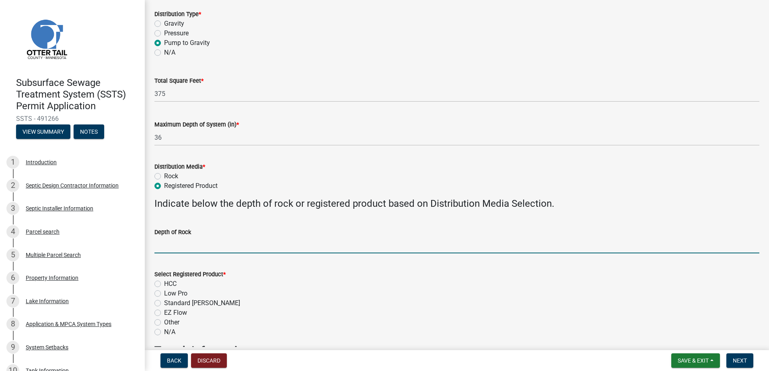
click at [160, 245] on input "Depth of Rock" at bounding box center [456, 245] width 605 height 16
type input "NA"
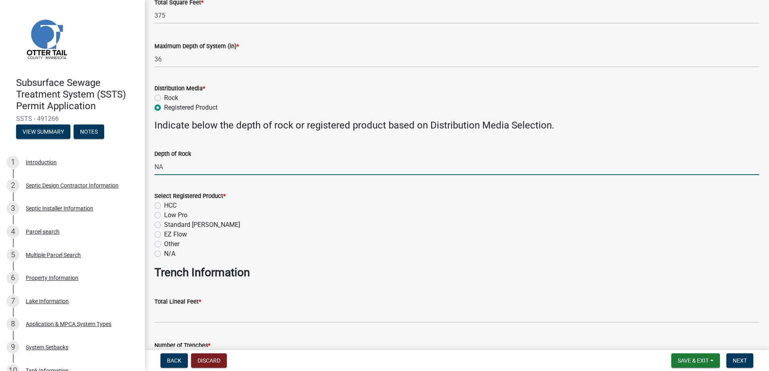
scroll to position [241, 0]
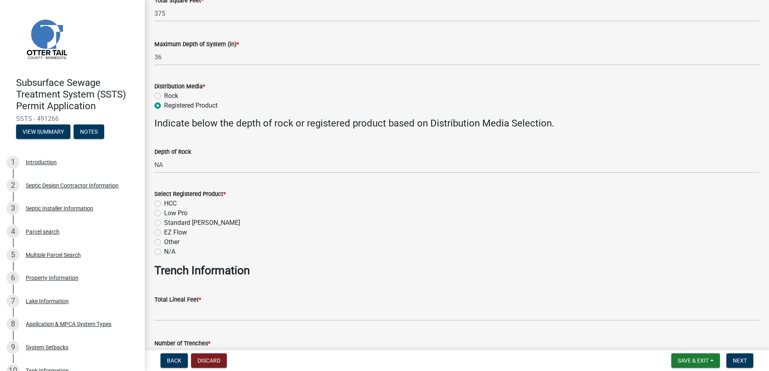
click at [164, 202] on label "HCC" at bounding box center [170, 204] width 12 height 10
click at [164, 202] on input "HCC" at bounding box center [166, 201] width 5 height 5
radio input "true"
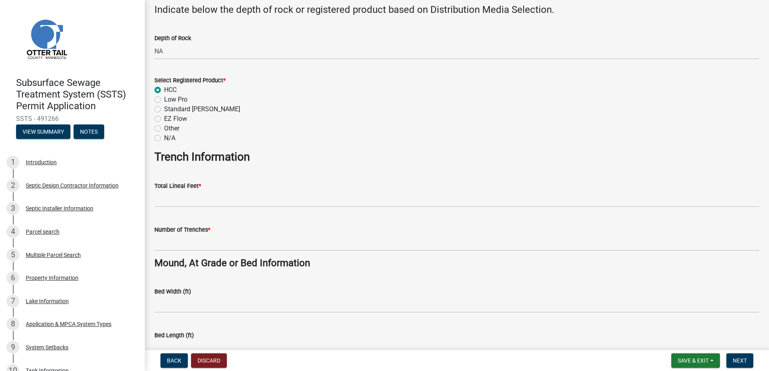
scroll to position [362, 0]
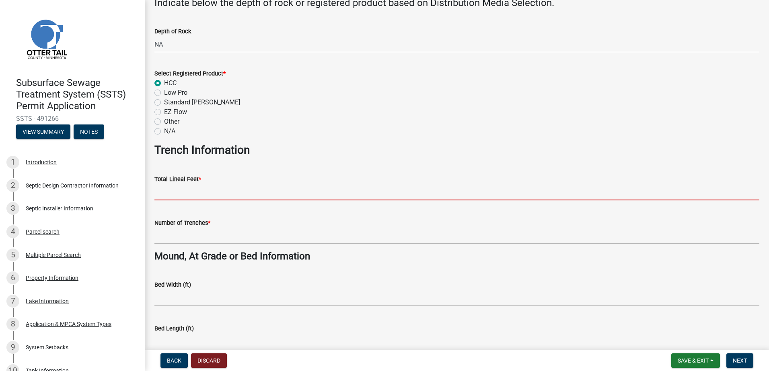
click at [171, 198] on input "Total Lineal Feet *" at bounding box center [456, 192] width 605 height 16
type input "100"
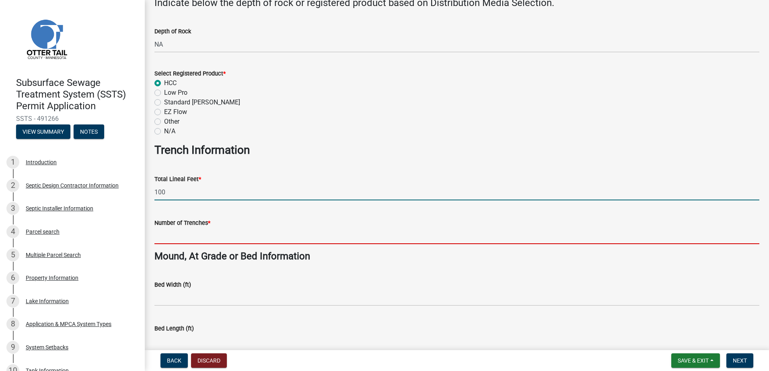
click at [167, 240] on input "Number of Trenches *" at bounding box center [456, 236] width 605 height 16
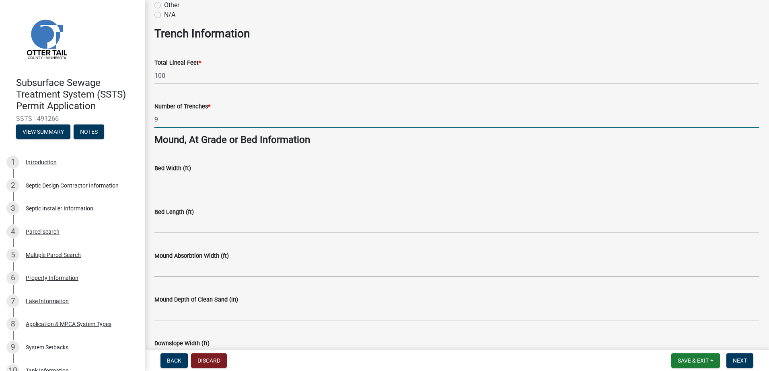
scroll to position [482, 0]
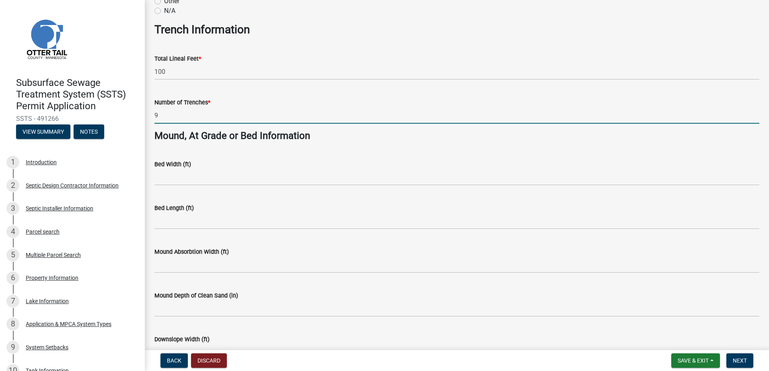
type input "9"
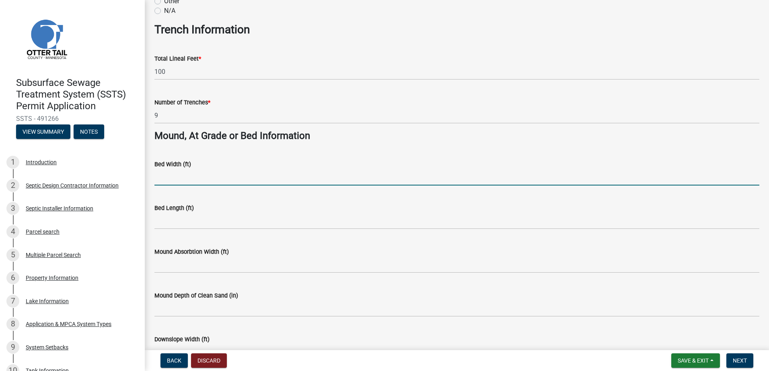
drag, startPoint x: 178, startPoint y: 177, endPoint x: 177, endPoint y: 183, distance: 5.5
click at [178, 177] on input "Bed Width (ft)" at bounding box center [456, 177] width 605 height 16
type input "NA"
click at [152, 223] on div "Bed Length (ft)" at bounding box center [456, 210] width 617 height 37
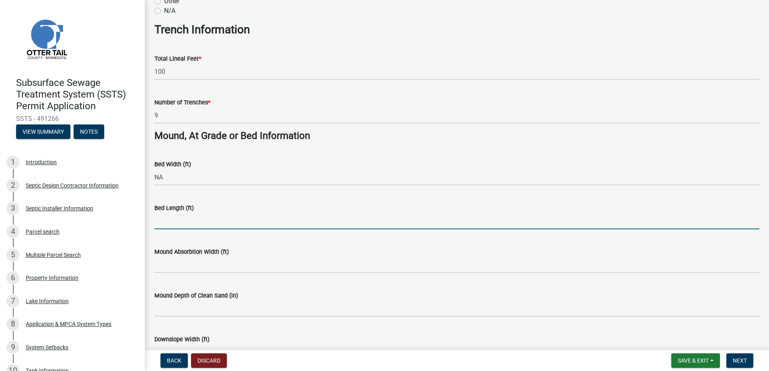
click at [161, 223] on input "Bed Length (ft)" at bounding box center [456, 221] width 605 height 16
type input "NA"
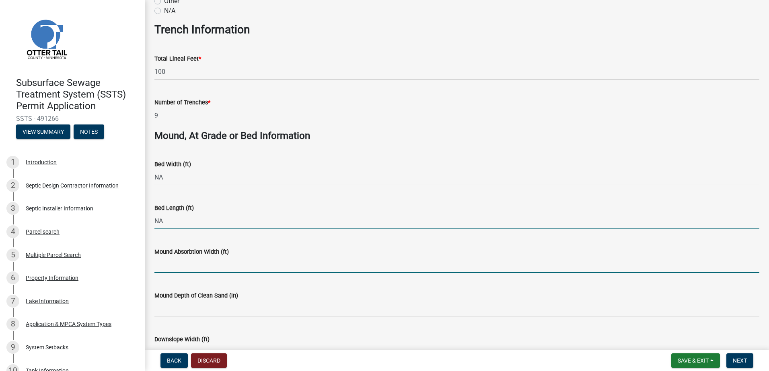
click at [157, 267] on input "Mound Absorbtion Width (ft)" at bounding box center [456, 265] width 605 height 16
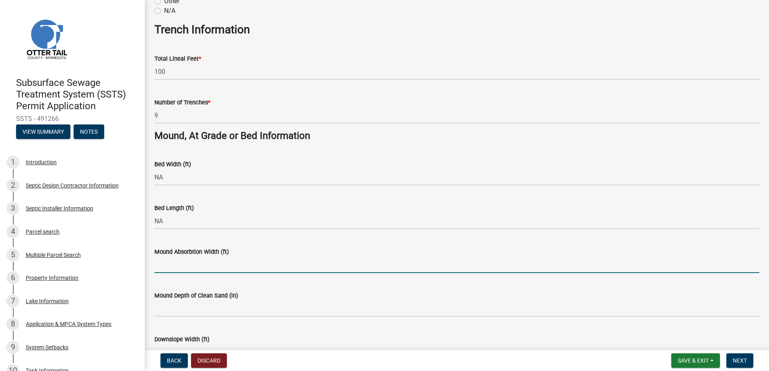
type input "NA"
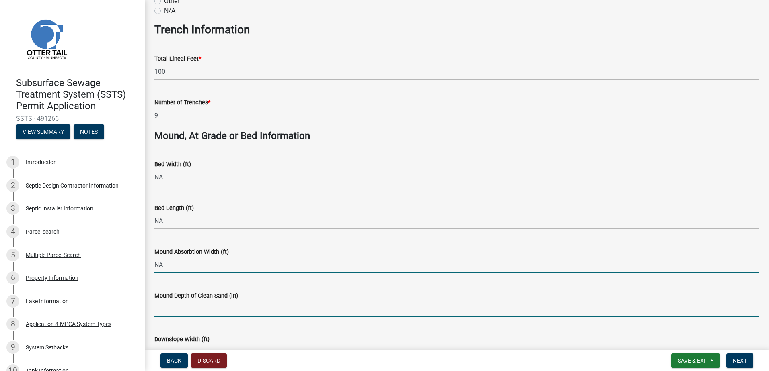
click at [174, 310] on input "Mound Depth of Clean Sand (in)" at bounding box center [456, 309] width 605 height 16
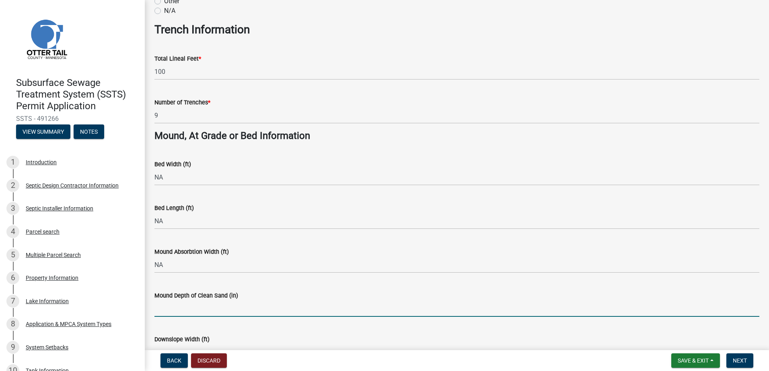
type input "NA"
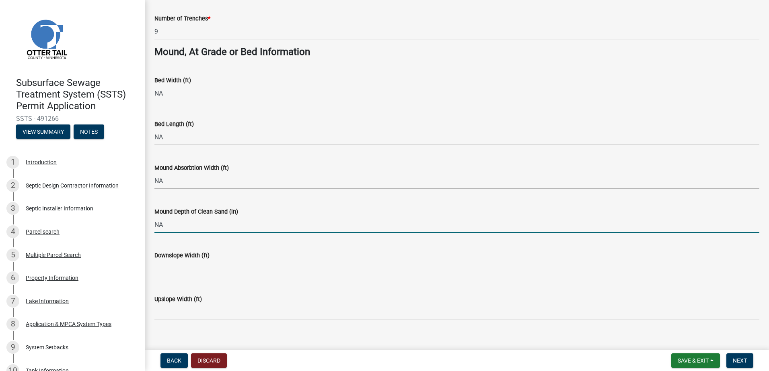
scroll to position [578, 0]
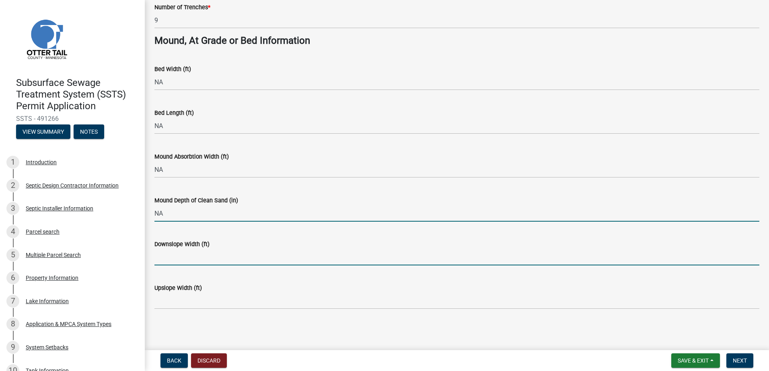
click at [166, 260] on input "Downslope Width (ft)" at bounding box center [456, 257] width 605 height 16
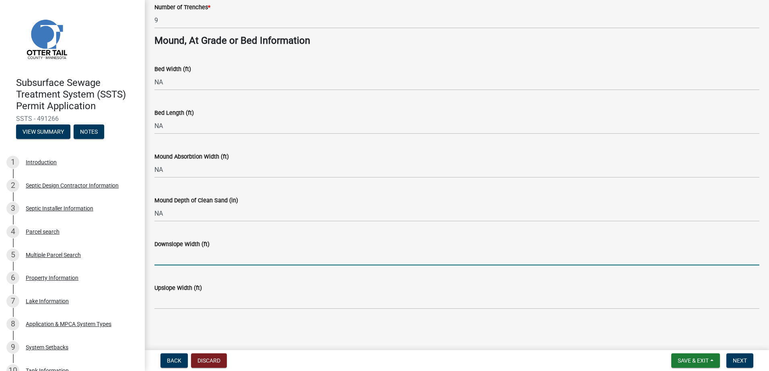
type input "NA"
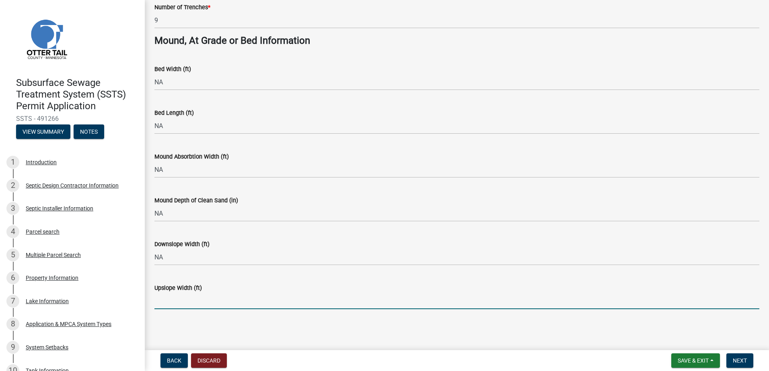
click at [166, 305] on input "Upslope Width (ft)" at bounding box center [456, 301] width 605 height 16
type input "NA"
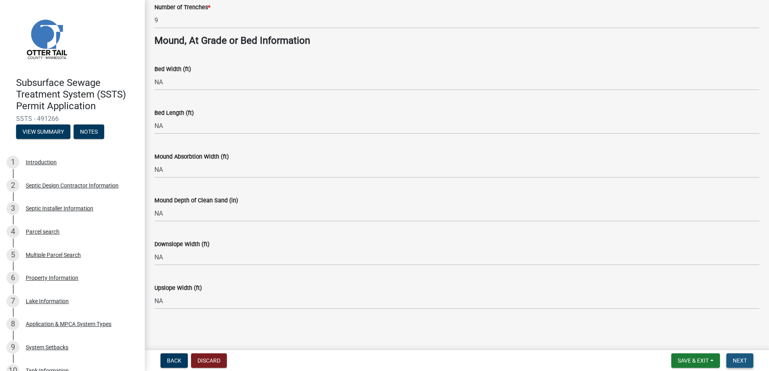
drag, startPoint x: 737, startPoint y: 356, endPoint x: 720, endPoint y: 332, distance: 28.9
click at [736, 356] on button "Next" at bounding box center [739, 361] width 27 height 14
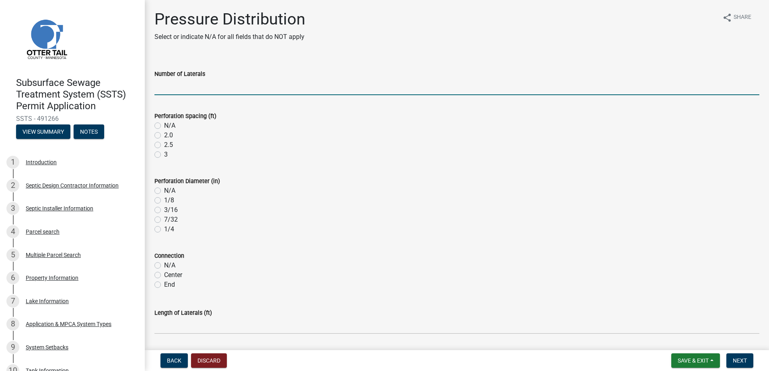
click at [167, 86] on input "Number of Laterals" at bounding box center [456, 87] width 605 height 16
type input "NA"
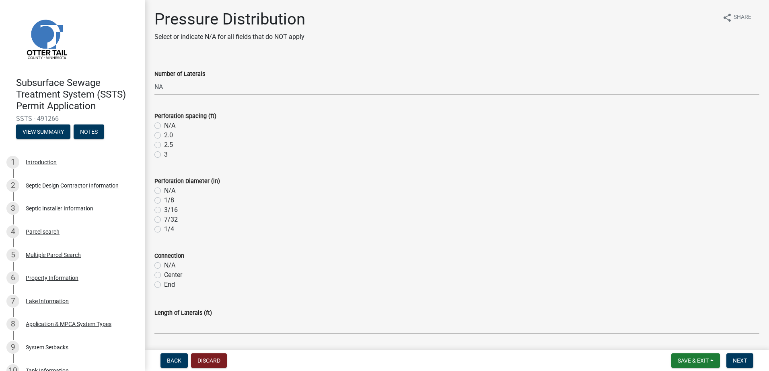
click at [164, 124] on label "N/A" at bounding box center [169, 126] width 11 height 10
click at [164, 124] on input "N/A" at bounding box center [166, 123] width 5 height 5
radio input "true"
click at [164, 190] on label "N/A" at bounding box center [169, 191] width 11 height 10
click at [164, 190] on input "N/A" at bounding box center [166, 188] width 5 height 5
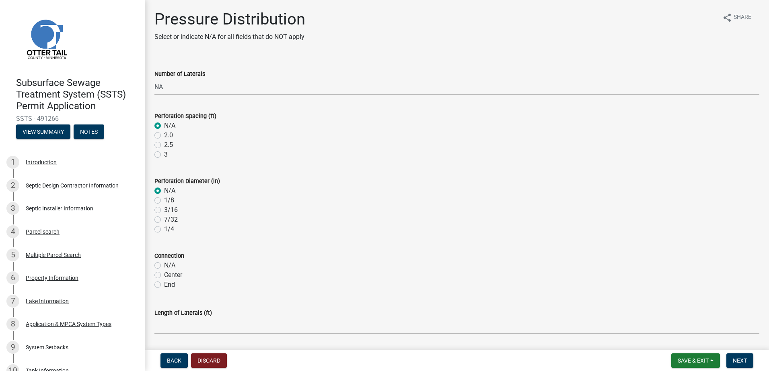
radio input "true"
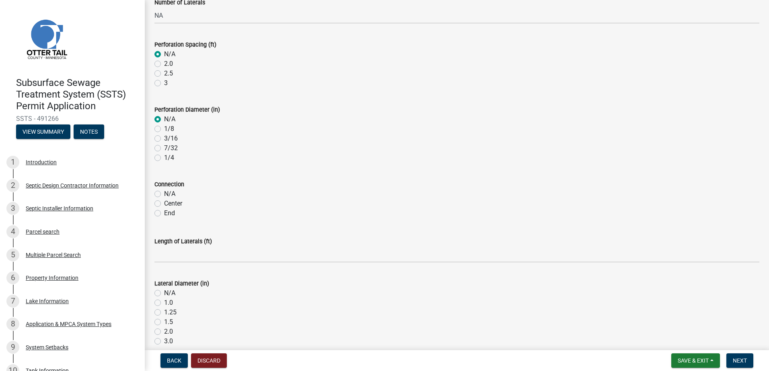
scroll to position [80, 0]
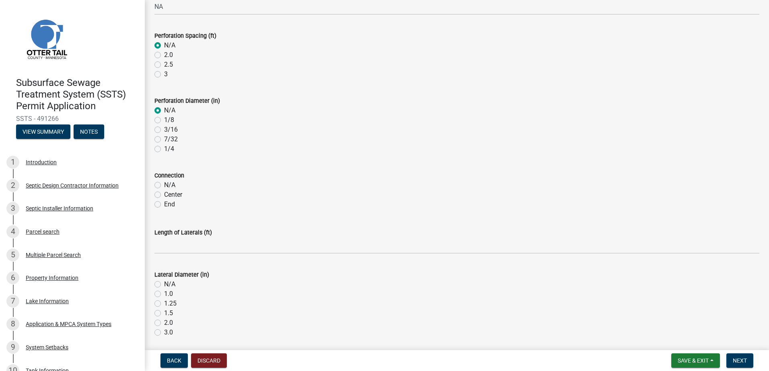
click at [164, 187] on label "N/A" at bounding box center [169, 186] width 11 height 10
click at [164, 186] on input "N/A" at bounding box center [166, 183] width 5 height 5
radio input "true"
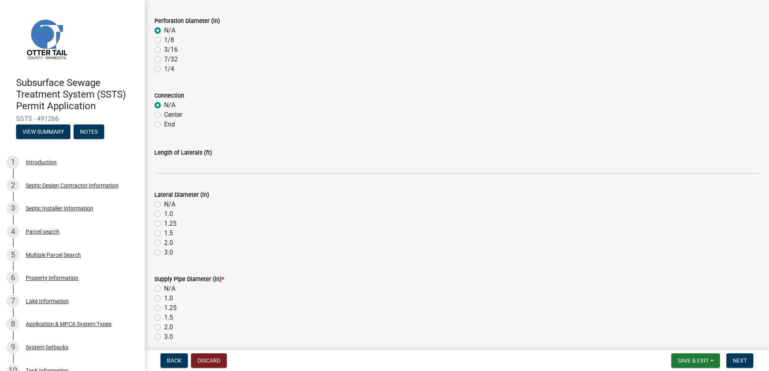
scroll to position [161, 0]
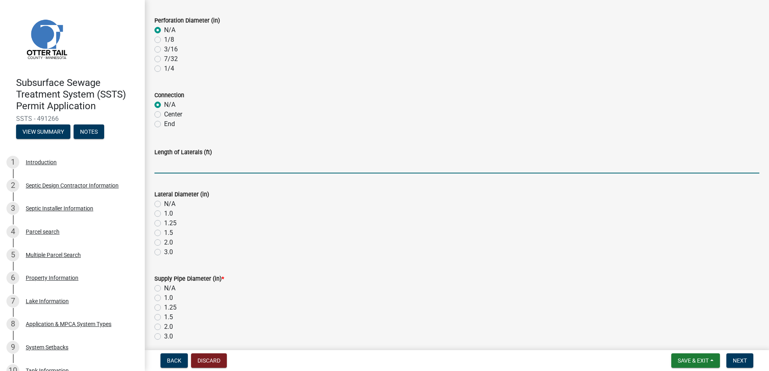
click at [161, 170] on input "Length of Laterals (ft)" at bounding box center [456, 165] width 605 height 16
type input "NA"
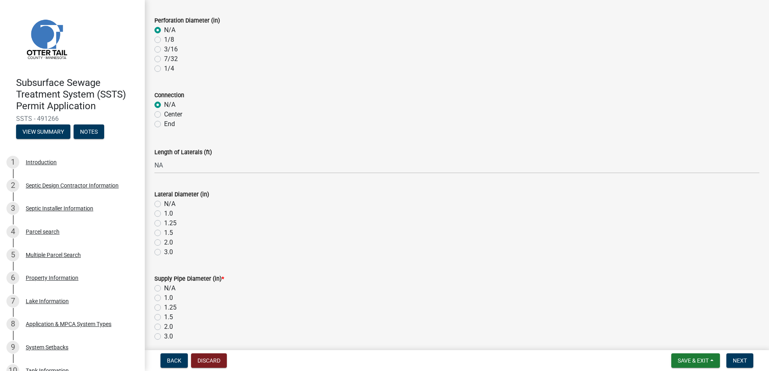
click at [164, 203] on label "N/A" at bounding box center [169, 204] width 11 height 10
click at [164, 203] on input "N/A" at bounding box center [166, 201] width 5 height 5
radio input "true"
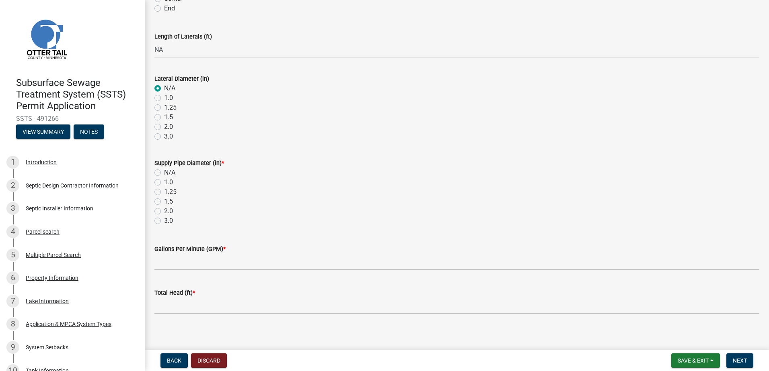
scroll to position [281, 0]
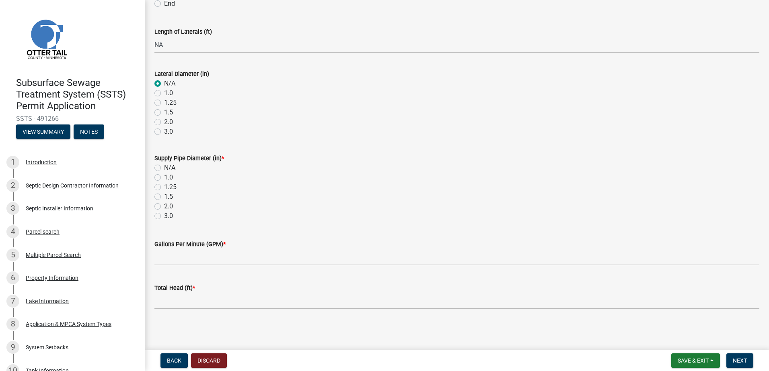
click at [164, 169] on label "N/A" at bounding box center [169, 168] width 11 height 10
click at [164, 168] on input "N/A" at bounding box center [166, 165] width 5 height 5
radio input "true"
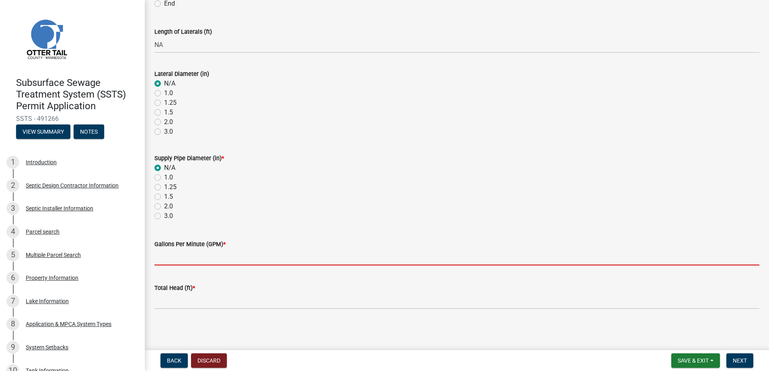
click at [162, 259] on input "Gallons Per Minute (GPM) *" at bounding box center [456, 257] width 605 height 16
click at [164, 208] on label "2.0" at bounding box center [168, 207] width 9 height 10
click at [164, 207] on input "2.0" at bounding box center [166, 204] width 5 height 5
radio input "true"
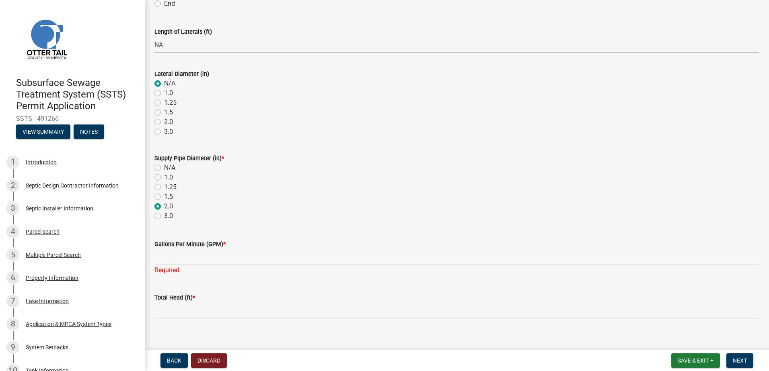
scroll to position [291, 0]
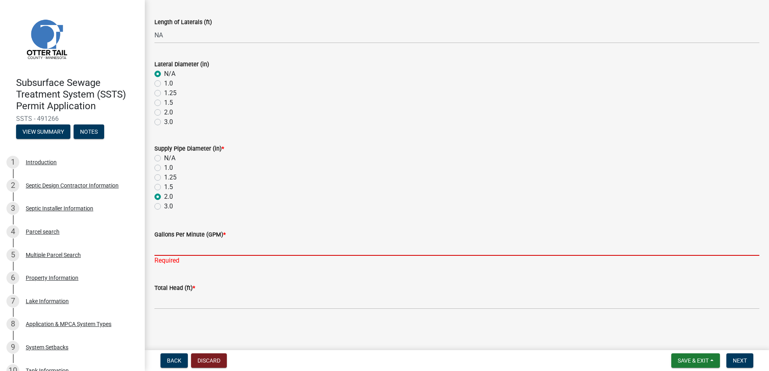
drag, startPoint x: 165, startPoint y: 245, endPoint x: 170, endPoint y: 244, distance: 5.7
click at [166, 245] on input "Gallons Per Minute (GPM) *" at bounding box center [456, 248] width 605 height 16
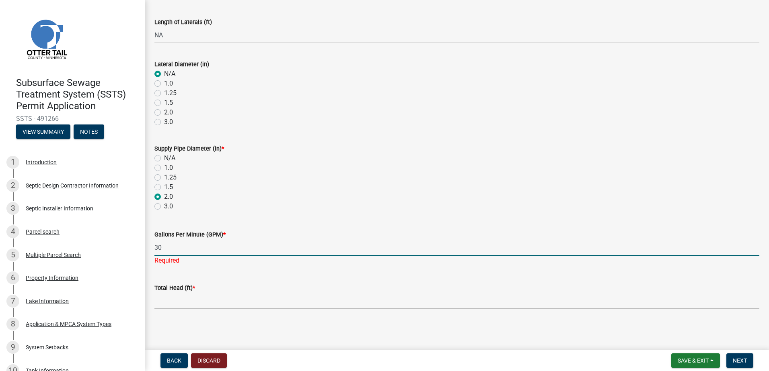
type input "30"
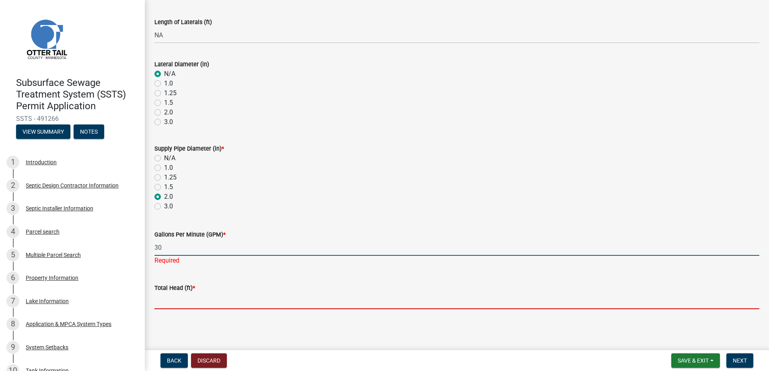
click at [160, 302] on input "Total Head (ft) *" at bounding box center [456, 301] width 605 height 16
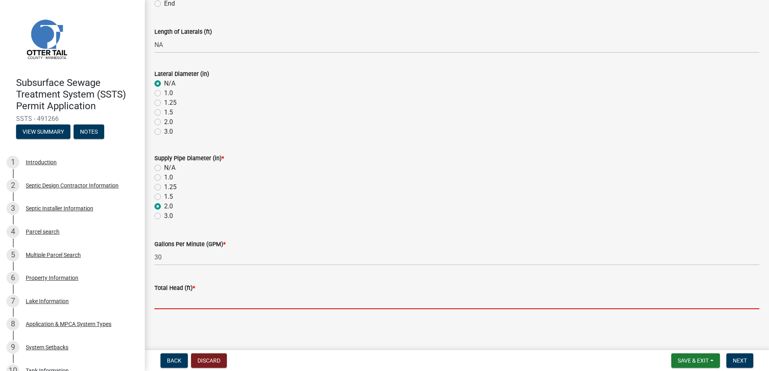
scroll to position [281, 0]
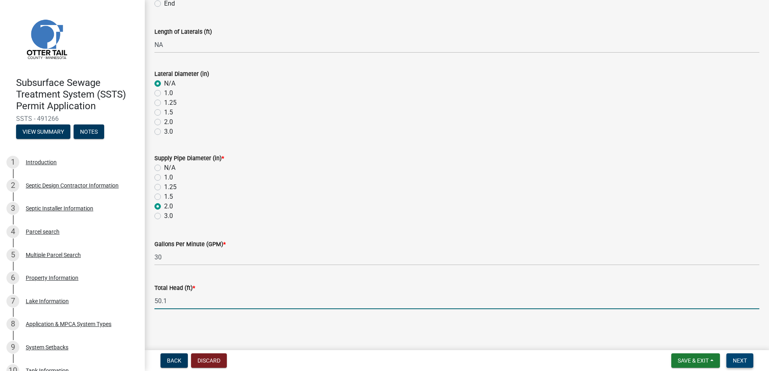
type input "50.1"
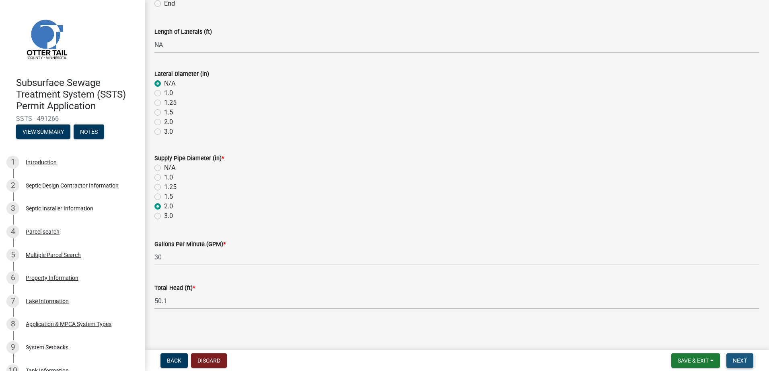
click at [737, 363] on span "Next" at bounding box center [739, 361] width 14 height 6
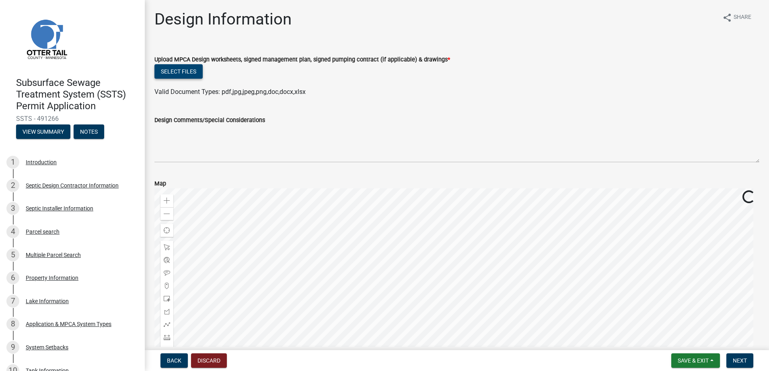
click at [168, 72] on button "Select files" at bounding box center [178, 71] width 48 height 14
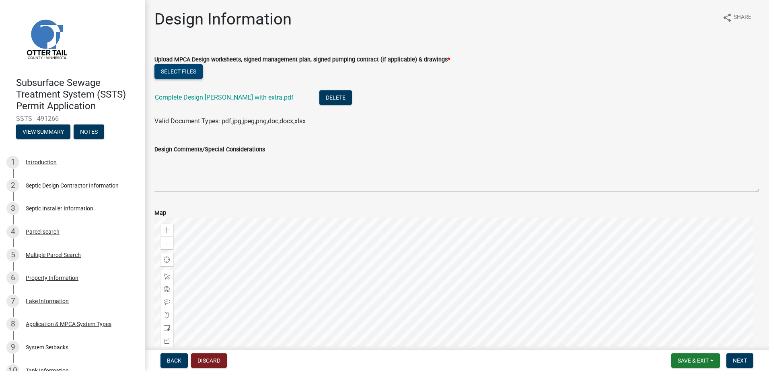
scroll to position [110, 0]
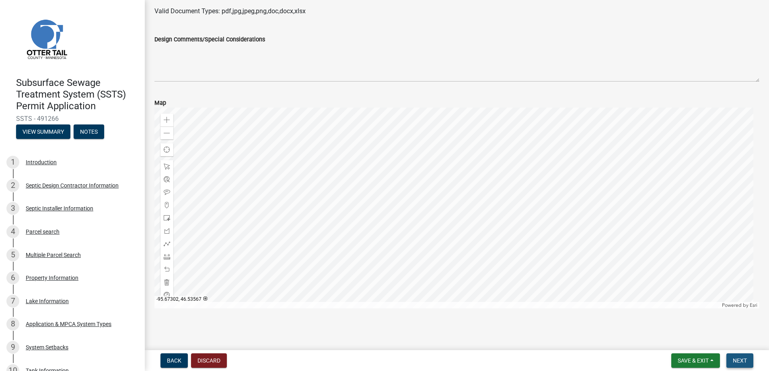
click at [738, 363] on span "Next" at bounding box center [739, 361] width 14 height 6
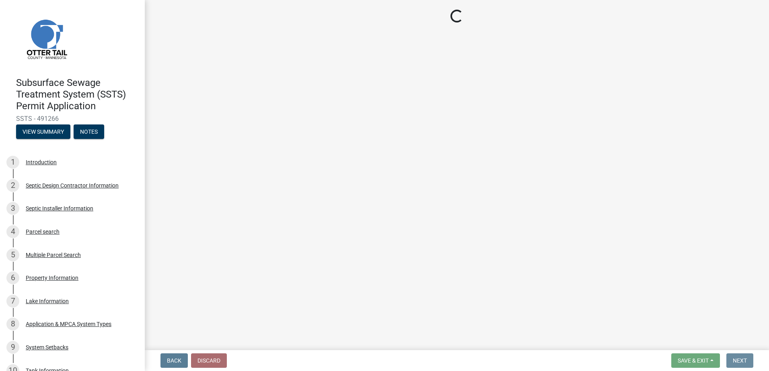
scroll to position [0, 0]
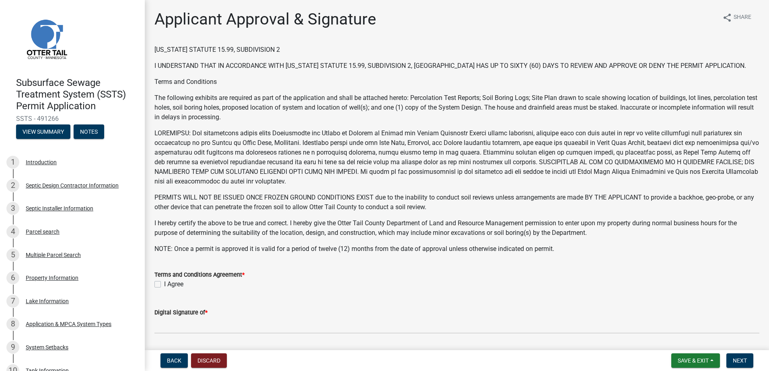
click at [164, 285] on label "I Agree" at bounding box center [173, 285] width 19 height 10
click at [164, 285] on input "I Agree" at bounding box center [166, 282] width 5 height 5
checkbox input "true"
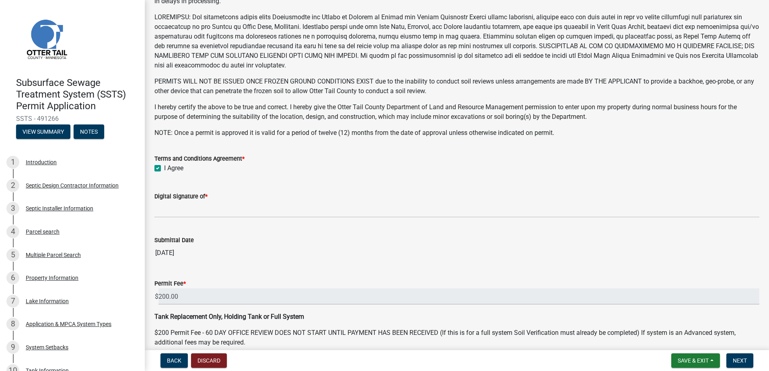
scroll to position [121, 0]
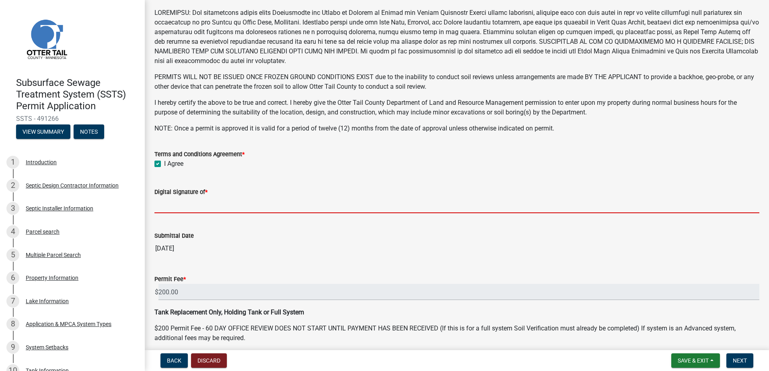
click at [171, 209] on input "Digital Signature of *" at bounding box center [456, 205] width 605 height 16
type input "[PERSON_NAME]"
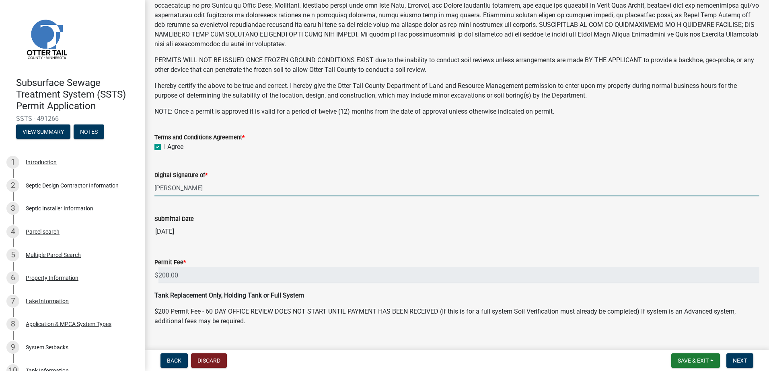
scroll to position [154, 0]
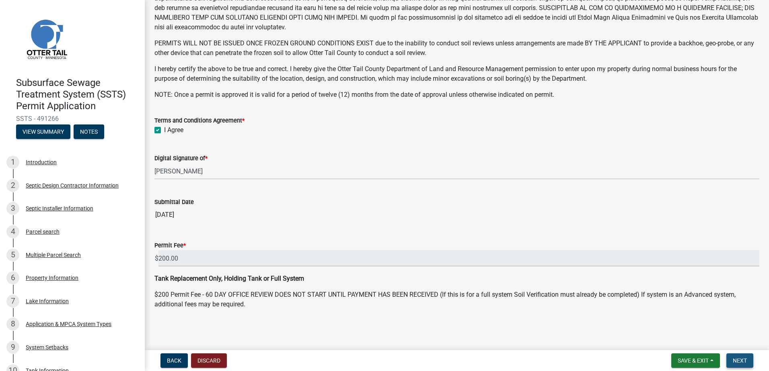
click at [736, 363] on span "Next" at bounding box center [739, 361] width 14 height 6
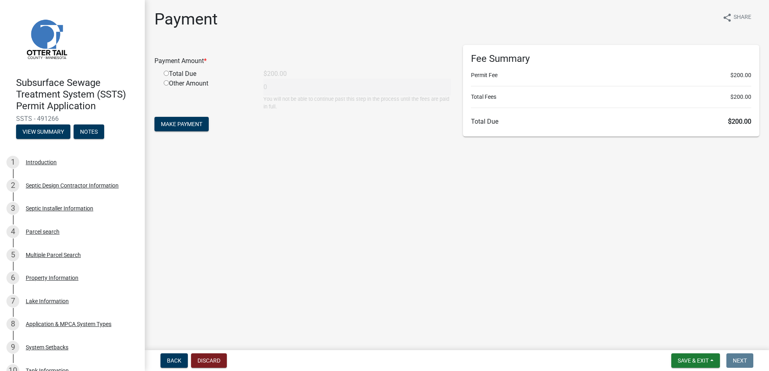
click at [166, 74] on input "radio" at bounding box center [166, 73] width 5 height 5
radio input "true"
type input "200"
click at [175, 123] on span "Make Payment" at bounding box center [181, 124] width 41 height 6
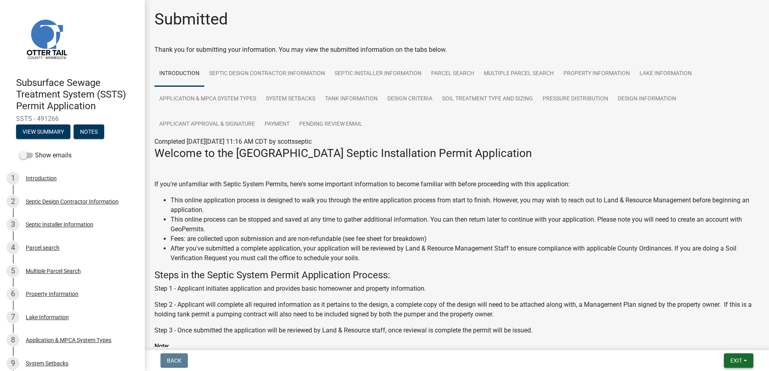
click at [744, 362] on button "Exit" at bounding box center [738, 361] width 29 height 14
click at [728, 340] on button "Save & Exit" at bounding box center [721, 339] width 64 height 19
